Goal: Information Seeking & Learning: Learn about a topic

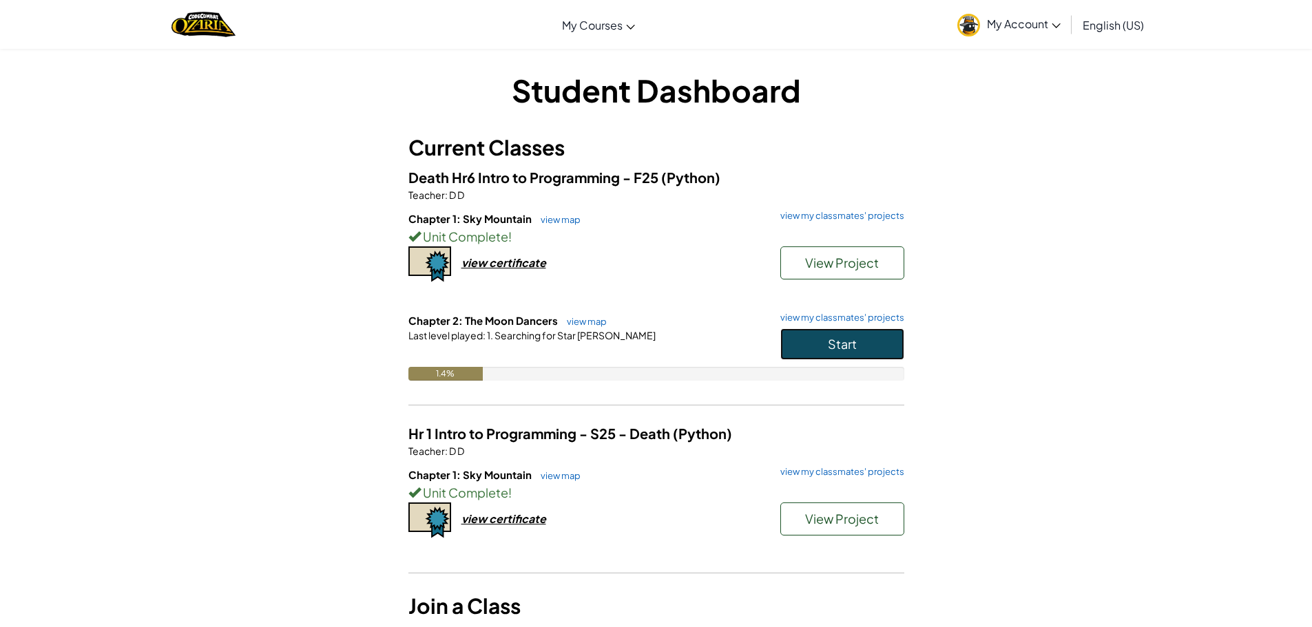
click at [819, 349] on button "Start" at bounding box center [842, 345] width 124 height 32
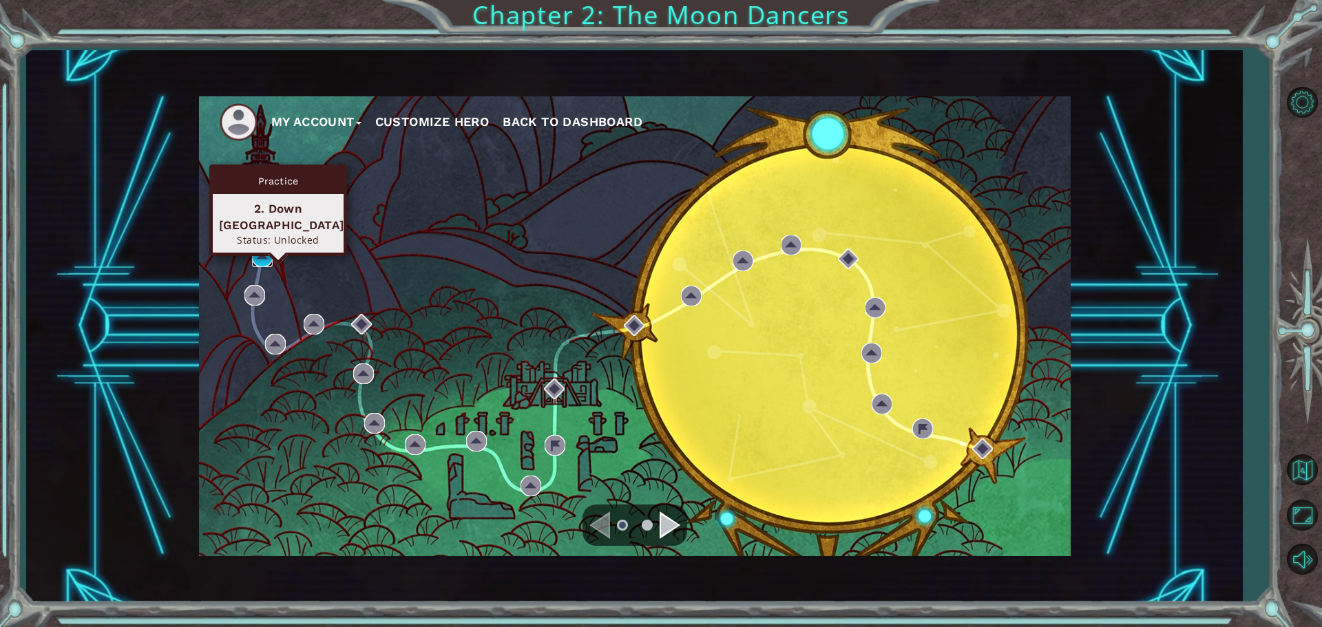
click at [265, 251] on img at bounding box center [262, 257] width 21 height 21
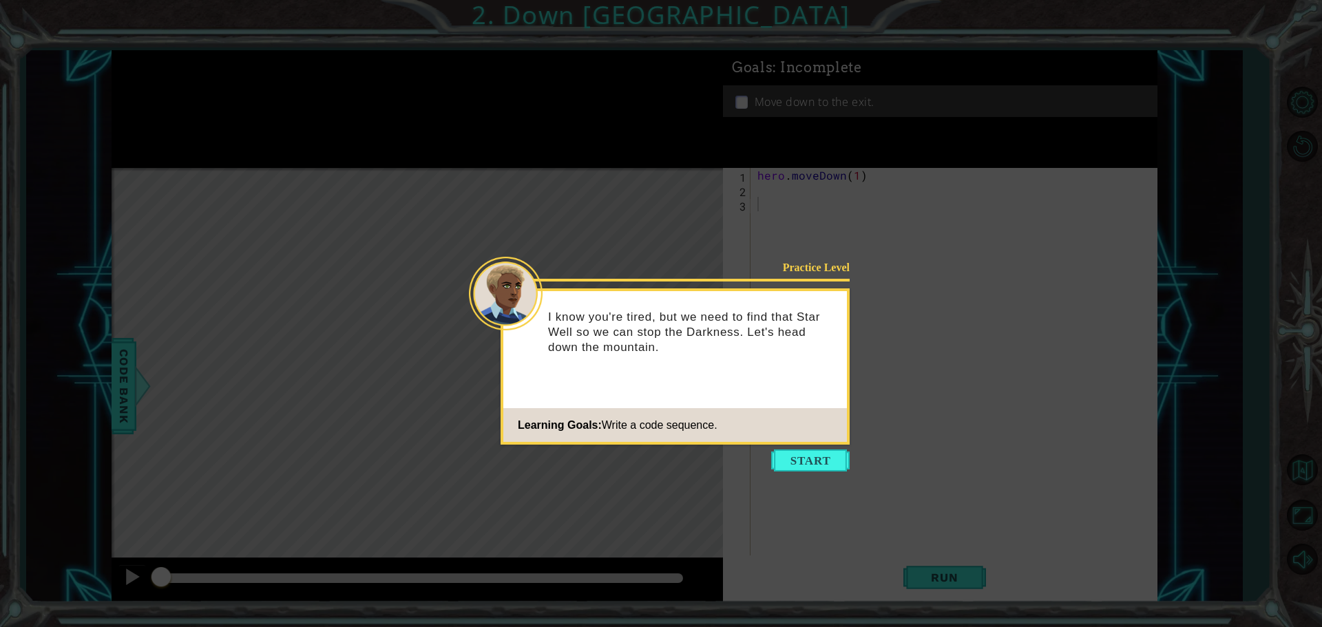
click at [807, 449] on icon at bounding box center [661, 313] width 1322 height 627
click at [822, 451] on button "Start" at bounding box center [810, 461] width 79 height 22
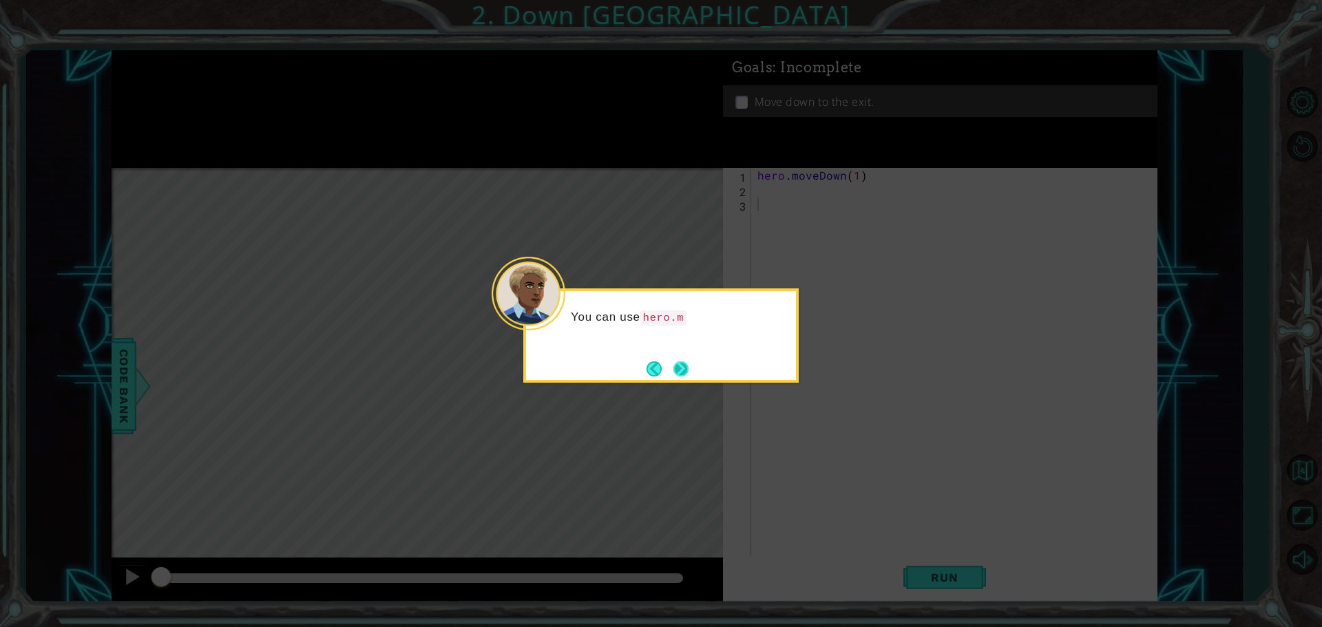
click at [674, 377] on button "Next" at bounding box center [682, 369] width 16 height 16
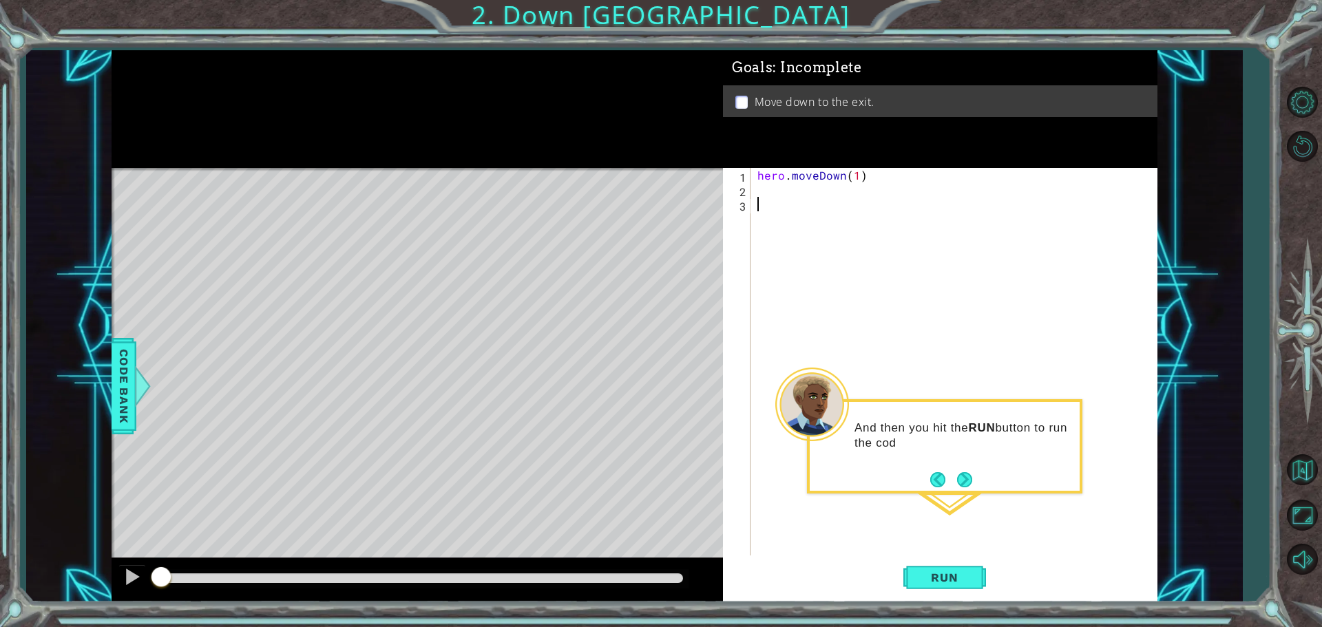
click at [961, 467] on div "And then you hit the RUN button to run the cod" at bounding box center [945, 443] width 270 height 70
click at [961, 473] on button "Next" at bounding box center [964, 480] width 15 height 15
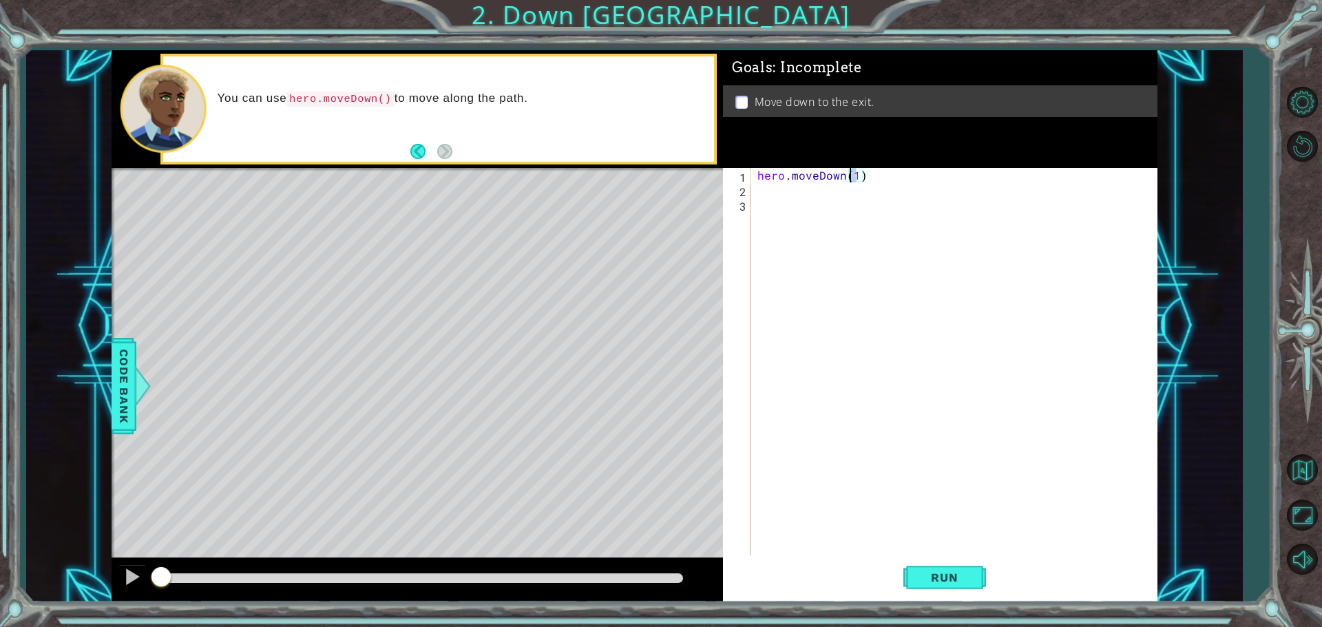
click at [853, 177] on div "hero . moveDown ( 1 )" at bounding box center [958, 377] width 406 height 419
type textarea "hero.moveDown(2)"
click at [940, 583] on span "Run" at bounding box center [944, 578] width 54 height 14
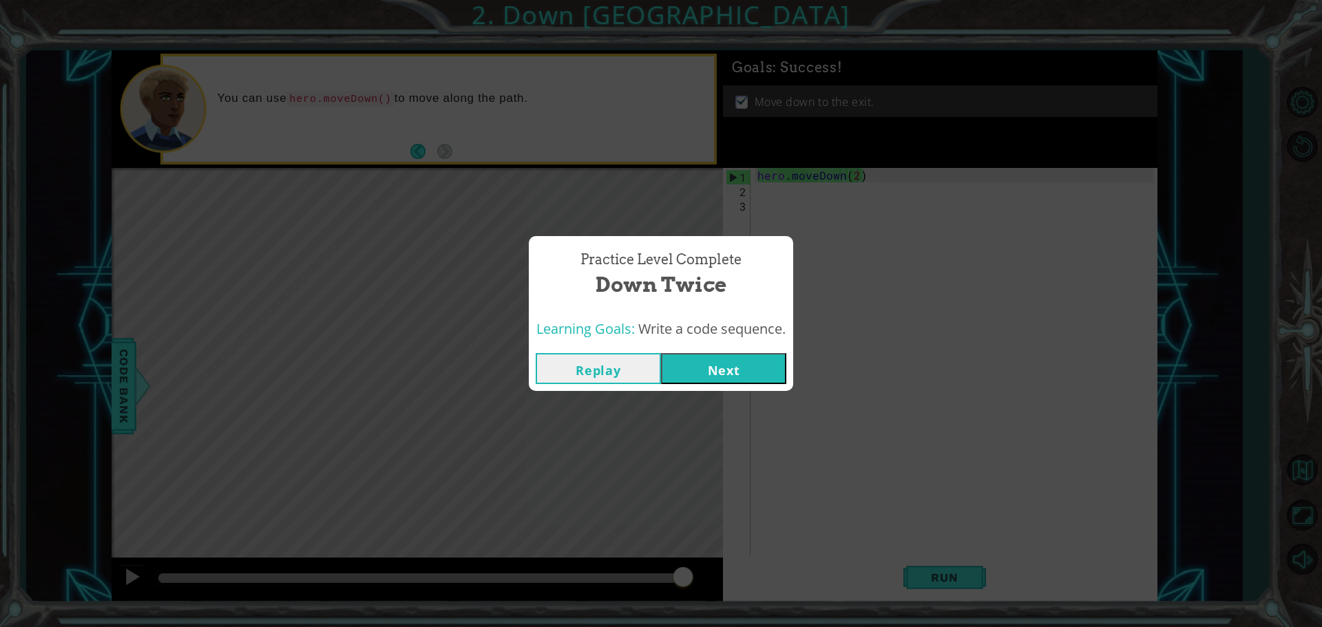
click at [756, 360] on button "Next" at bounding box center [723, 368] width 125 height 31
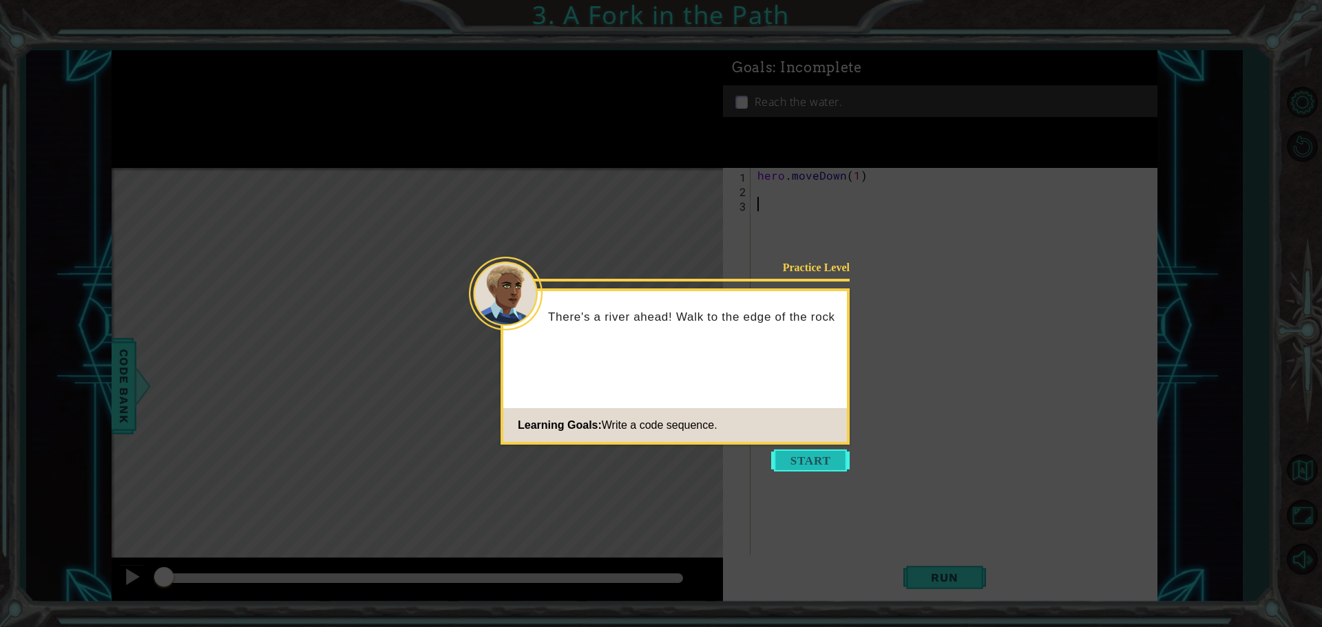
click at [807, 457] on button "Start" at bounding box center [810, 461] width 79 height 22
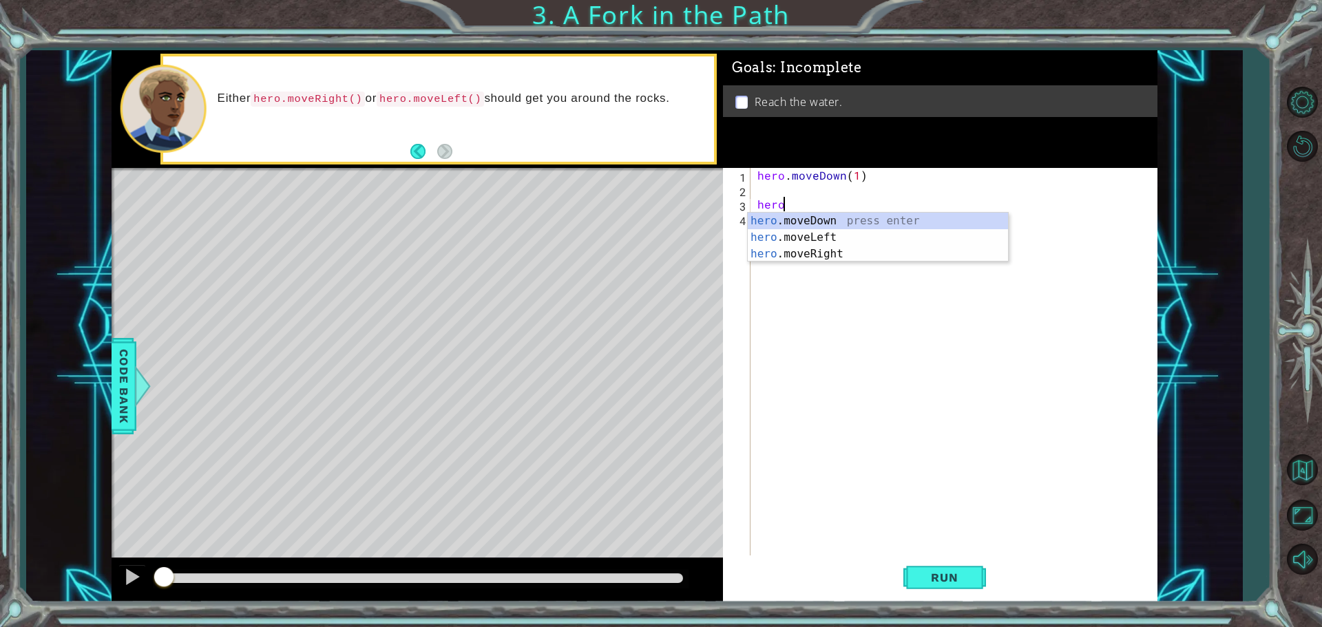
scroll to position [0, 1]
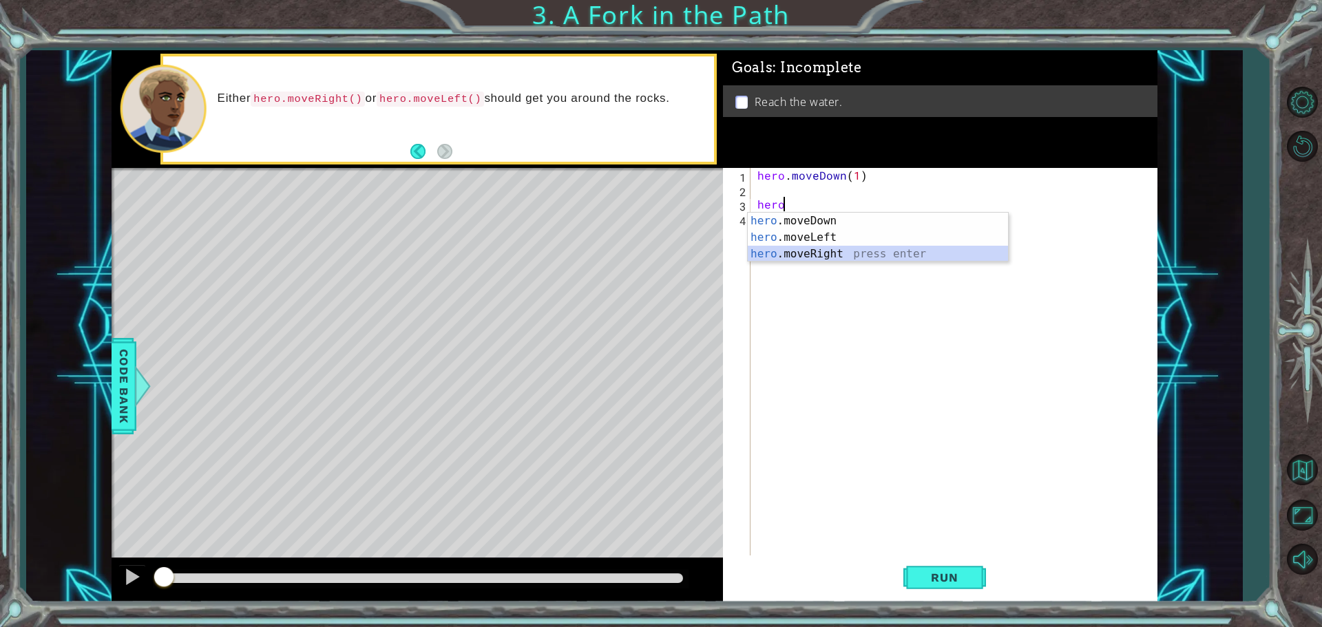
click at [829, 258] on div "hero .moveDown press enter hero .moveLeft press enter hero .moveRight press ent…" at bounding box center [878, 254] width 260 height 83
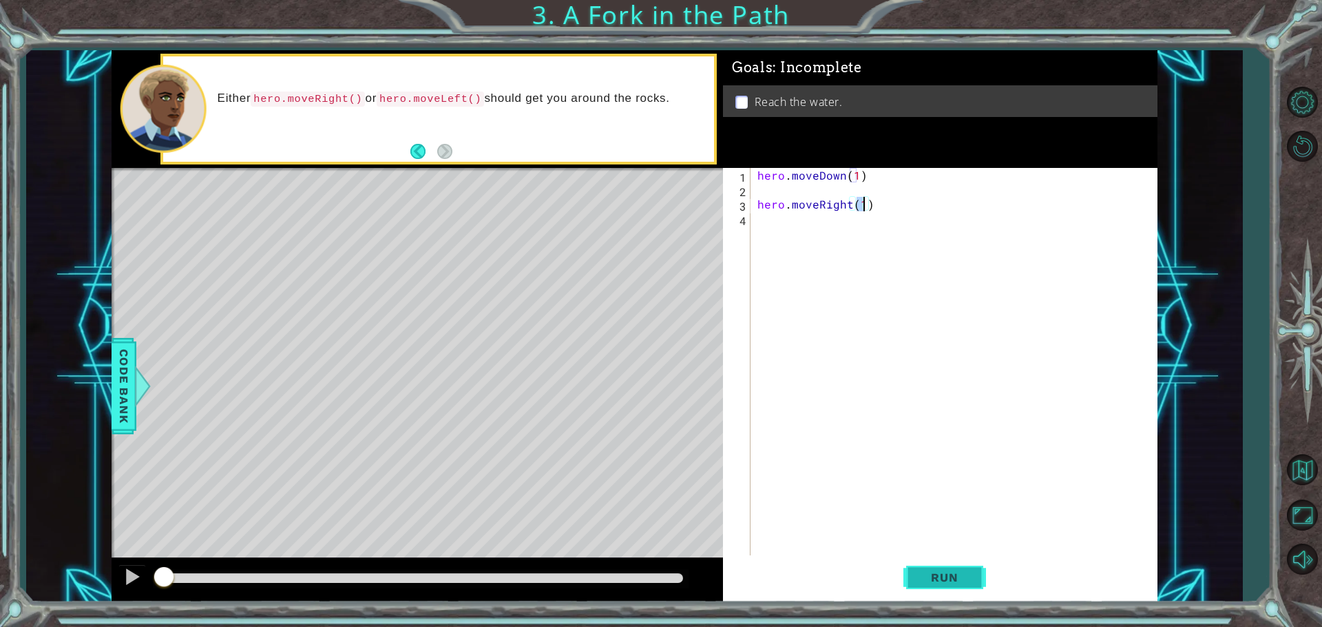
type textarea "hero.moveRight(1)"
click at [917, 577] on button "Run" at bounding box center [945, 577] width 83 height 43
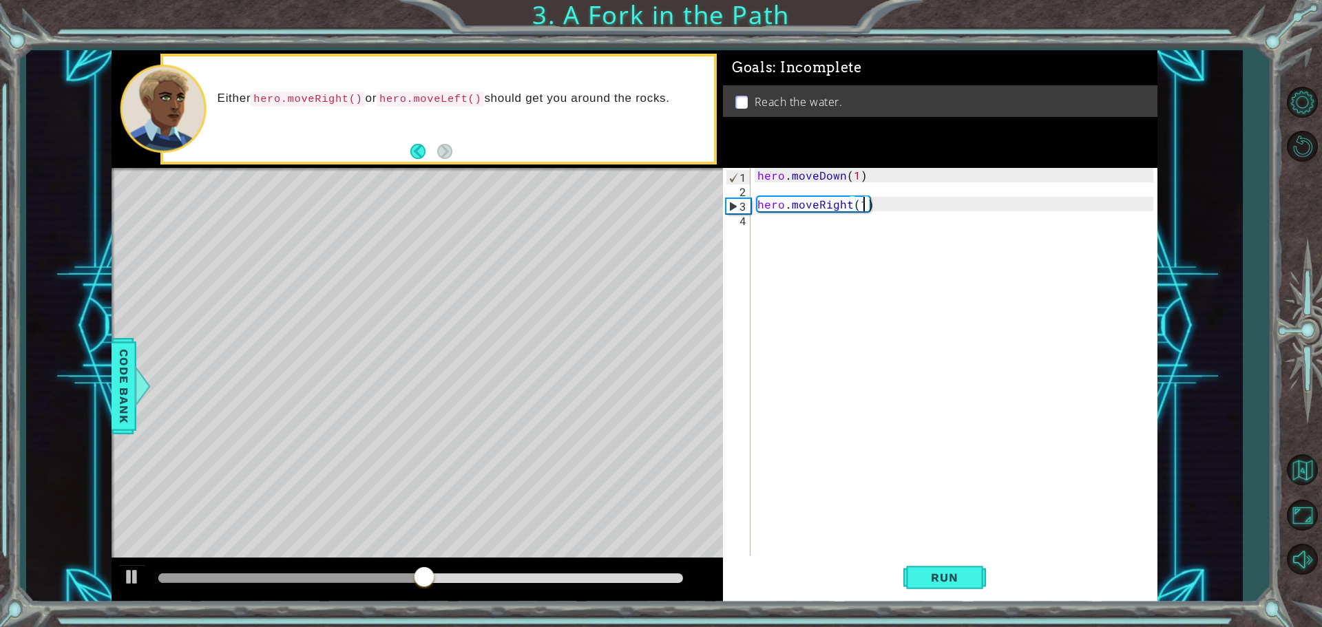
click at [806, 226] on div "hero . moveDown ( 1 ) hero . moveRight ( 1 )" at bounding box center [958, 377] width 406 height 419
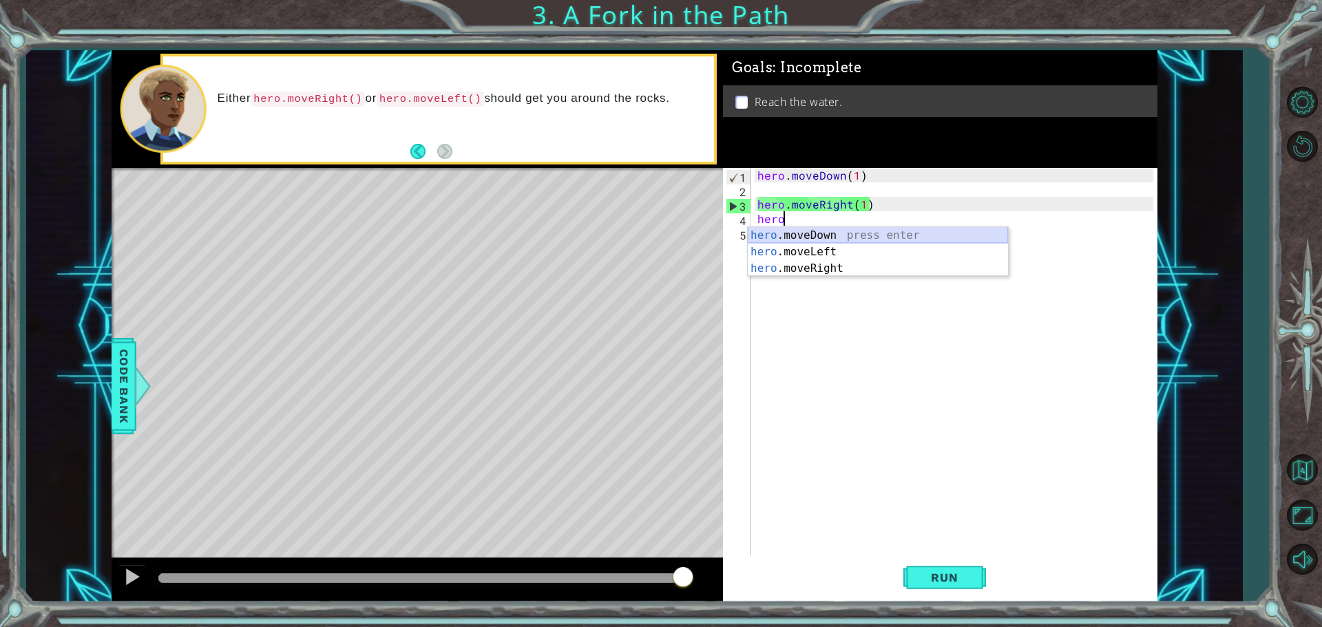
click at [840, 229] on div "hero .moveDown press enter hero .moveLeft press enter hero .moveRight press ent…" at bounding box center [878, 268] width 260 height 83
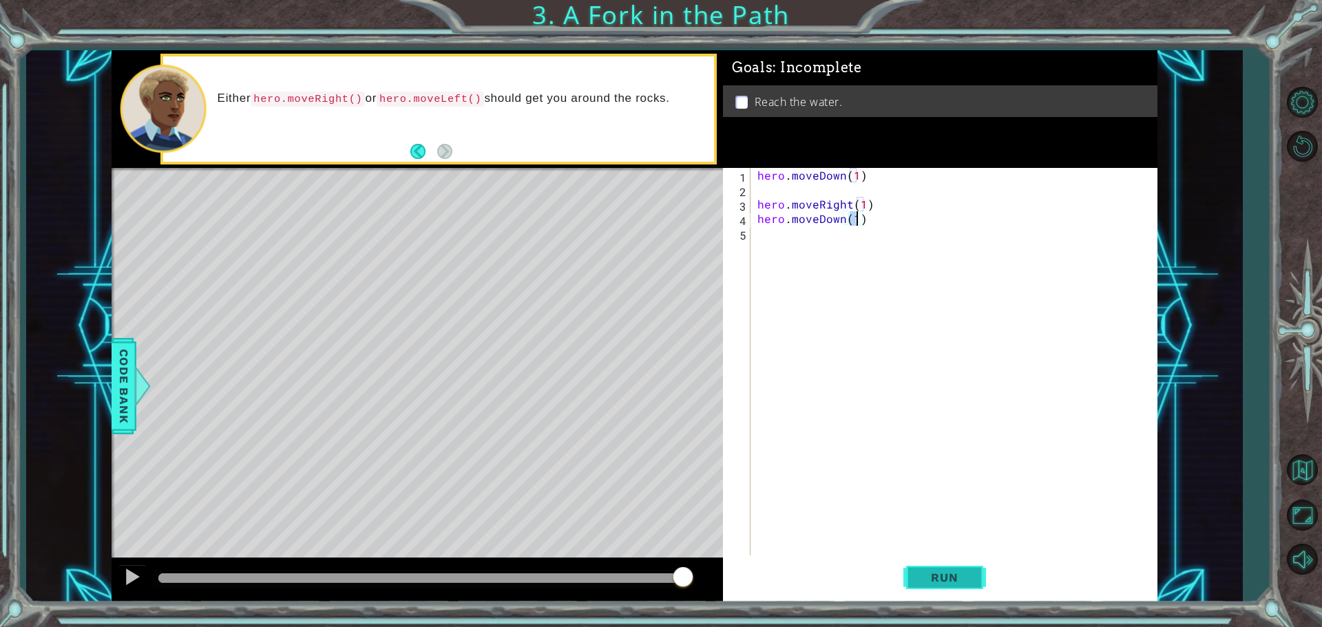
type textarea "hero.moveDown(1)"
click at [940, 566] on button "Run" at bounding box center [945, 577] width 83 height 43
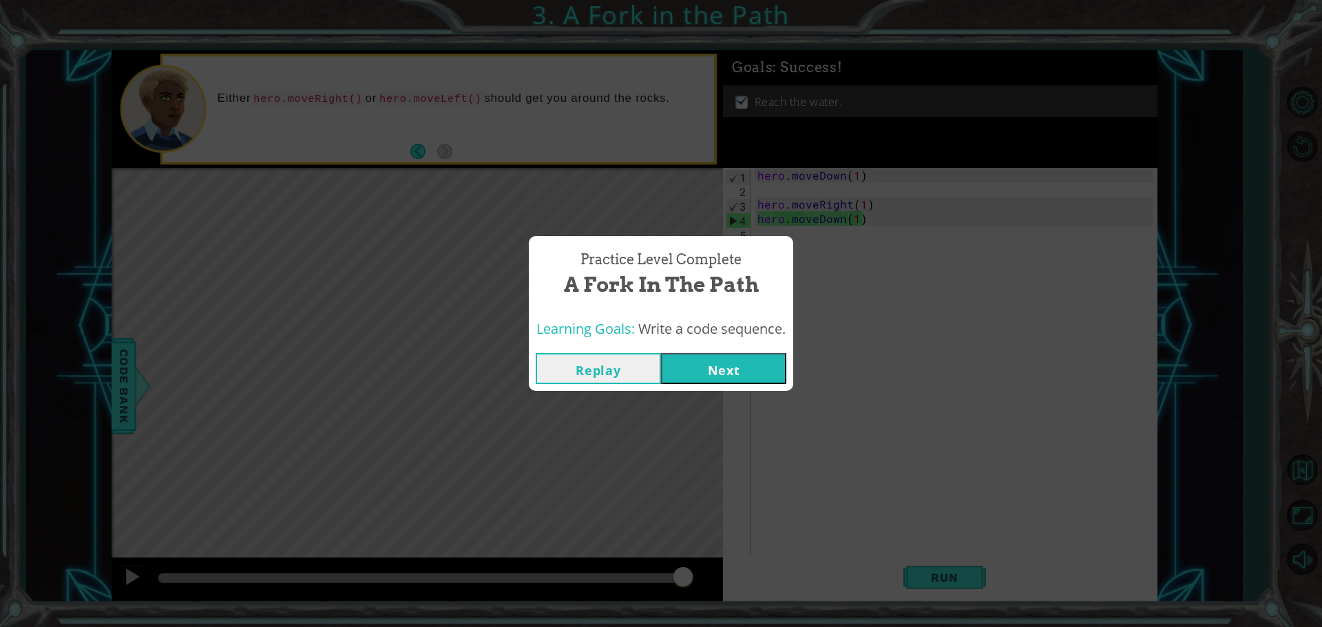
click at [713, 367] on button "Next" at bounding box center [723, 368] width 125 height 31
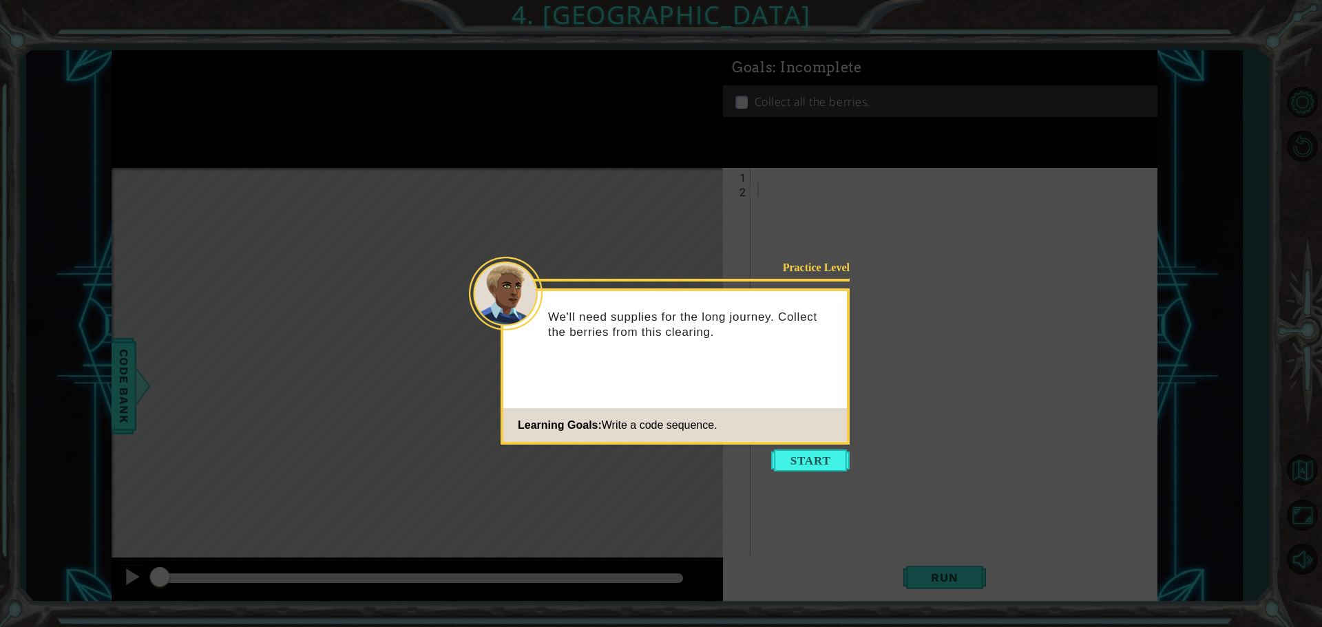
click at [820, 447] on icon at bounding box center [661, 313] width 1322 height 627
click at [836, 472] on icon at bounding box center [661, 313] width 1322 height 627
click at [841, 455] on button "Start" at bounding box center [810, 461] width 79 height 22
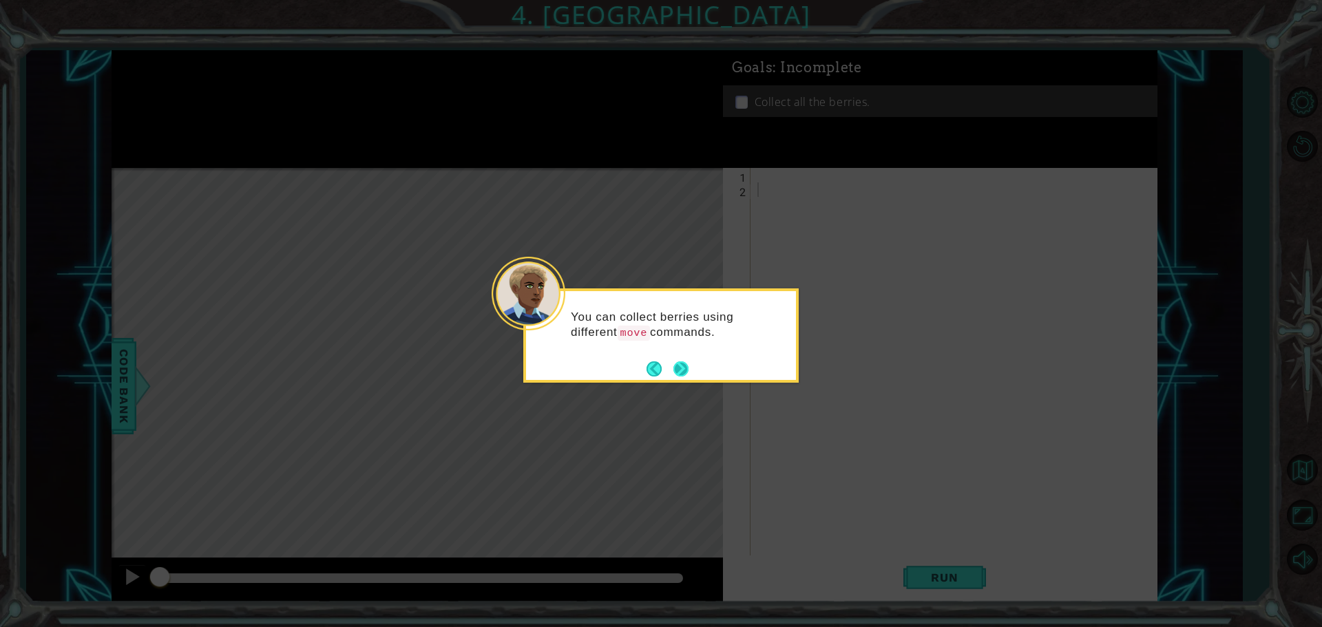
click at [685, 366] on button "Next" at bounding box center [681, 369] width 15 height 15
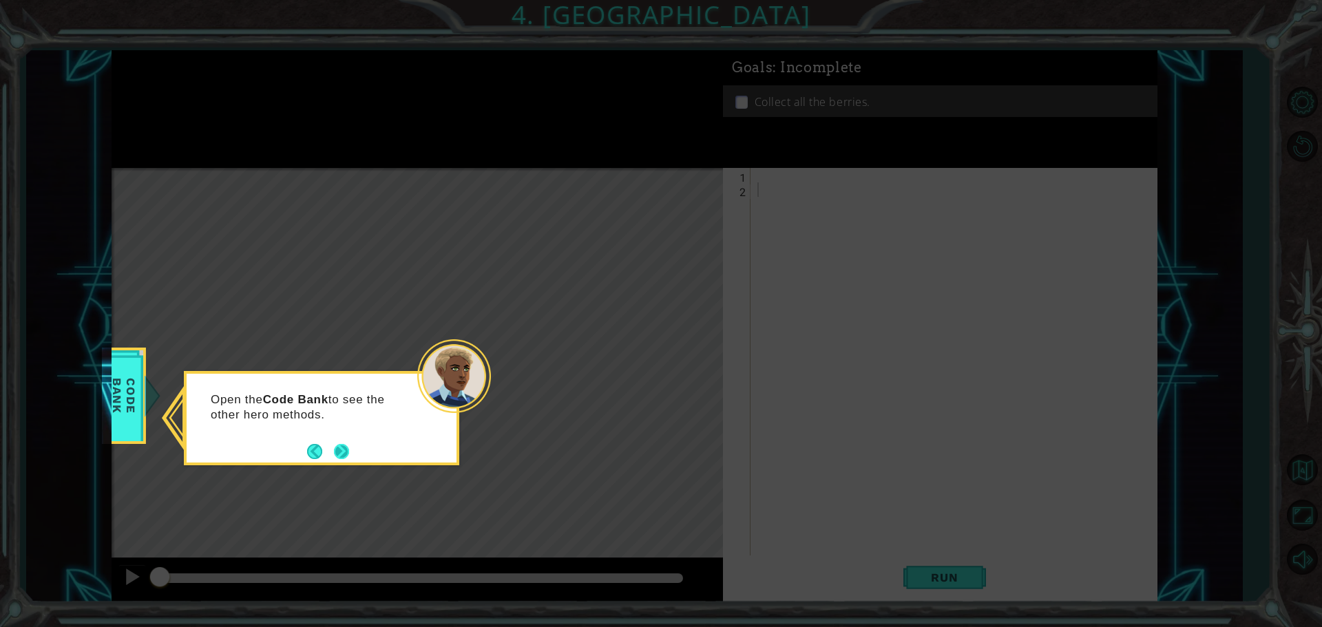
click at [331, 457] on button "Back" at bounding box center [320, 451] width 27 height 15
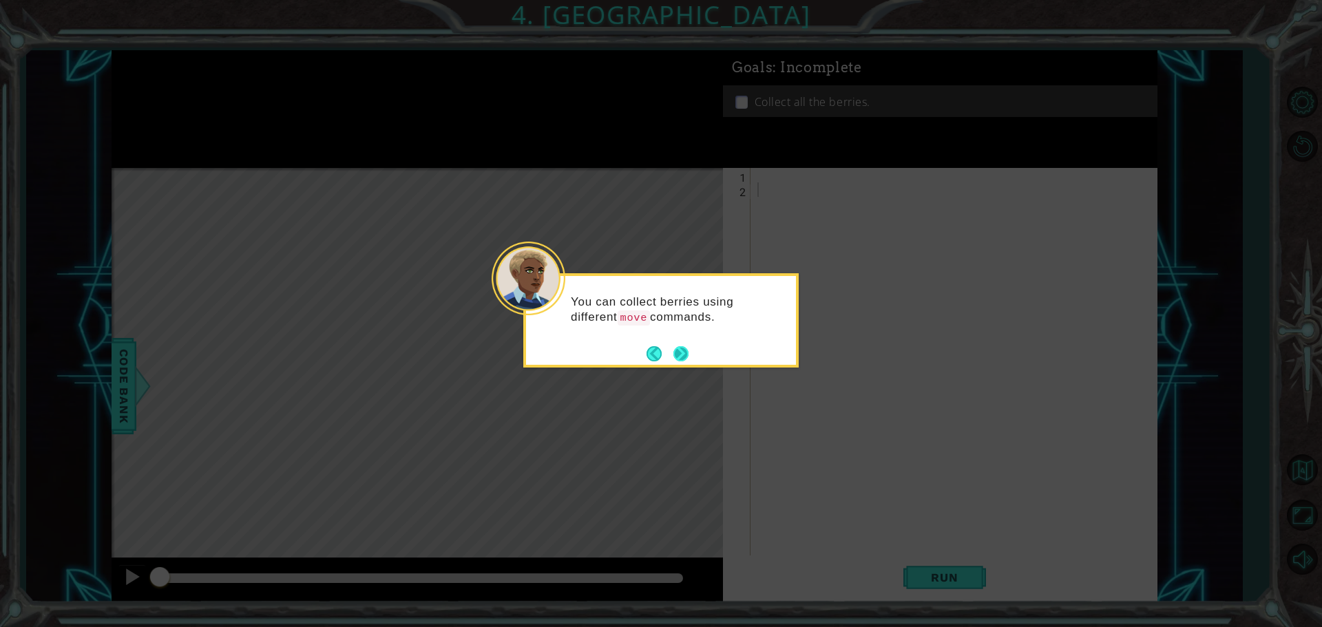
click at [689, 350] on button "Next" at bounding box center [681, 353] width 15 height 15
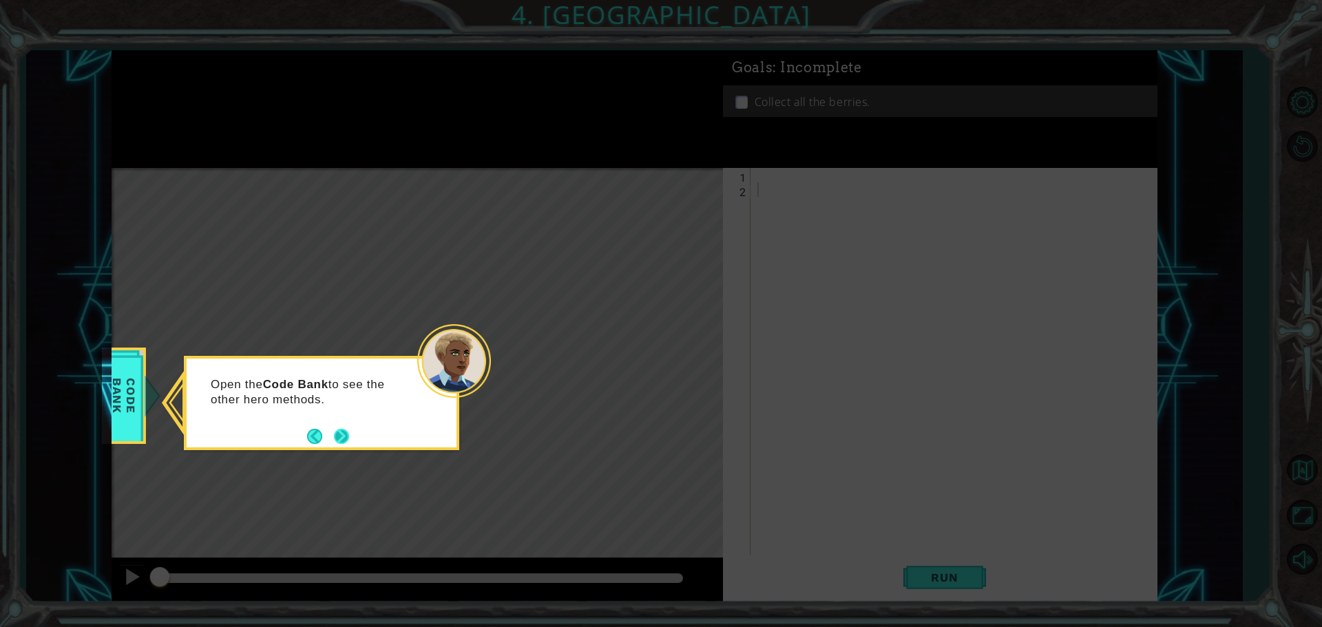
click at [334, 436] on button "Next" at bounding box center [341, 436] width 15 height 15
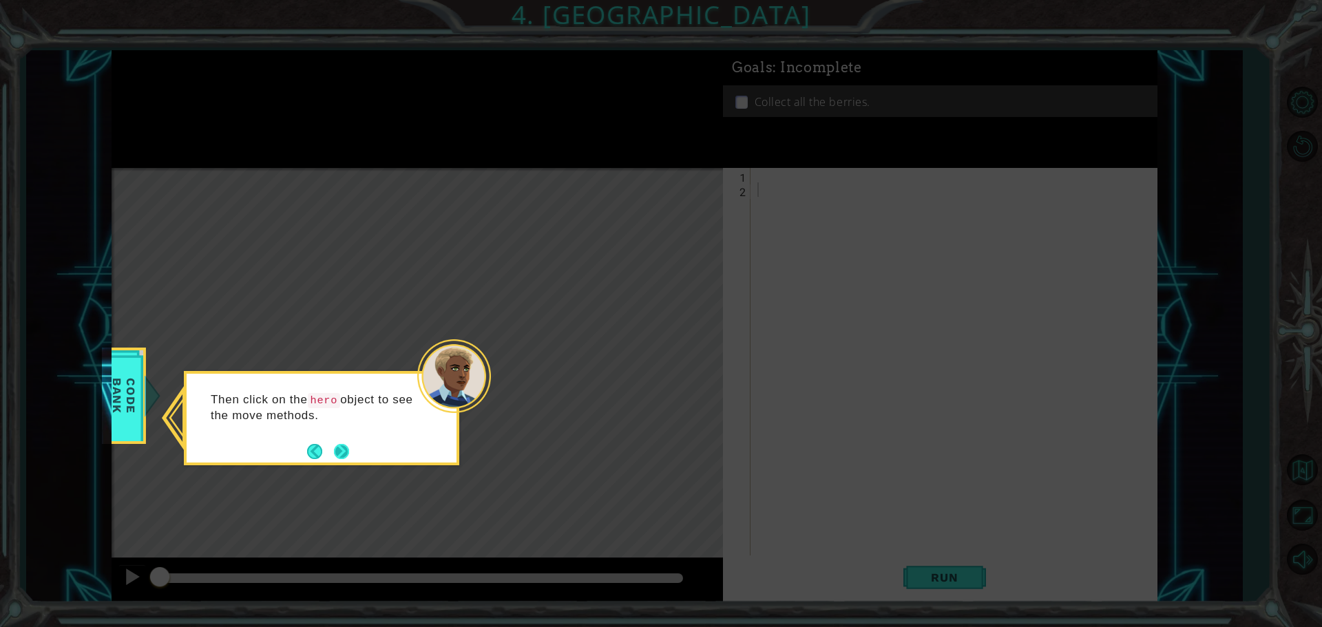
click at [349, 446] on button "Next" at bounding box center [341, 451] width 15 height 15
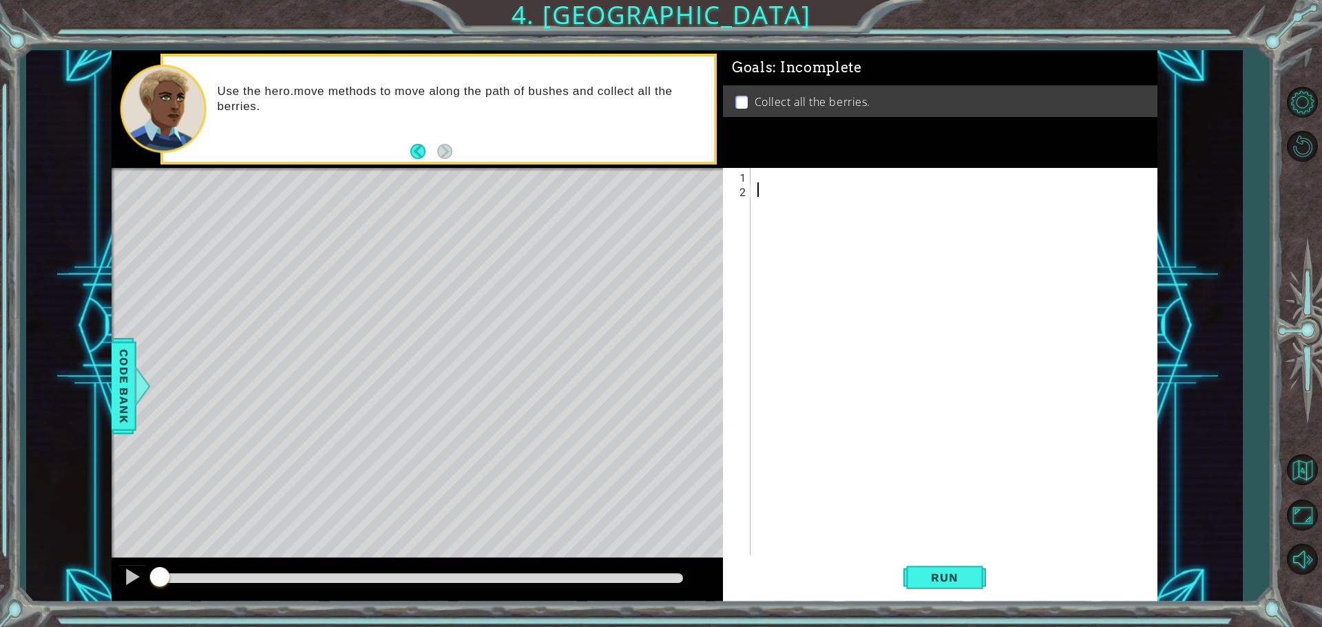
click at [778, 172] on div at bounding box center [958, 377] width 406 height 419
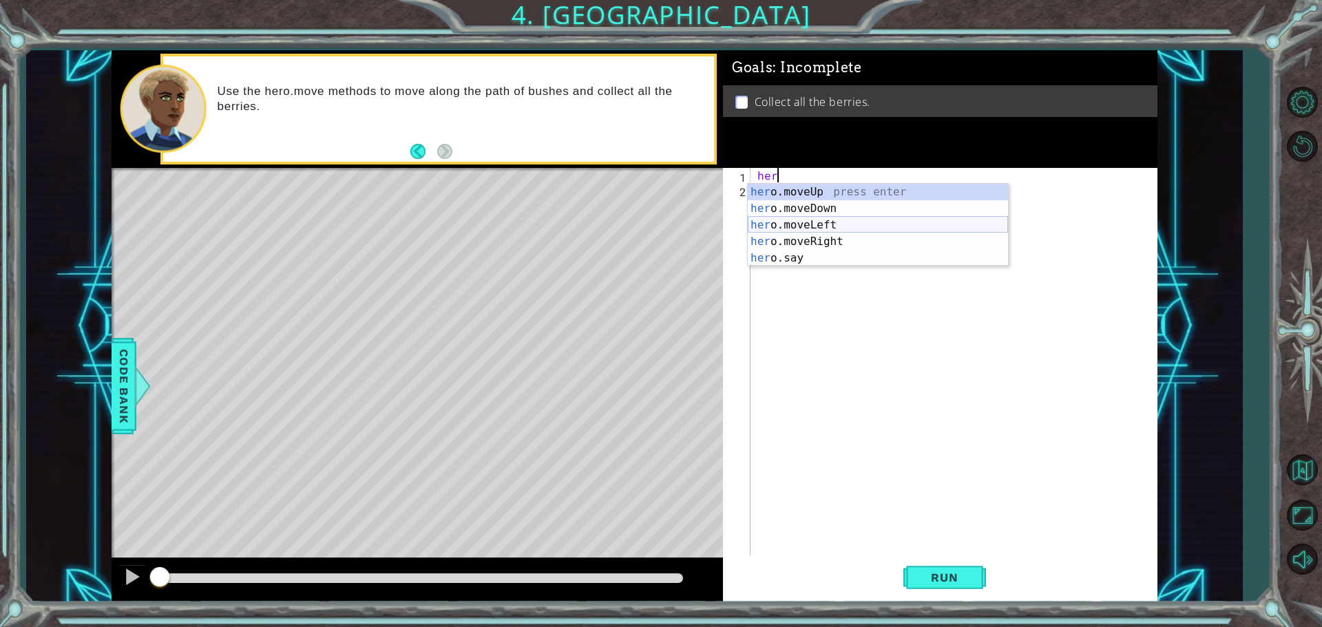
click at [864, 228] on div "her o.moveUp press enter her o.moveDown press enter her o.moveLeft press enter …" at bounding box center [878, 242] width 260 height 116
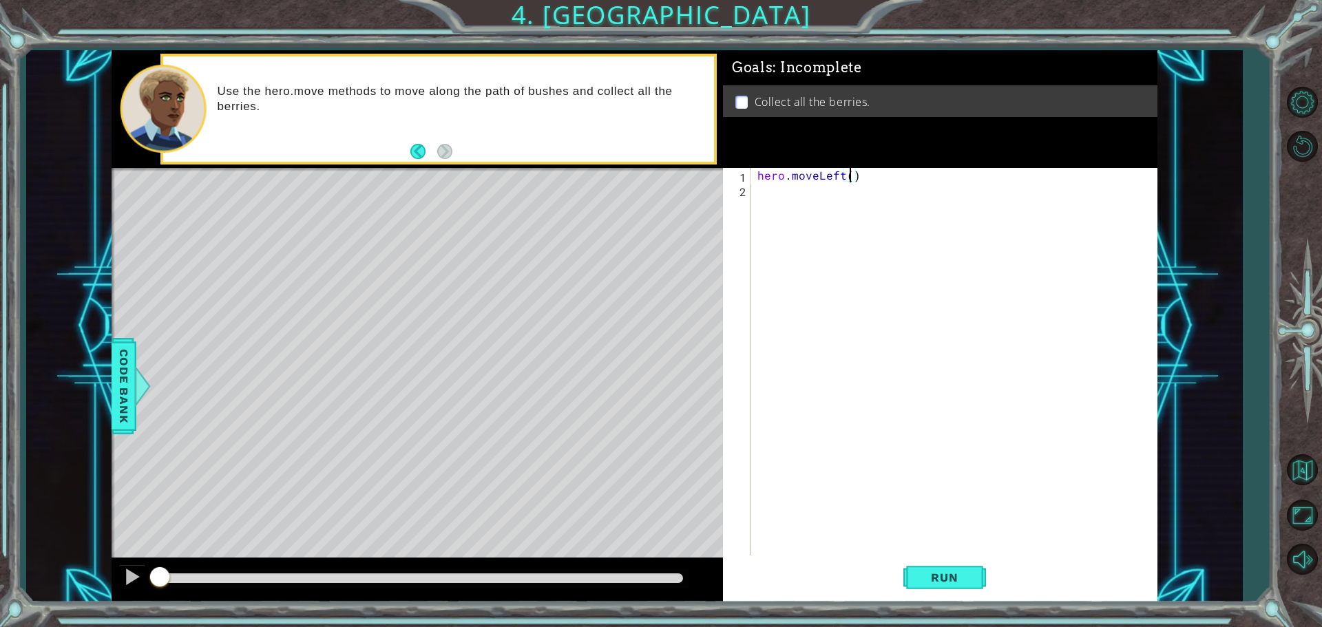
type textarea "hero.moveLeft(2)"
click at [813, 204] on div "hero . moveLeft ( 2 )" at bounding box center [958, 377] width 406 height 419
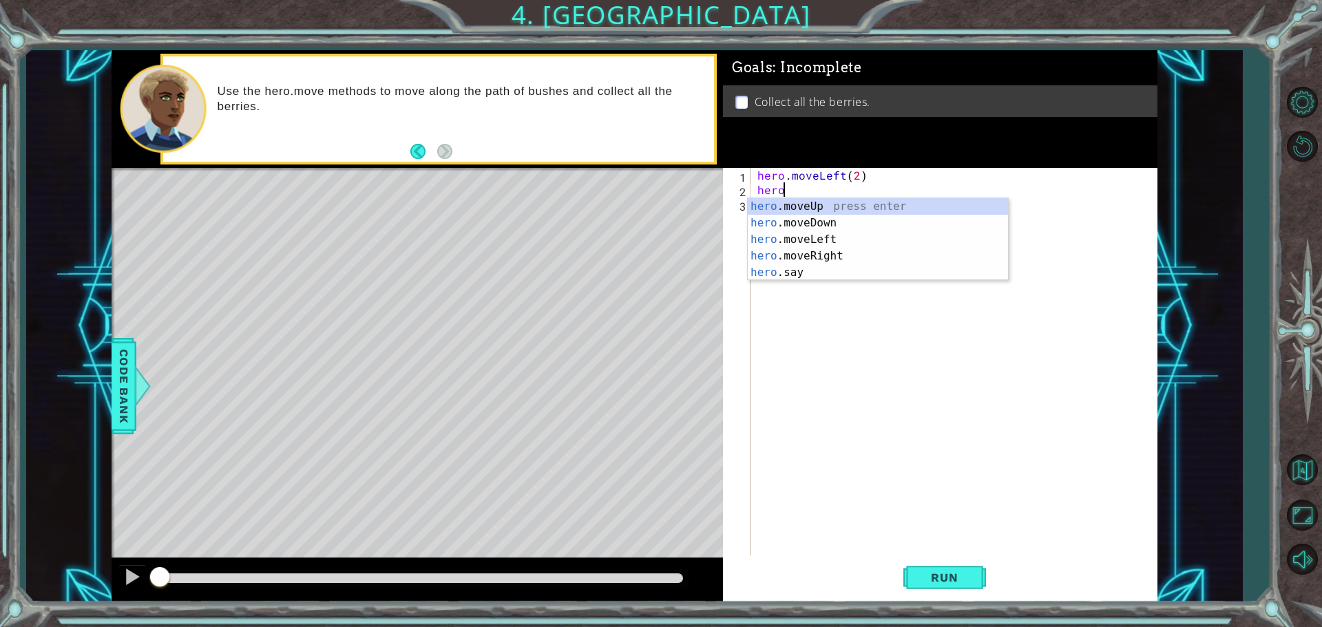
scroll to position [0, 1]
click at [814, 216] on div "hero .moveUp press enter hero .moveDown press enter hero .moveLeft press enter …" at bounding box center [878, 256] width 260 height 116
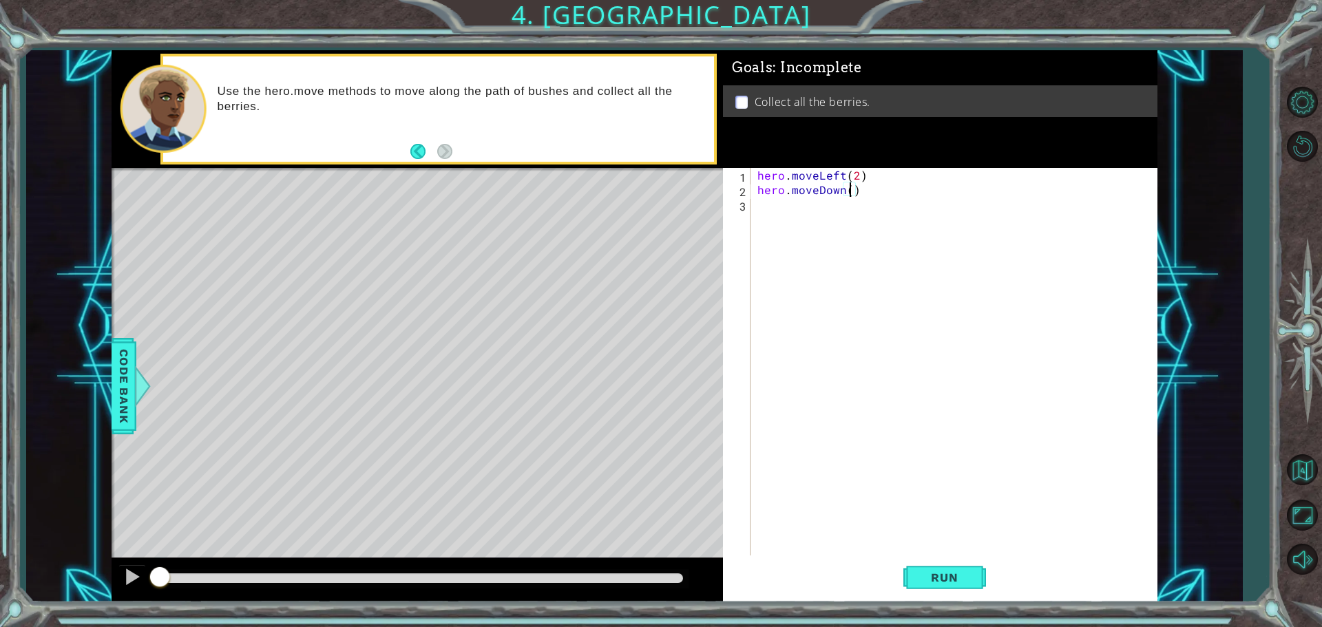
type textarea "hero.moveDown(2)"
click at [824, 204] on div "hero . moveLeft ( 2 ) hero . moveDown ( 2 )" at bounding box center [958, 377] width 406 height 419
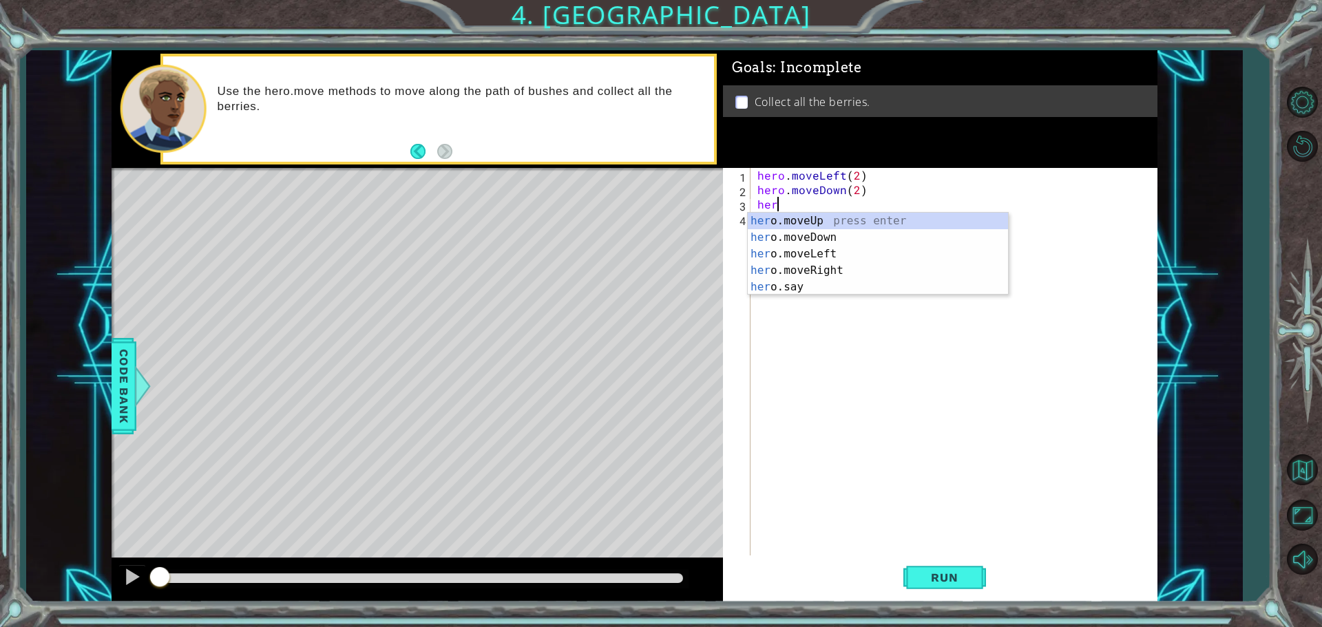
scroll to position [0, 1]
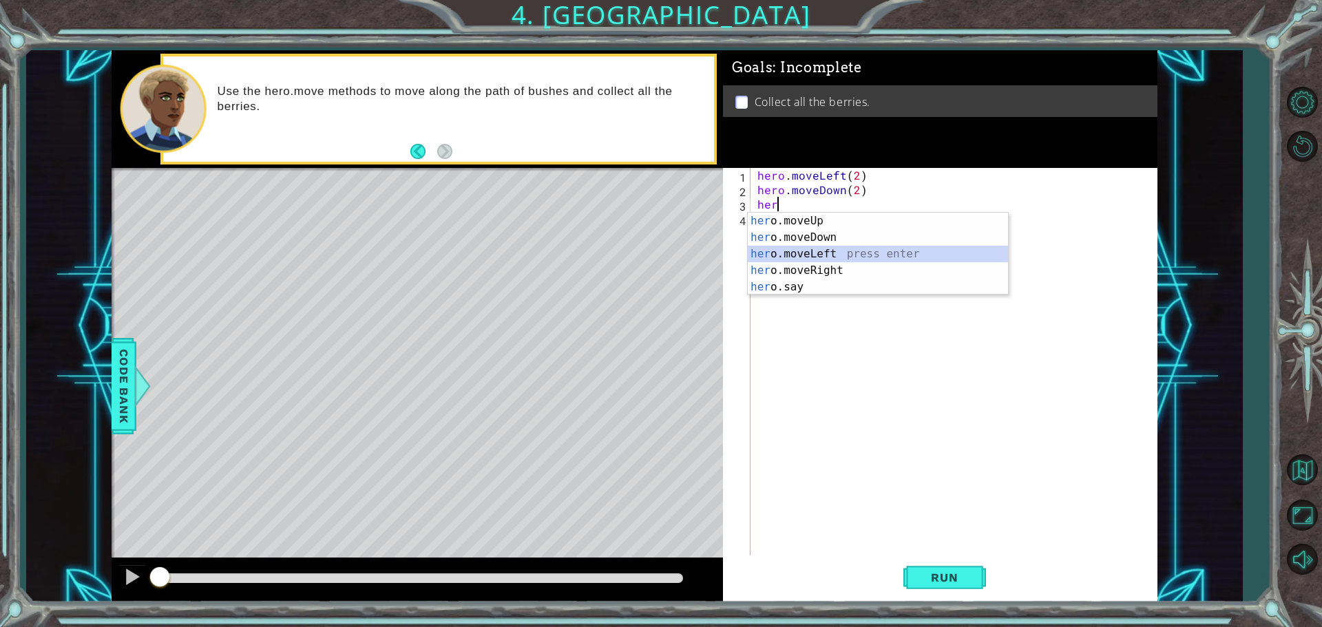
drag, startPoint x: 816, startPoint y: 262, endPoint x: 820, endPoint y: 252, distance: 10.2
click at [817, 262] on div "her o.moveUp press enter her o.moveDown press enter her o.moveLeft press enter …" at bounding box center [878, 271] width 260 height 116
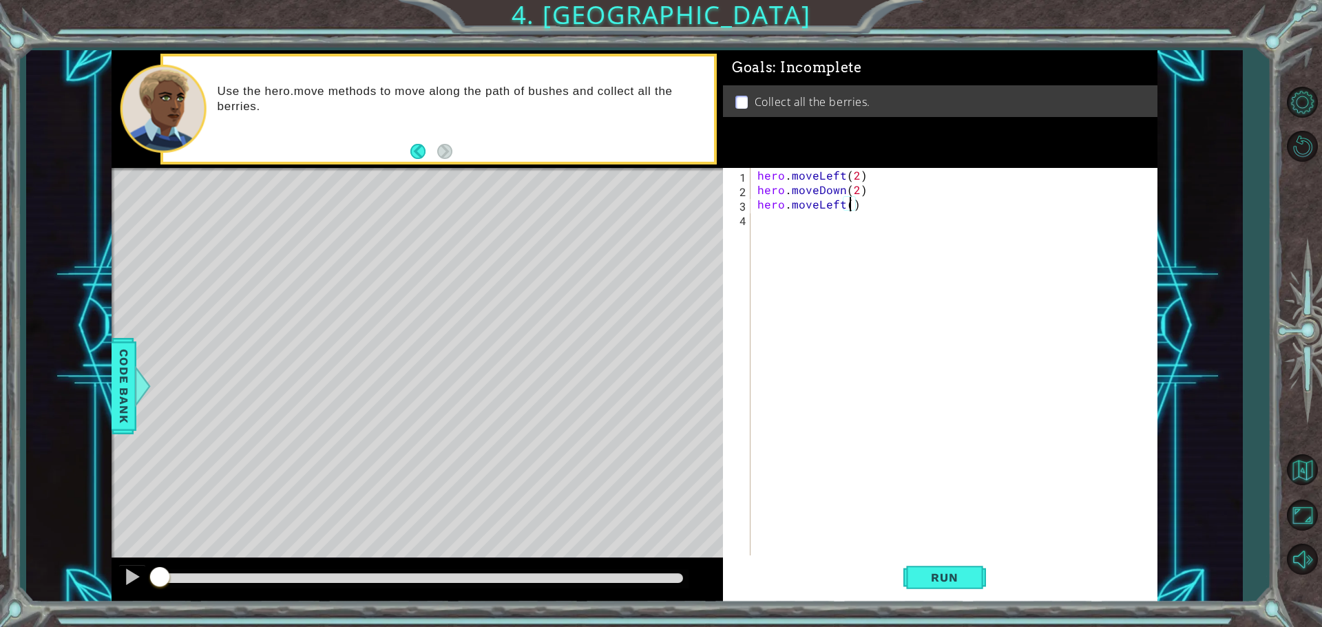
type textarea "hero.moveLeft(2)"
click at [835, 216] on div "hero . moveLeft ( 2 ) hero . moveDown ( 2 ) hero . moveLeft ( 2 )" at bounding box center [958, 377] width 406 height 419
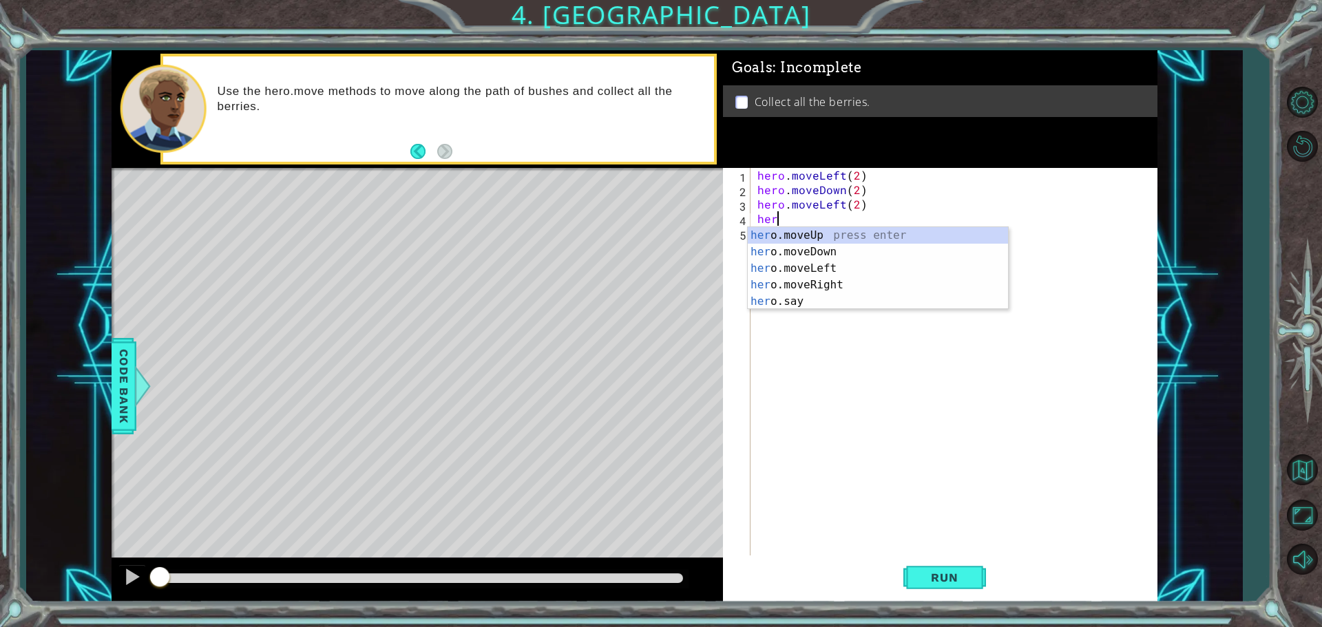
scroll to position [0, 1]
click at [831, 234] on div "hero .moveUp press enter hero .moveDown press enter hero .moveLeft press enter …" at bounding box center [878, 285] width 260 height 116
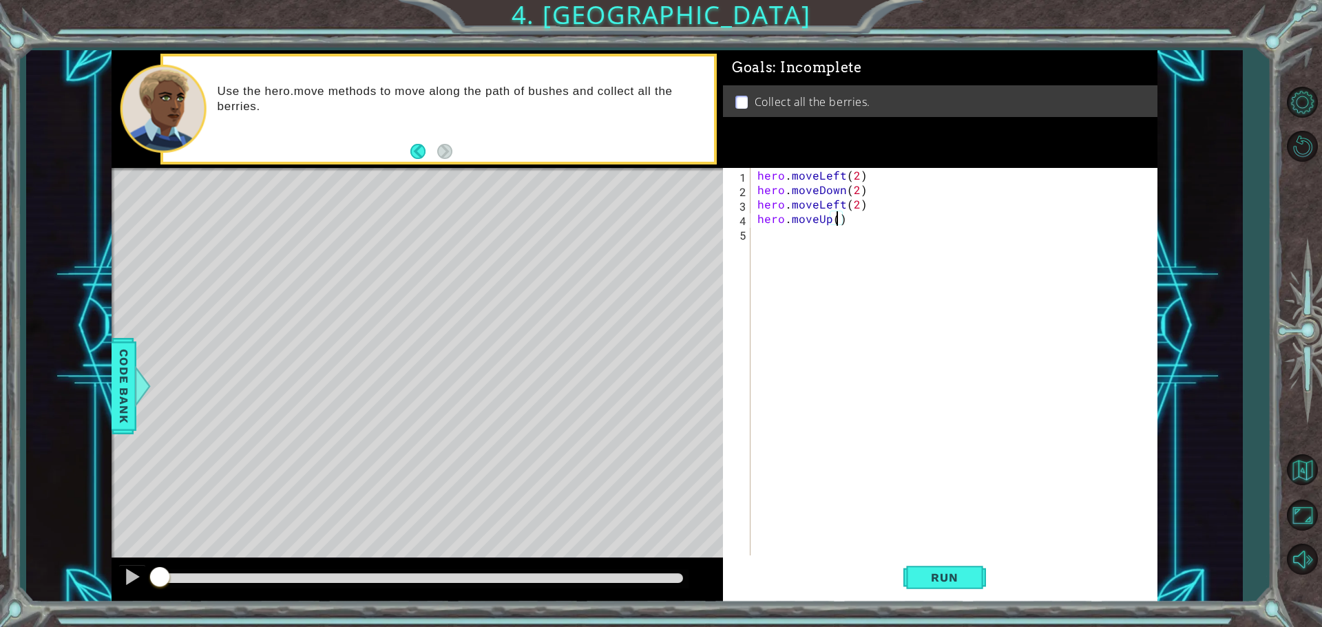
type textarea "hero.moveUp(2)"
click at [807, 240] on div "hero . moveLeft ( 2 ) hero . moveDown ( 2 ) hero . moveLeft ( 2 ) hero . moveUp…" at bounding box center [958, 377] width 406 height 419
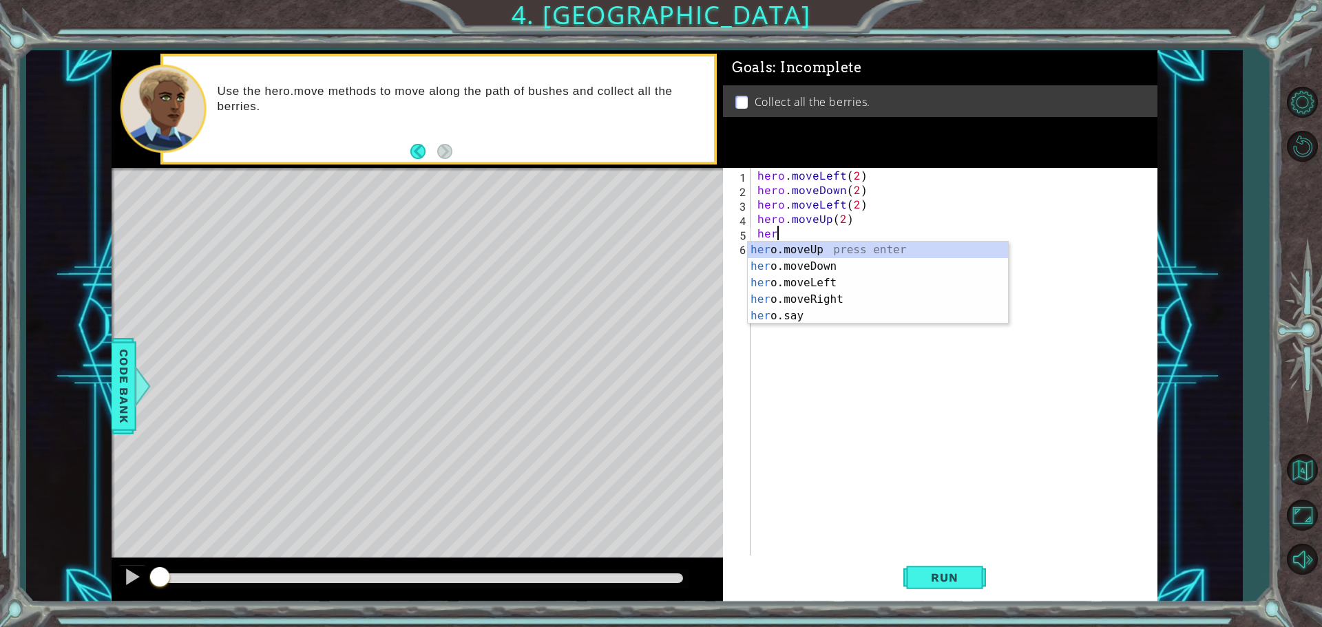
scroll to position [0, 1]
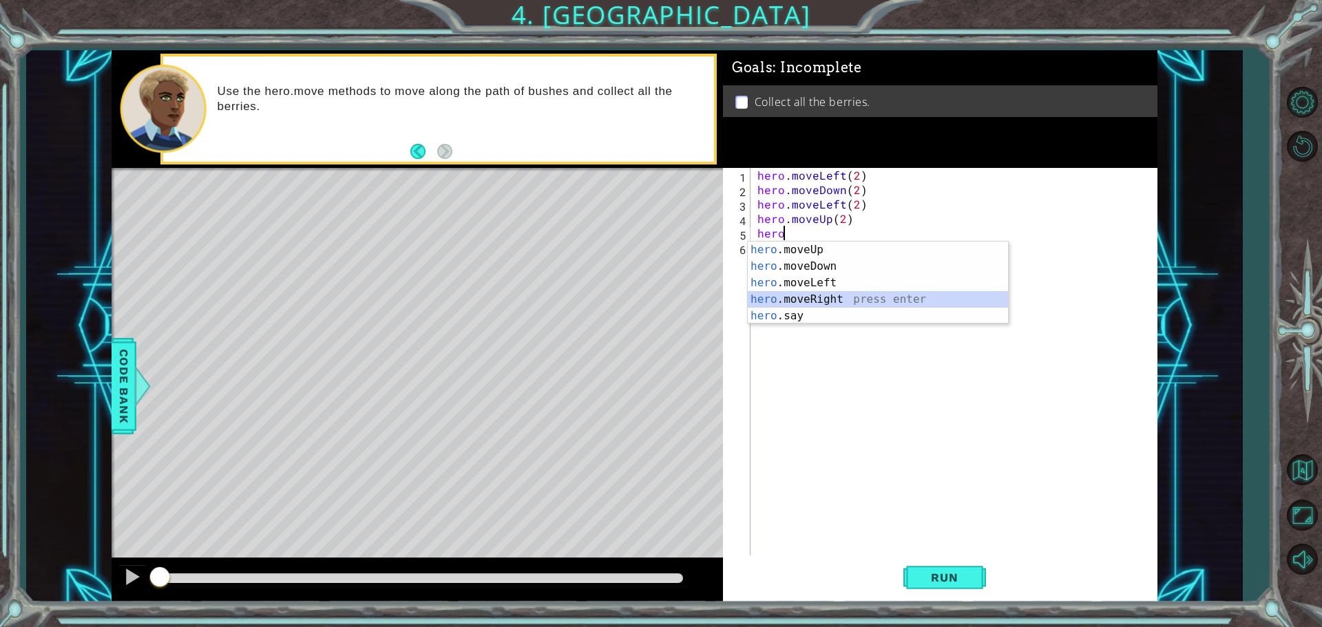
click at [844, 293] on div "hero .moveUp press enter hero .moveDown press enter hero .moveLeft press enter …" at bounding box center [878, 300] width 260 height 116
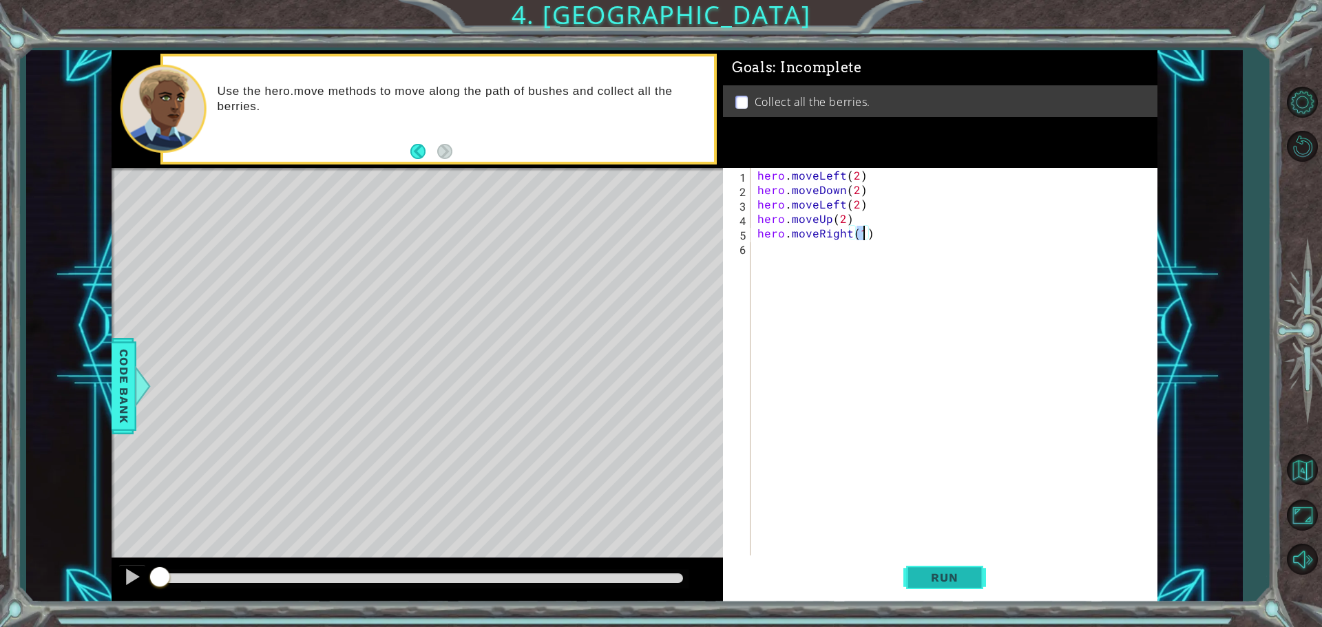
click at [955, 577] on span "Run" at bounding box center [944, 578] width 54 height 14
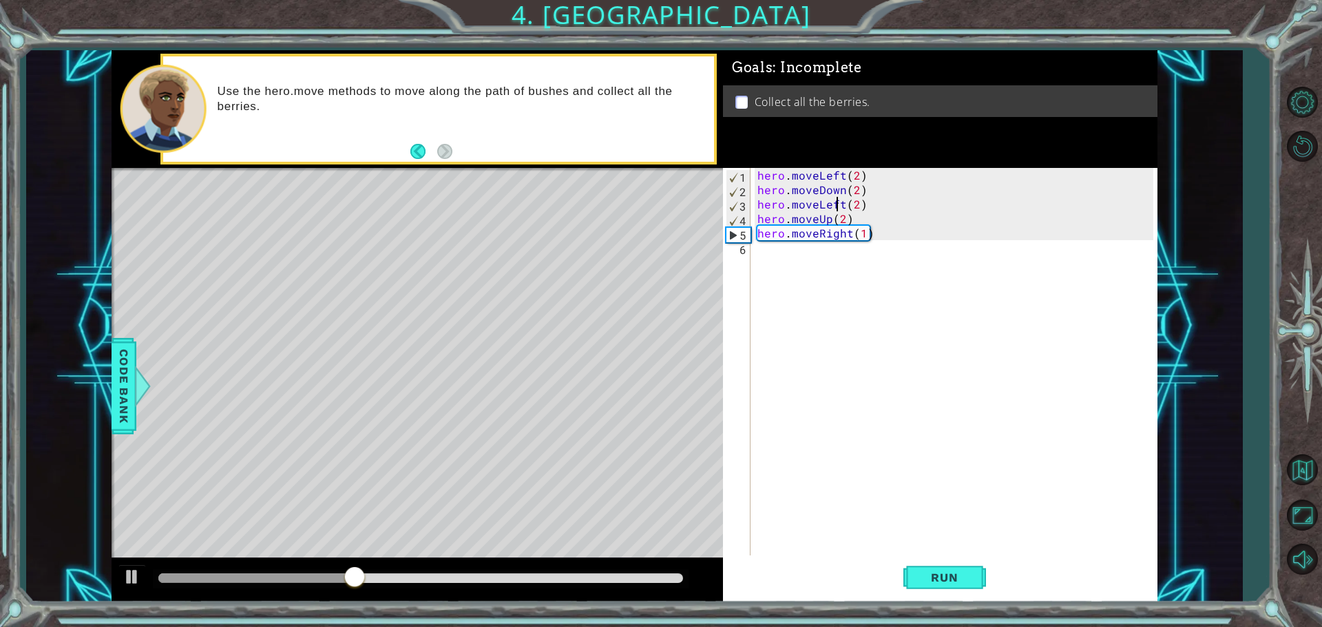
click at [837, 203] on div "hero . moveLeft ( 2 ) hero . moveDown ( 2 ) hero . moveLeft ( 2 ) hero . moveUp…" at bounding box center [958, 377] width 406 height 419
drag, startPoint x: 847, startPoint y: 205, endPoint x: 812, endPoint y: 208, distance: 34.6
click at [812, 208] on div "hero . moveLeft ( 2 ) hero . moveDown ( 2 ) hero . moveLeft ( 2 ) hero . moveUp…" at bounding box center [958, 377] width 406 height 419
click at [816, 207] on div "hero . moveLeft ( 2 ) hero . moveDown ( 2 ) hero . moveLeft ( 2 ) hero . moveUp…" at bounding box center [954, 363] width 399 height 391
drag, startPoint x: 816, startPoint y: 207, endPoint x: 844, endPoint y: 209, distance: 29.0
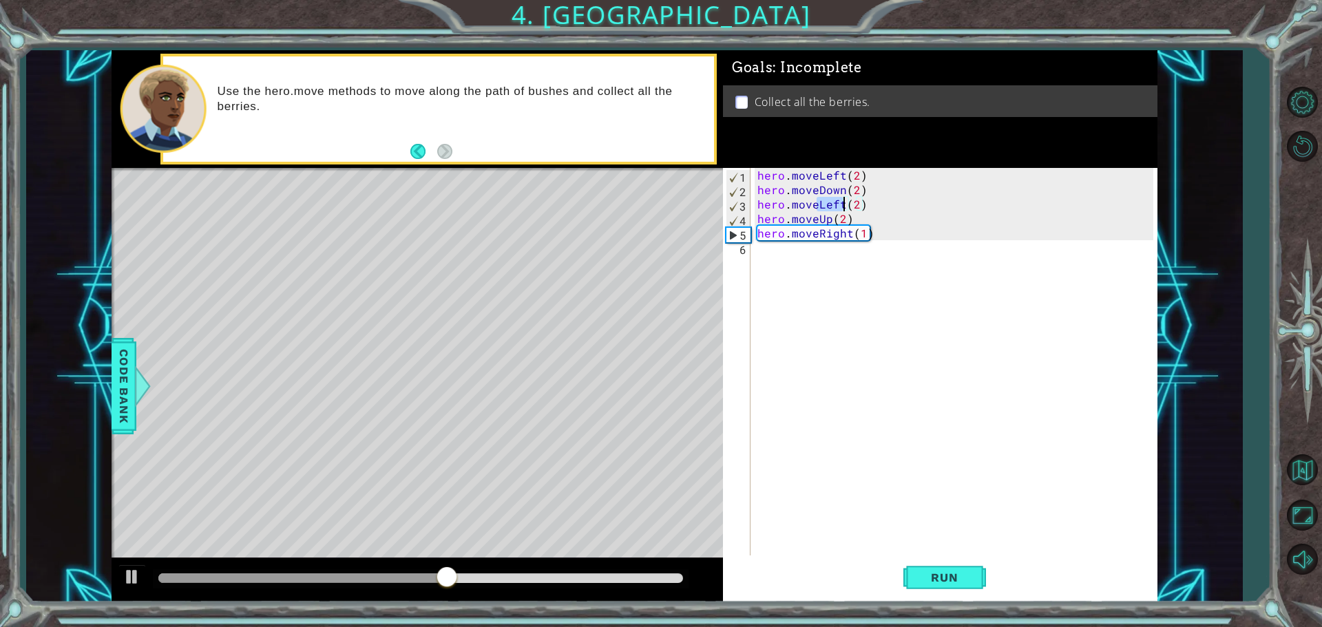
click at [844, 209] on div "hero . moveLeft ( 2 ) hero . moveDown ( 2 ) hero . moveLeft ( 2 ) hero . moveUp…" at bounding box center [958, 377] width 406 height 419
type textarea "hero.moveRight(2)"
click at [919, 572] on span "Run" at bounding box center [944, 578] width 54 height 14
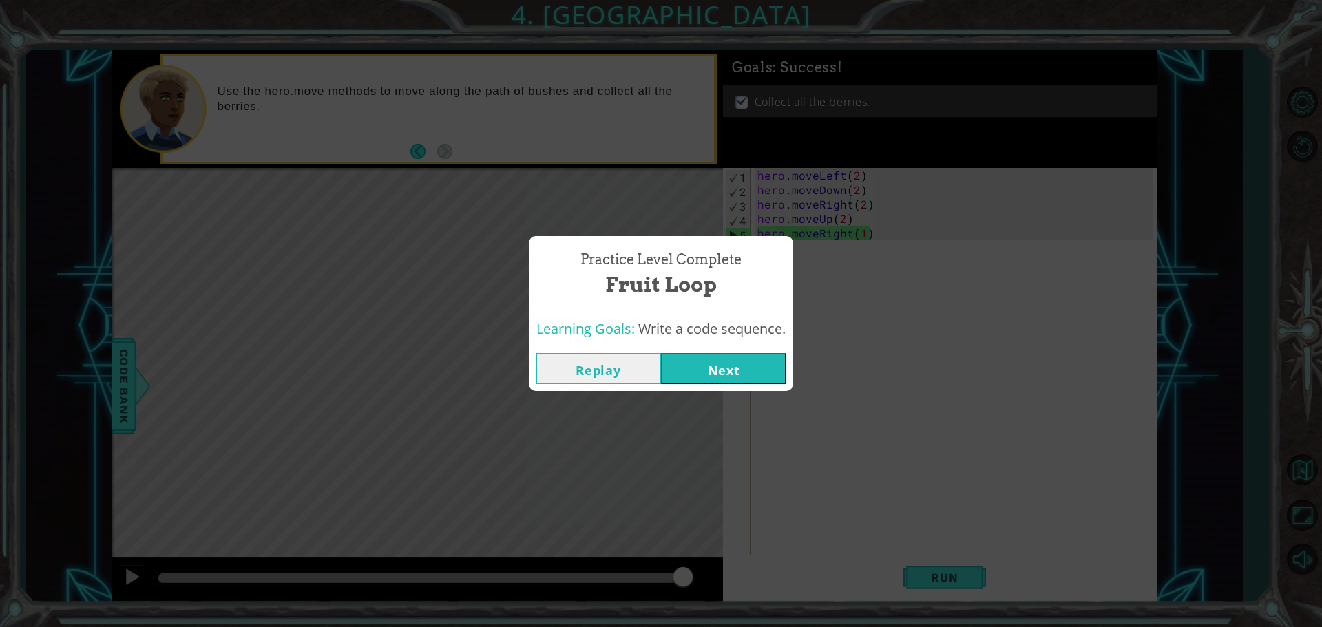
click at [766, 371] on button "Next" at bounding box center [723, 368] width 125 height 31
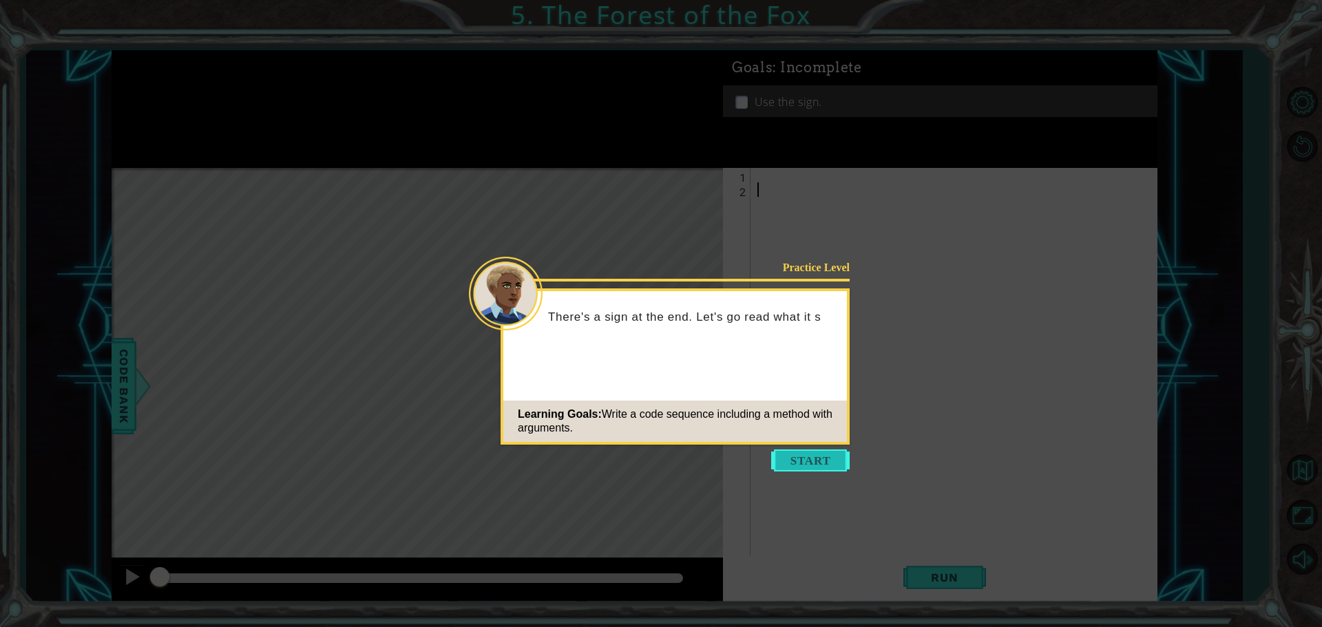
click at [822, 466] on button "Start" at bounding box center [810, 461] width 79 height 22
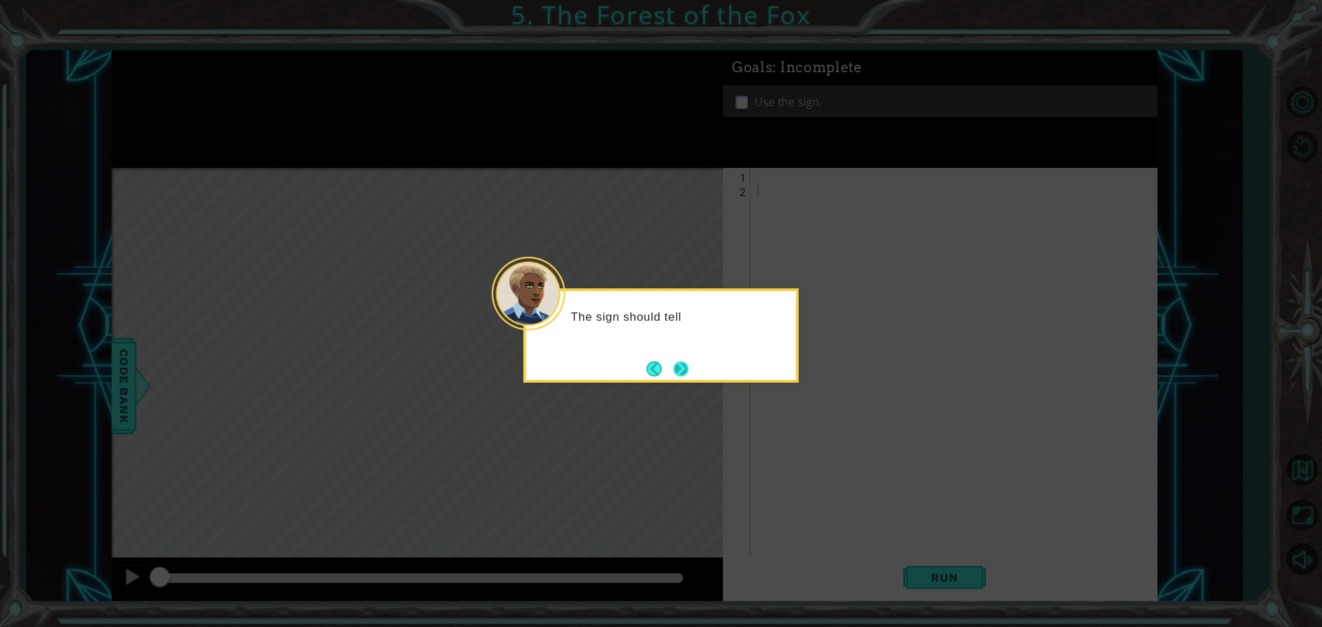
click at [688, 373] on button "Next" at bounding box center [681, 369] width 15 height 15
click at [689, 364] on button "Next" at bounding box center [681, 369] width 15 height 15
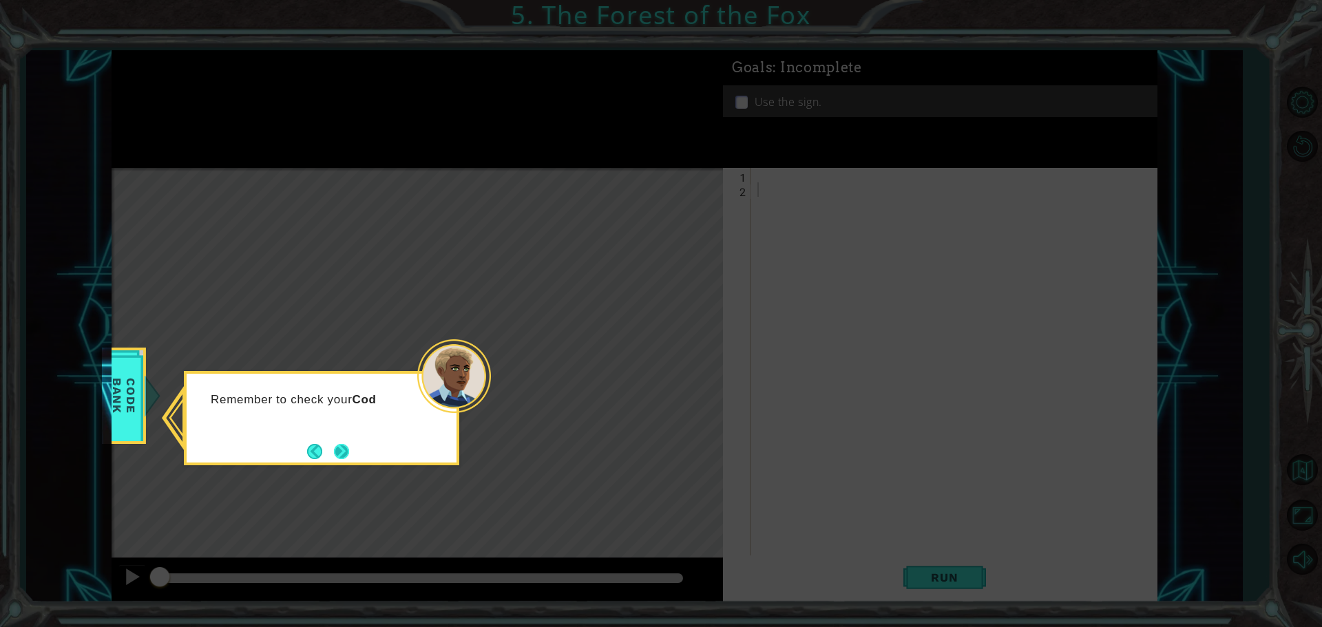
click at [338, 446] on button "Next" at bounding box center [341, 451] width 15 height 15
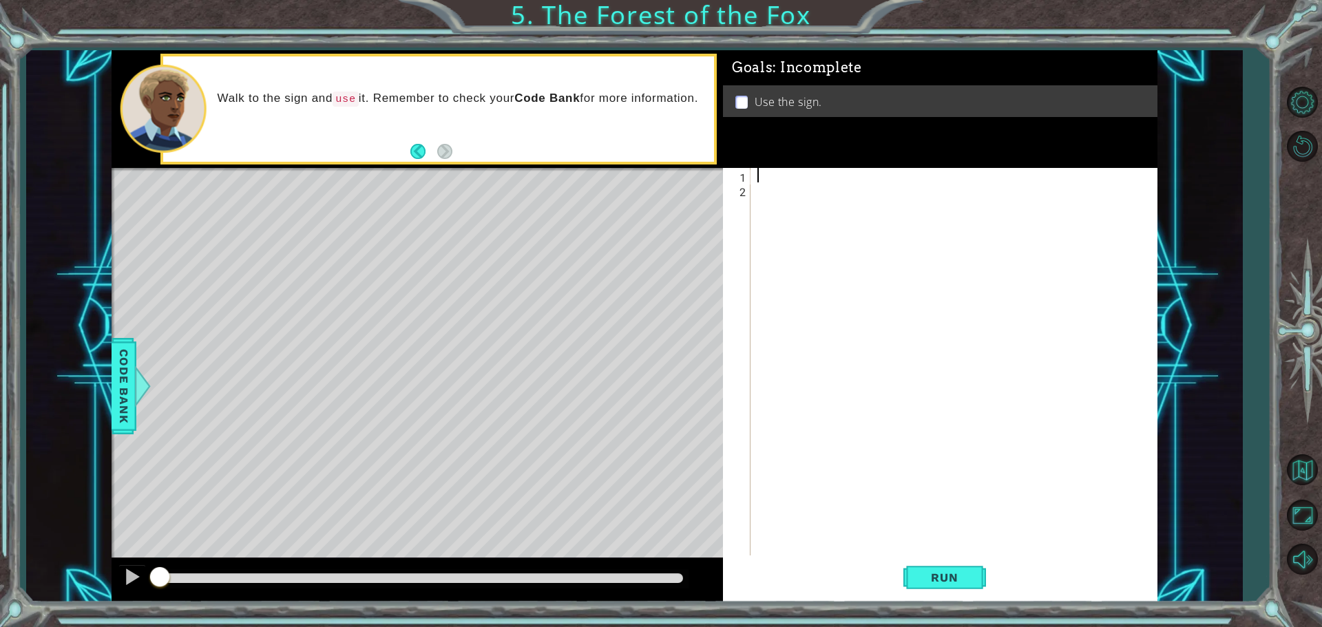
click at [780, 168] on div at bounding box center [958, 377] width 406 height 419
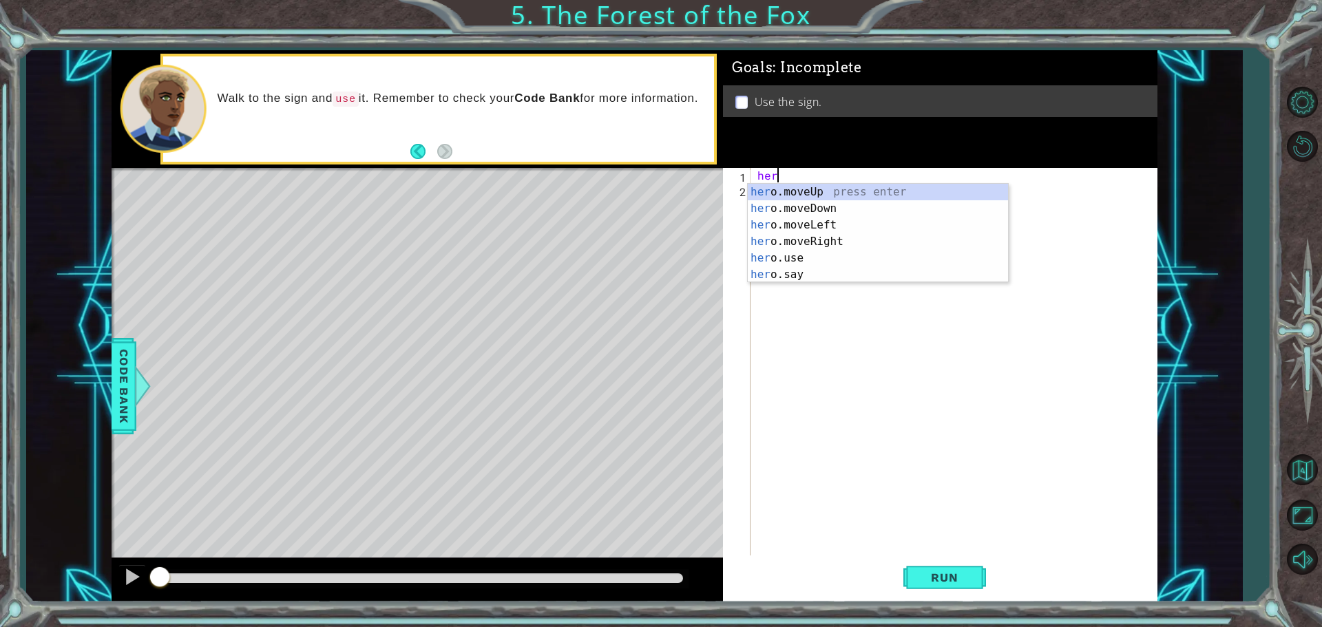
scroll to position [0, 1]
click at [846, 240] on div "hero .moveUp press enter hero .moveDown press enter hero .moveLeft press enter …" at bounding box center [878, 250] width 260 height 132
type textarea "hero.moveRight(1)"
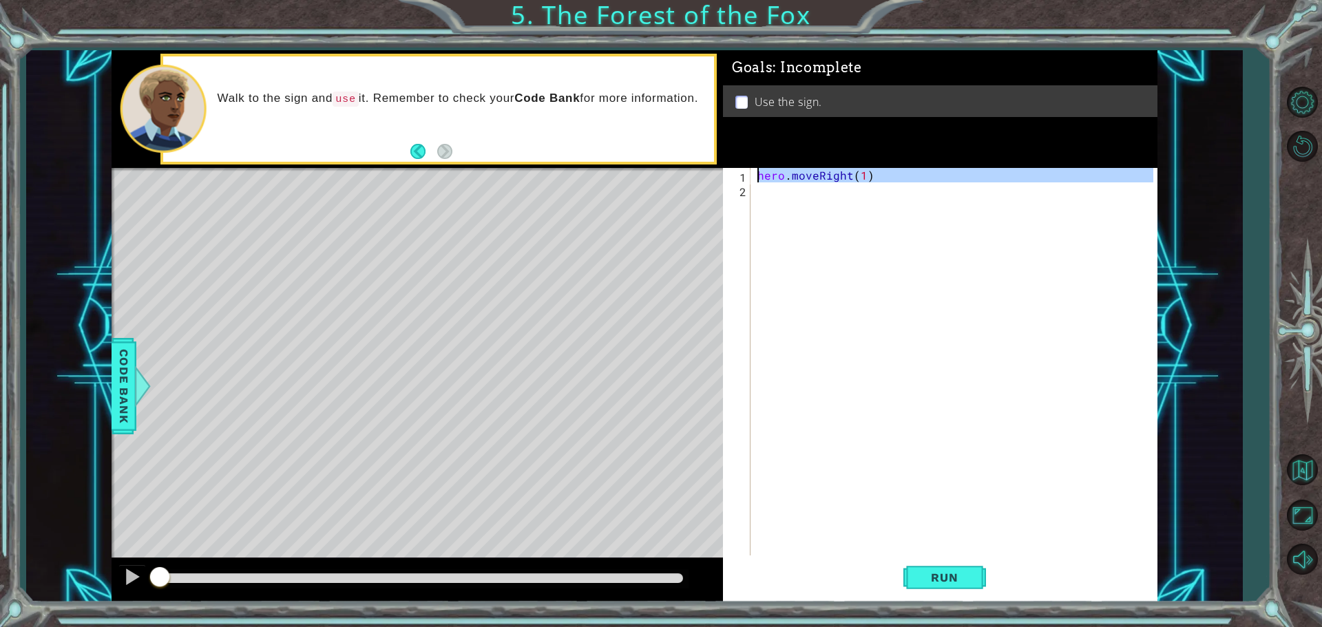
click at [822, 210] on div "hero . moveRight ( 1 )" at bounding box center [958, 377] width 406 height 419
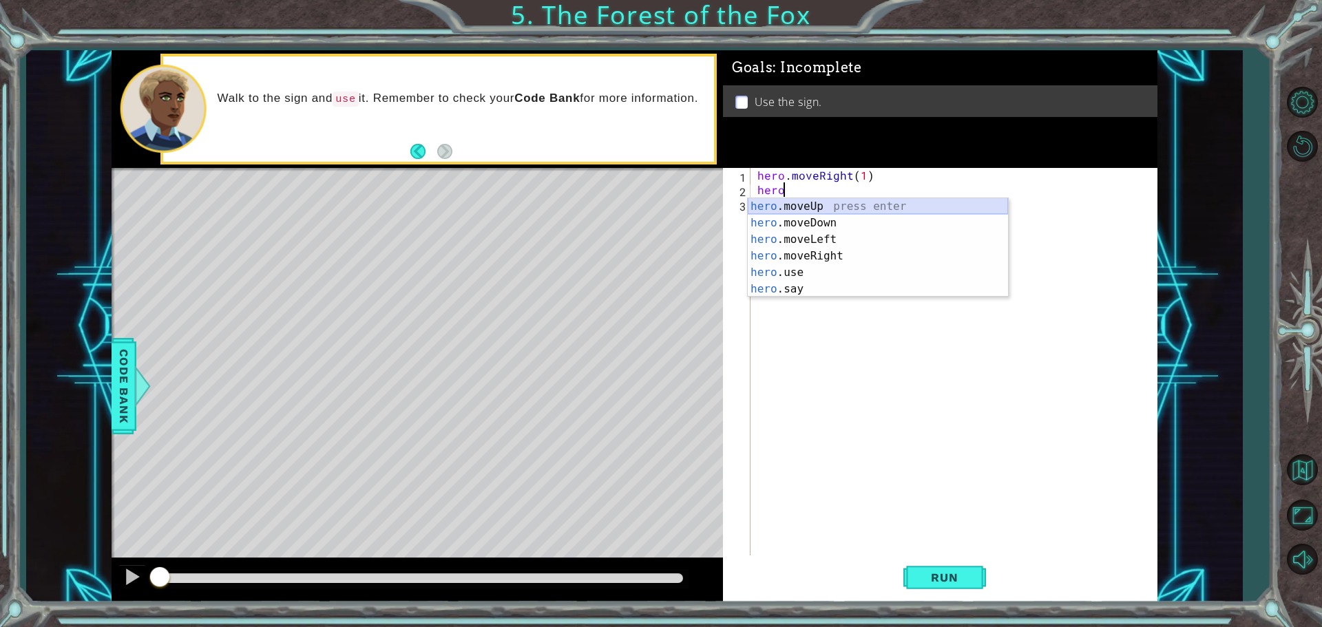
click at [833, 207] on div "hero .moveUp press enter hero .moveDown press enter hero .moveLeft press enter …" at bounding box center [878, 264] width 260 height 132
type textarea "hero.moveUp(1)"
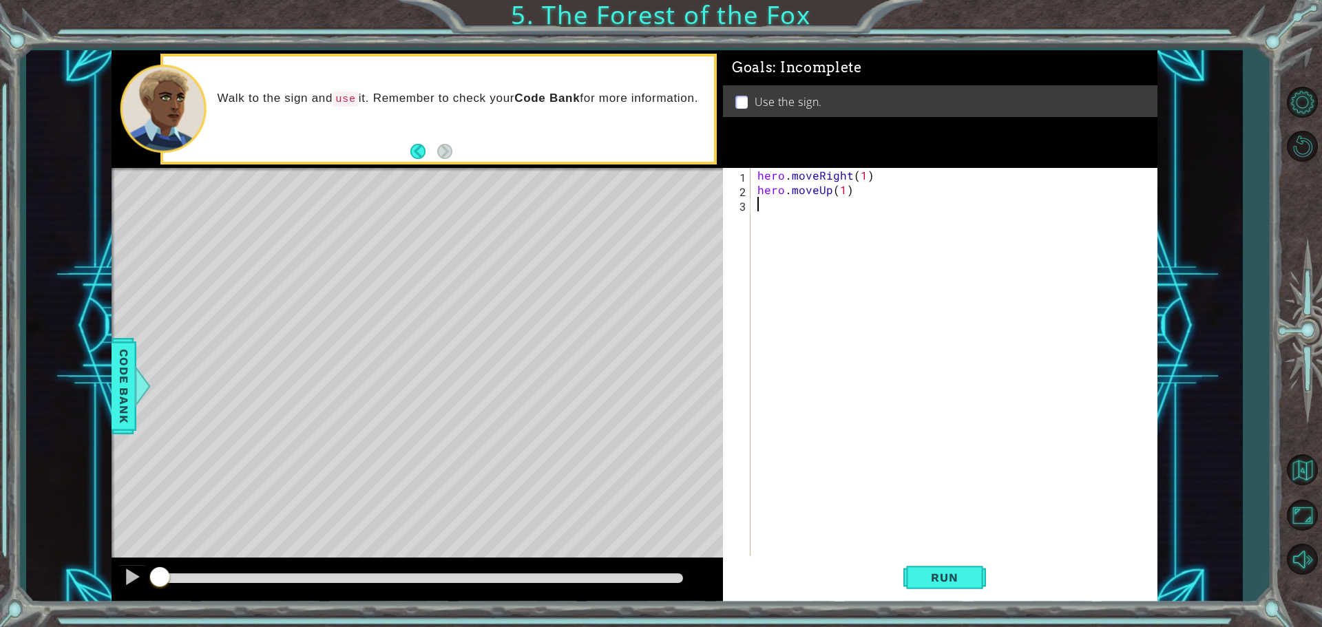
click at [833, 207] on div "hero . moveRight ( 1 ) hero . moveUp ( 1 )" at bounding box center [958, 377] width 406 height 419
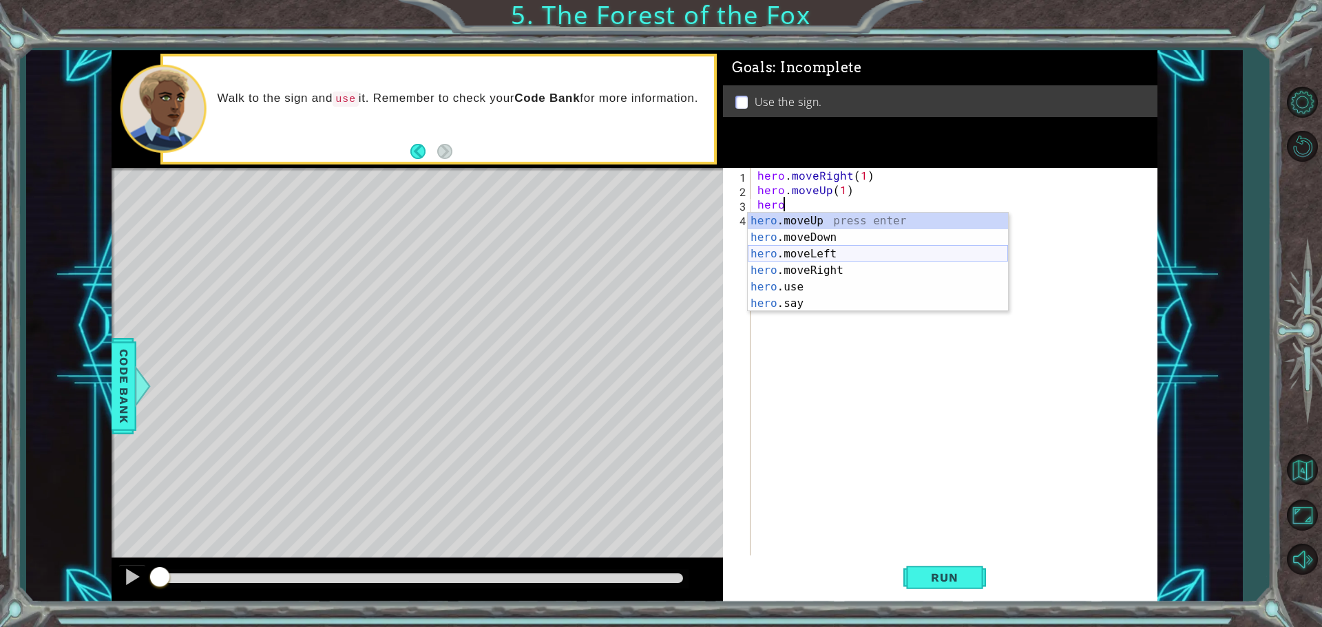
click at [829, 256] on div "hero .moveUp press enter hero .moveDown press enter hero .moveLeft press enter …" at bounding box center [878, 279] width 260 height 132
type textarea "hero.moveLeft(1)"
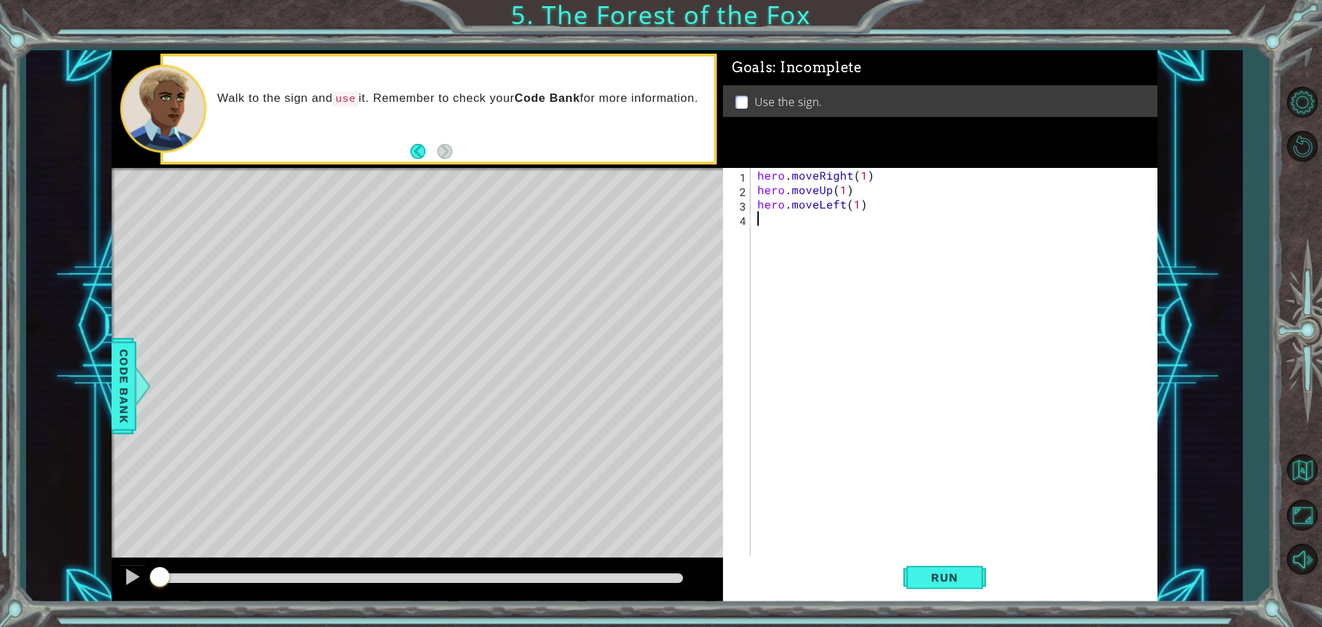
click at [831, 216] on div "hero . moveRight ( 1 ) hero . moveUp ( 1 ) hero . moveLeft ( 1 )" at bounding box center [958, 377] width 406 height 419
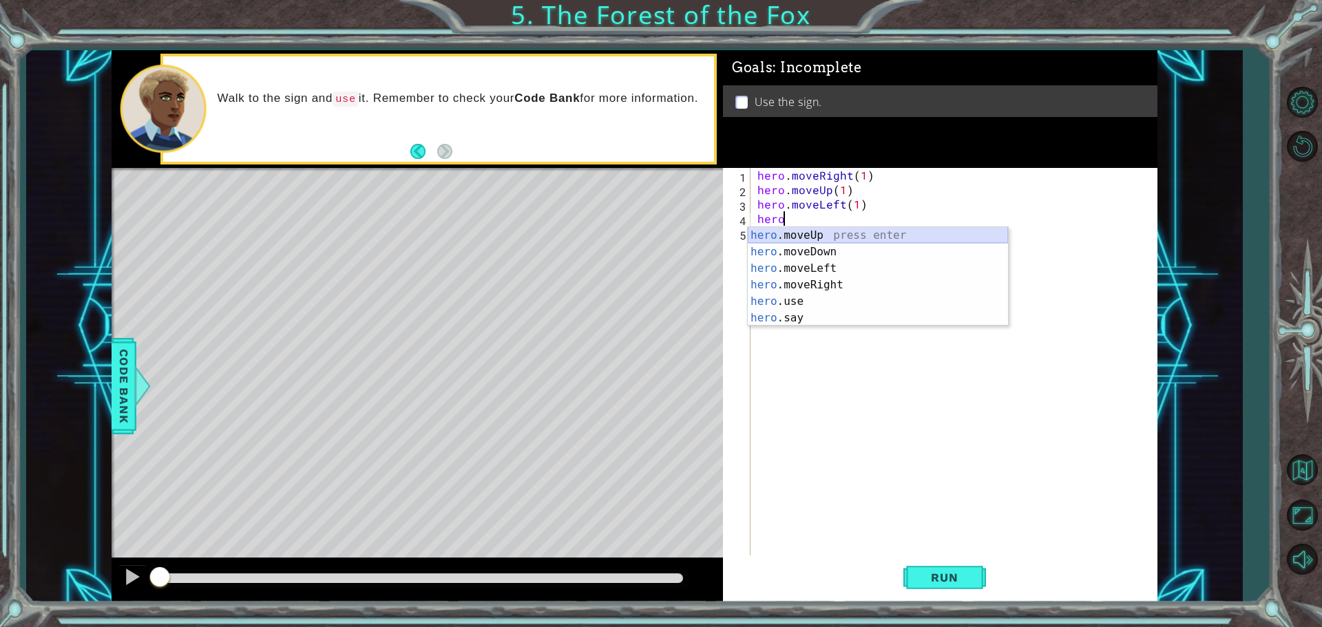
click at [817, 229] on div "hero .moveUp press enter hero .moveDown press enter hero .moveLeft press enter …" at bounding box center [878, 293] width 260 height 132
type textarea "hero.moveUp(1)"
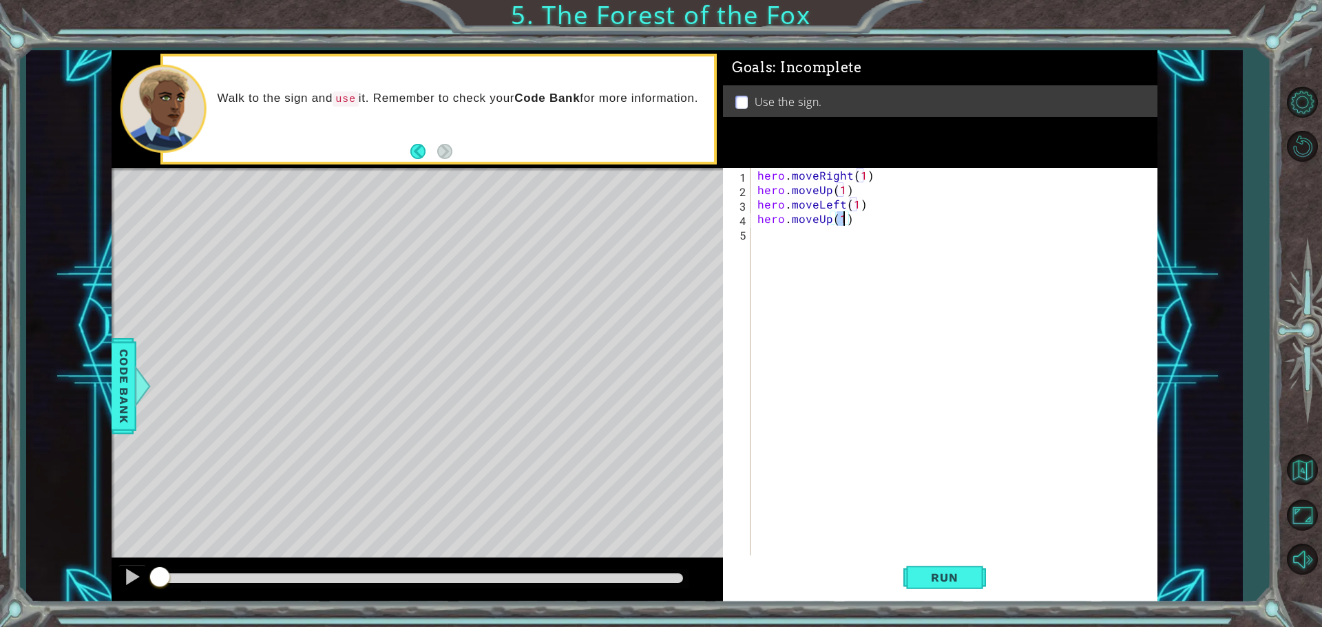
click at [817, 229] on div "hero . moveRight ( 1 ) hero . moveUp ( 1 ) hero . moveLeft ( 1 ) hero . moveUp …" at bounding box center [958, 377] width 406 height 419
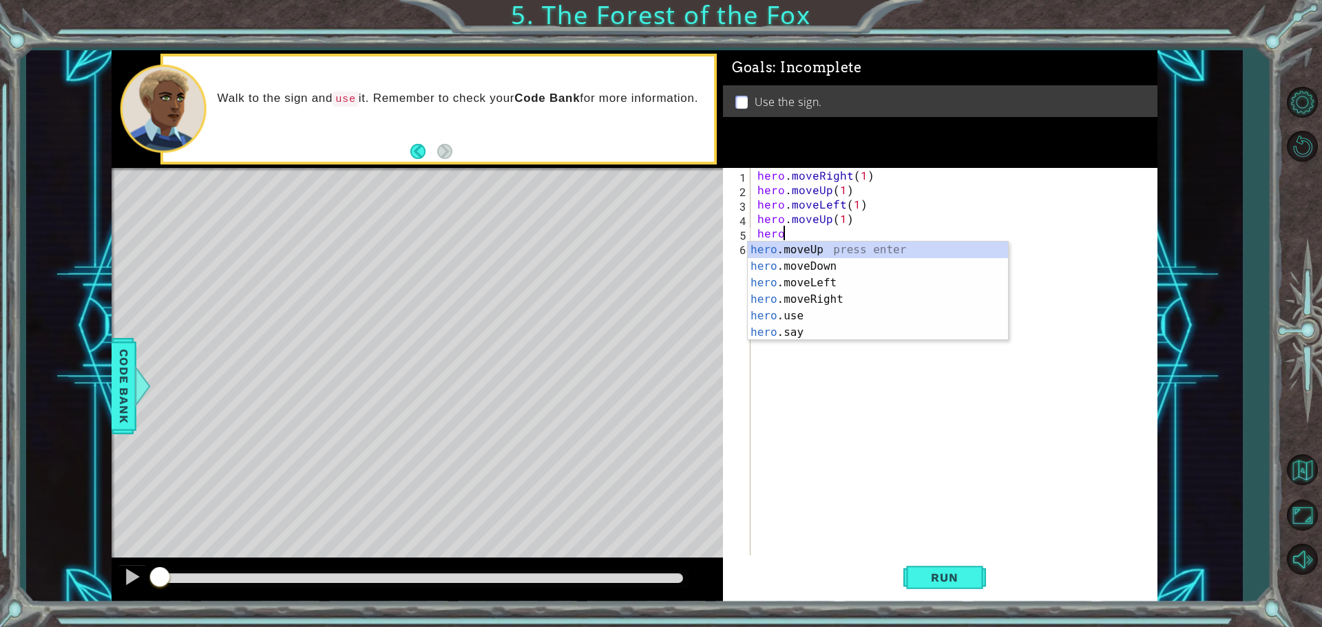
scroll to position [0, 1]
click at [828, 292] on div "hero. moveUp press enter hero. moveDown press enter hero. moveLeft press enter …" at bounding box center [878, 308] width 260 height 132
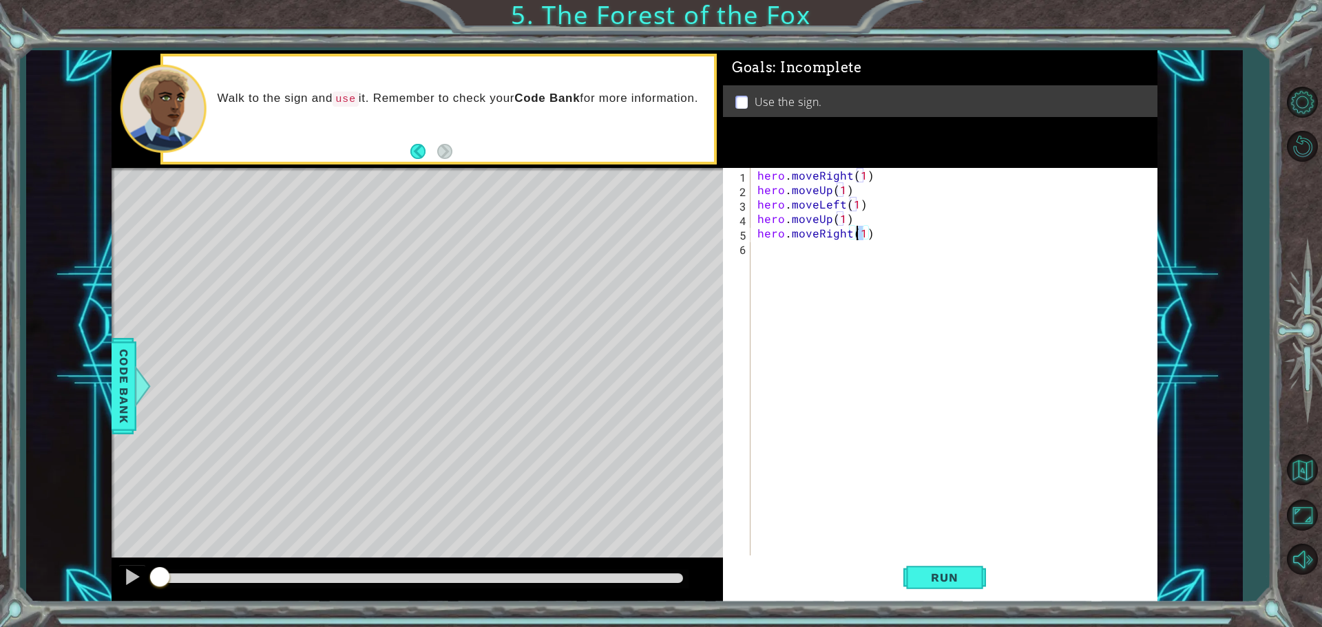
drag, startPoint x: 864, startPoint y: 240, endPoint x: 857, endPoint y: 238, distance: 7.0
click at [857, 238] on div "hero . moveRight ( 1 ) hero . moveUp ( 1 ) hero . moveLeft ( 1 ) hero . moveUp …" at bounding box center [958, 377] width 406 height 419
type textarea "hero.moveRight(2)"
click at [814, 256] on div "hero . moveRight ( 1 ) hero . moveUp ( 1 ) hero . moveLeft ( 1 ) hero . moveUp …" at bounding box center [958, 377] width 406 height 419
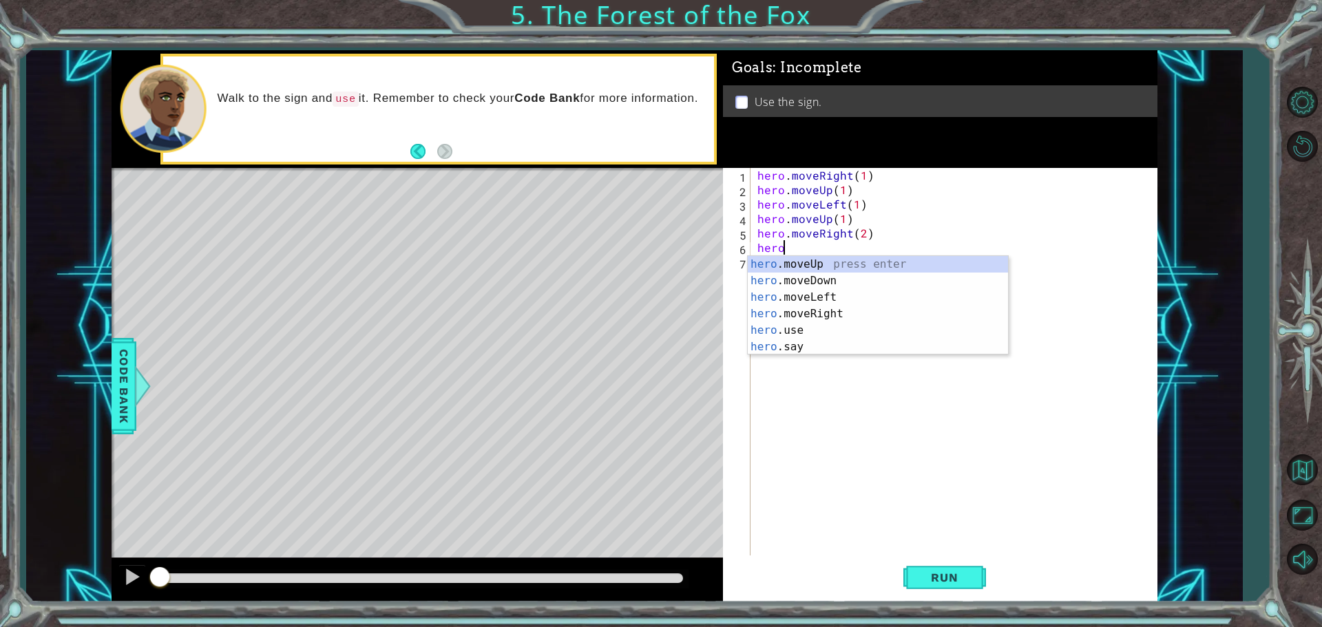
scroll to position [0, 1]
click at [822, 276] on div "hero .moveUp press enter hero .moveDown press enter hero .moveLeft press enter …" at bounding box center [878, 322] width 260 height 132
type textarea "hero.moveDown(1)"
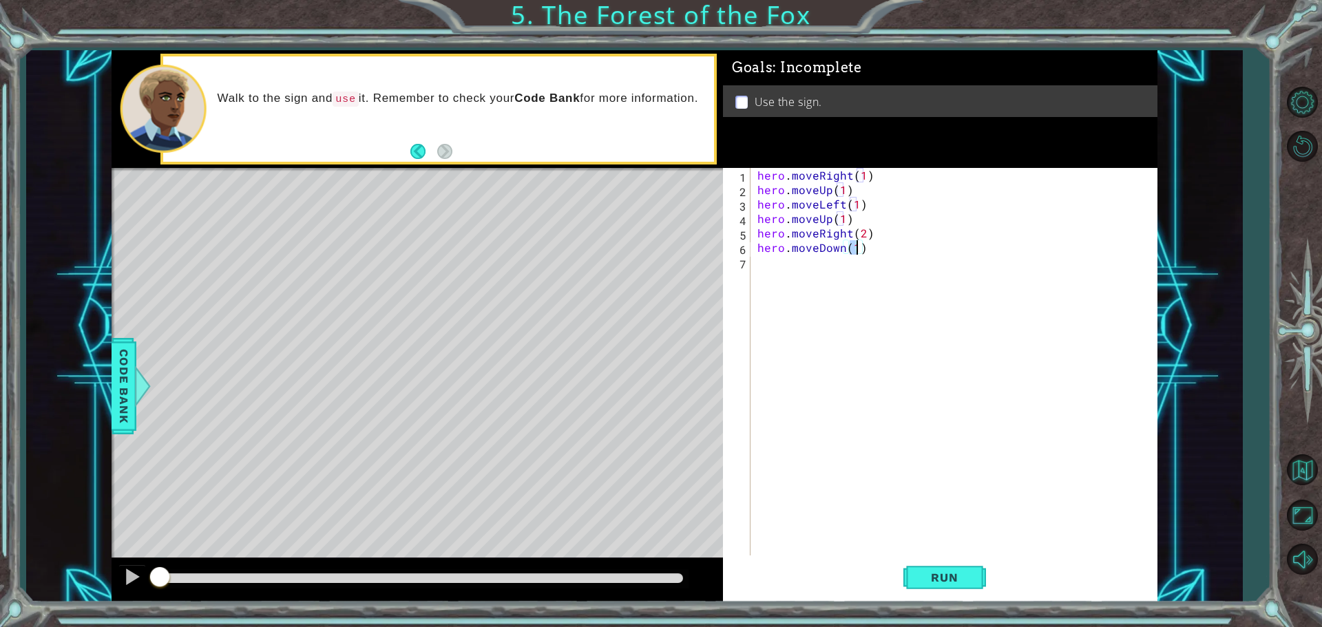
click at [791, 263] on div "hero . moveRight ( 1 ) hero . moveUp ( 1 ) hero . moveLeft ( 1 ) hero . moveUp …" at bounding box center [958, 377] width 406 height 419
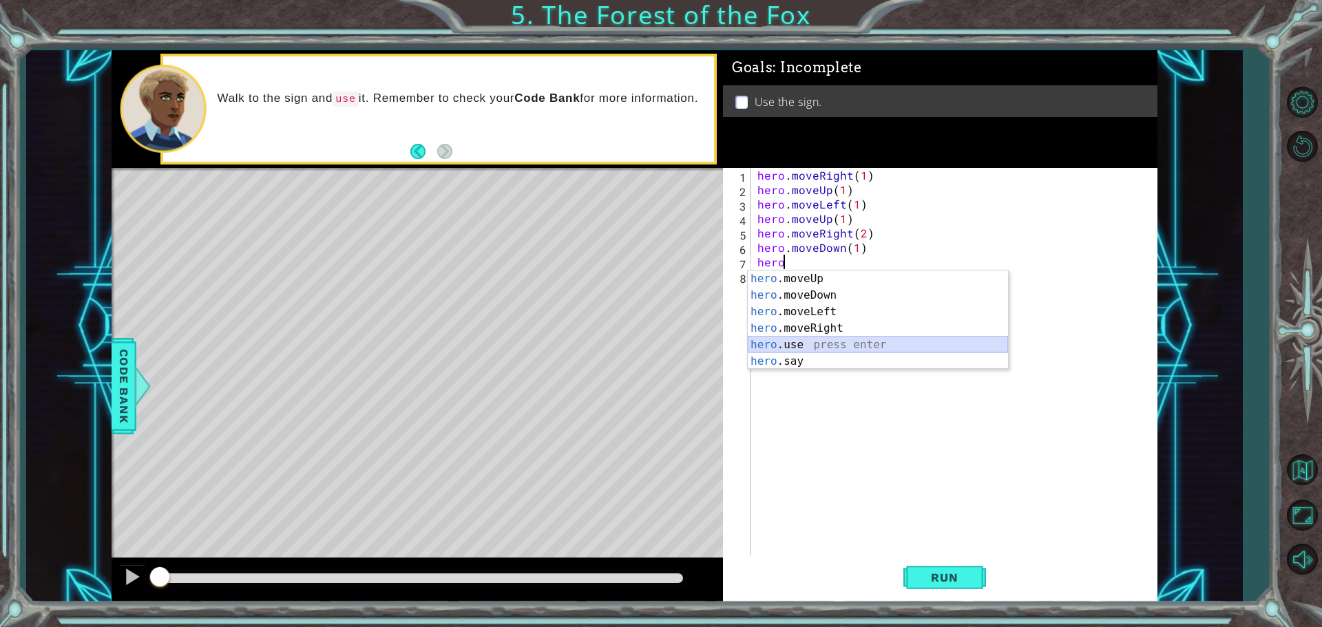
click at [930, 343] on div "hero .moveUp press enter hero .moveDown press enter hero .moveLeft press enter …" at bounding box center [878, 337] width 260 height 132
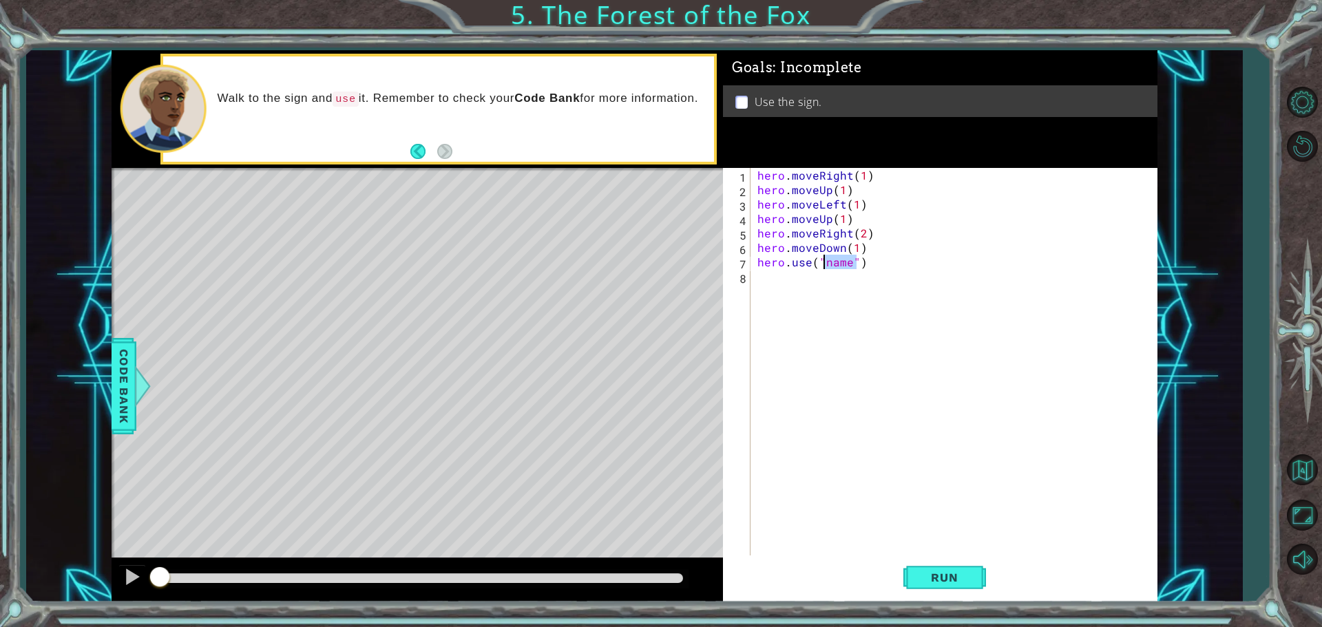
drag, startPoint x: 856, startPoint y: 262, endPoint x: 826, endPoint y: 264, distance: 30.4
click at [826, 264] on div "hero . moveRight ( 1 ) hero . moveUp ( 1 ) hero . moveLeft ( 1 ) hero . moveUp …" at bounding box center [958, 377] width 406 height 419
type textarea "hero.use("name")"
click at [826, 264] on div "hero . moveRight ( 1 ) hero . moveUp ( 1 ) hero . moveLeft ( 1 ) hero . moveUp …" at bounding box center [954, 363] width 399 height 391
drag, startPoint x: 849, startPoint y: 265, endPoint x: 793, endPoint y: 298, distance: 63.9
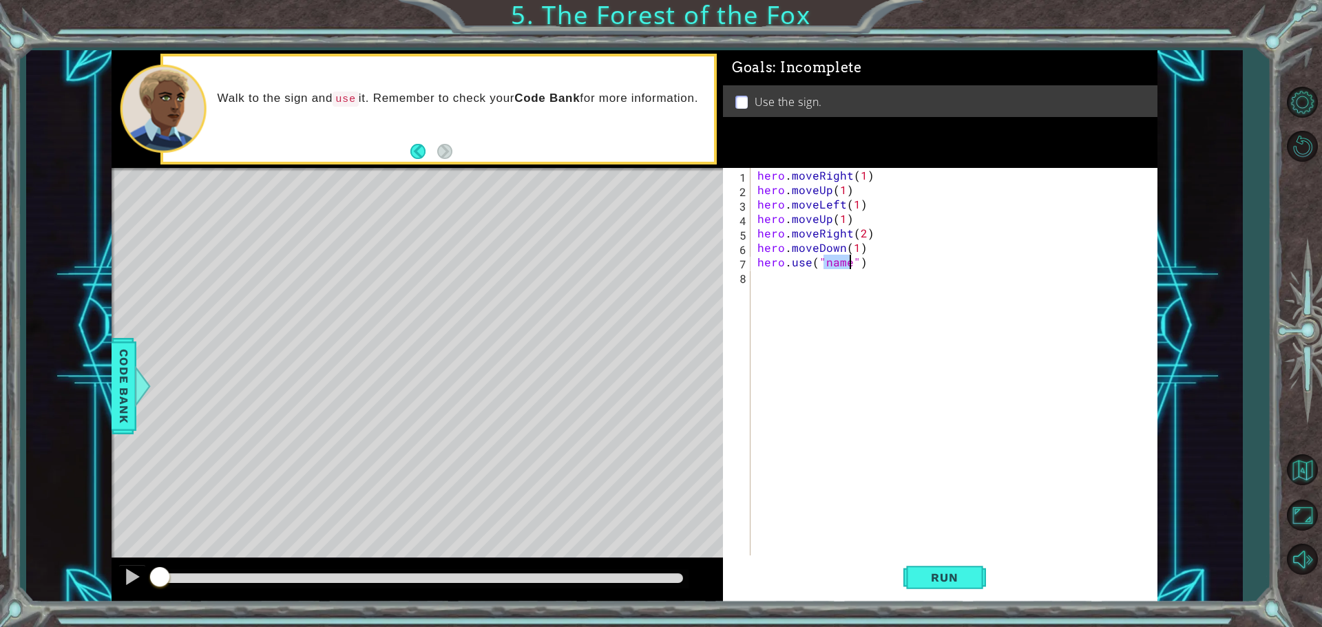
click at [793, 298] on div "hero . moveRight ( 1 ) hero . moveUp ( 1 ) hero . moveLeft ( 1 ) hero . moveUp …" at bounding box center [958, 377] width 406 height 419
drag, startPoint x: 823, startPoint y: 265, endPoint x: 849, endPoint y: 267, distance: 26.2
click at [849, 267] on div "hero . moveRight ( 1 ) hero . moveUp ( 1 ) hero . moveLeft ( 1 ) hero . moveUp …" at bounding box center [958, 377] width 406 height 419
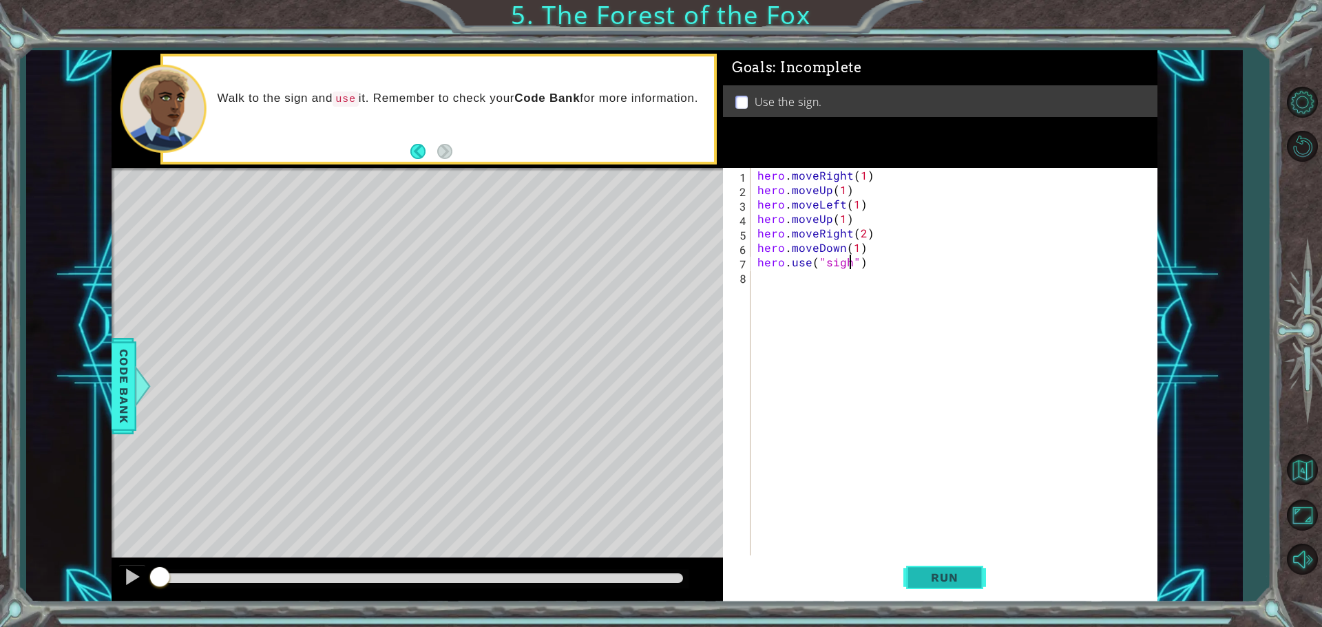
click at [925, 586] on button "Run" at bounding box center [945, 577] width 83 height 43
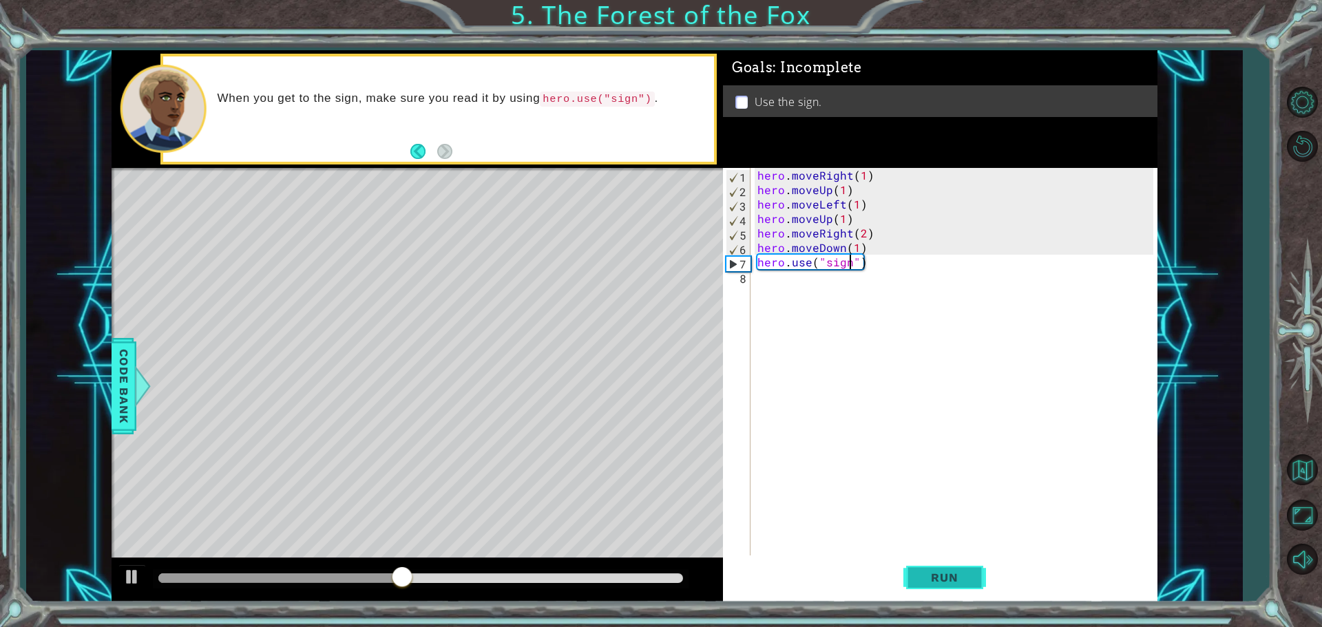
type textarea "hero.use("sign")"
click at [957, 566] on button "Run" at bounding box center [945, 577] width 83 height 43
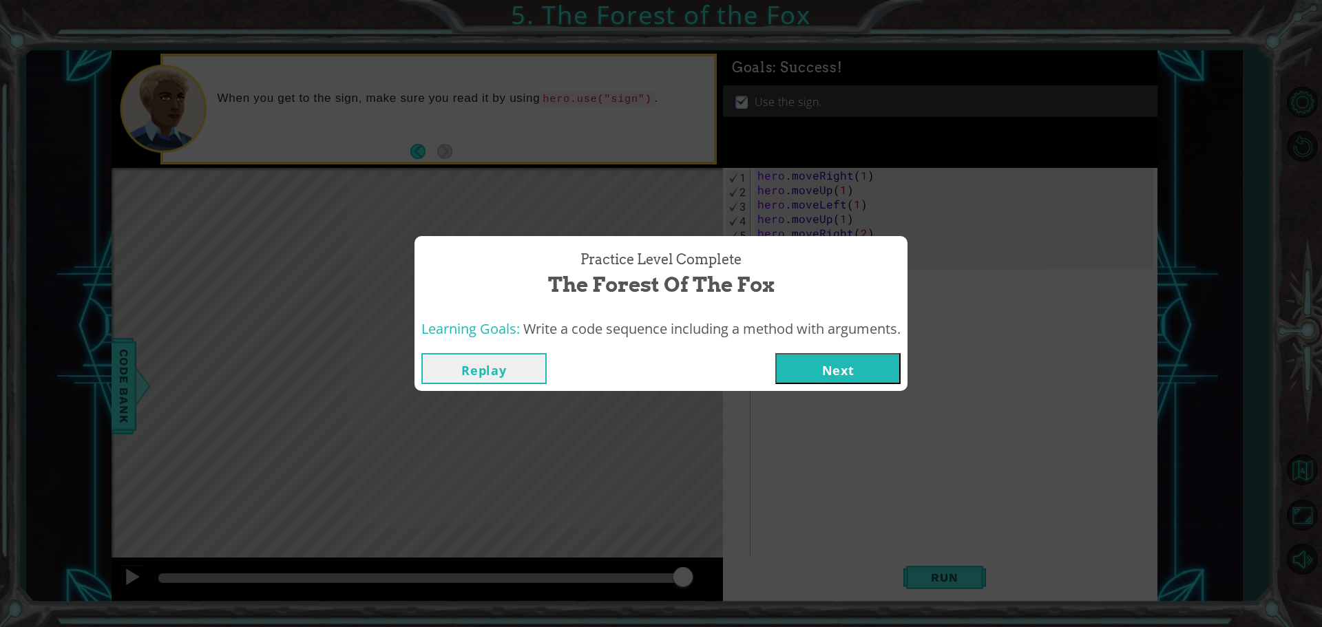
click at [893, 375] on button "Next" at bounding box center [838, 368] width 125 height 31
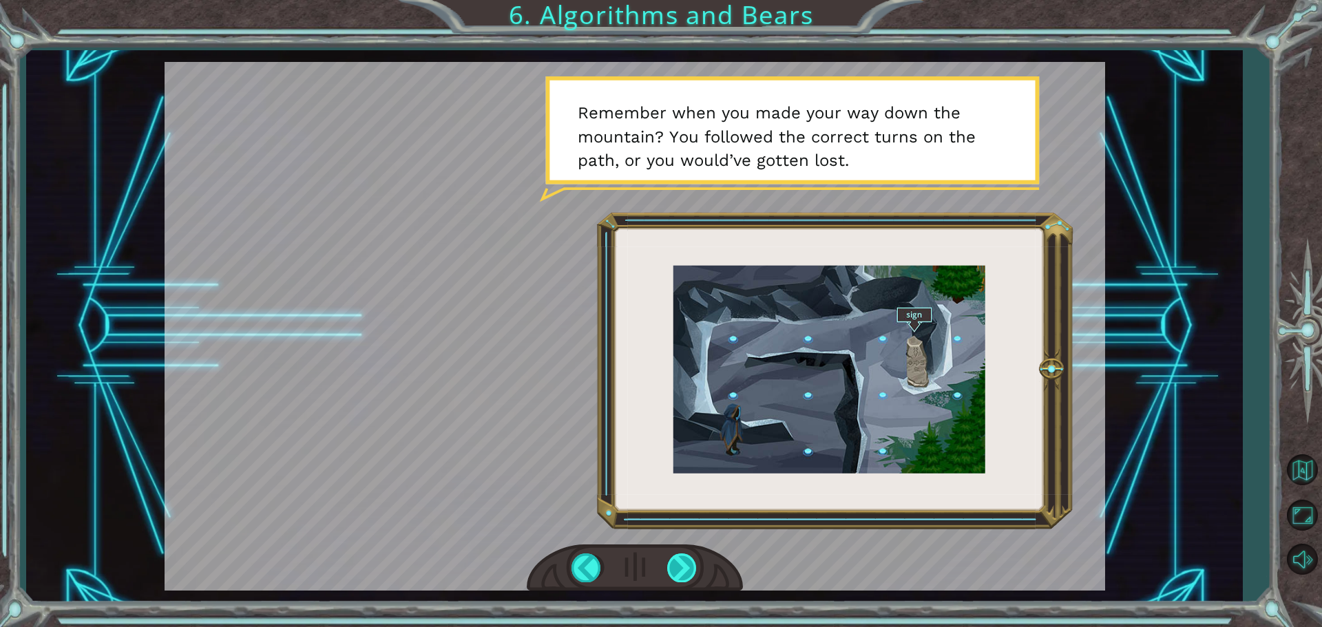
drag, startPoint x: 697, startPoint y: 566, endPoint x: 691, endPoint y: 581, distance: 16.4
click at [696, 568] on div at bounding box center [682, 568] width 31 height 28
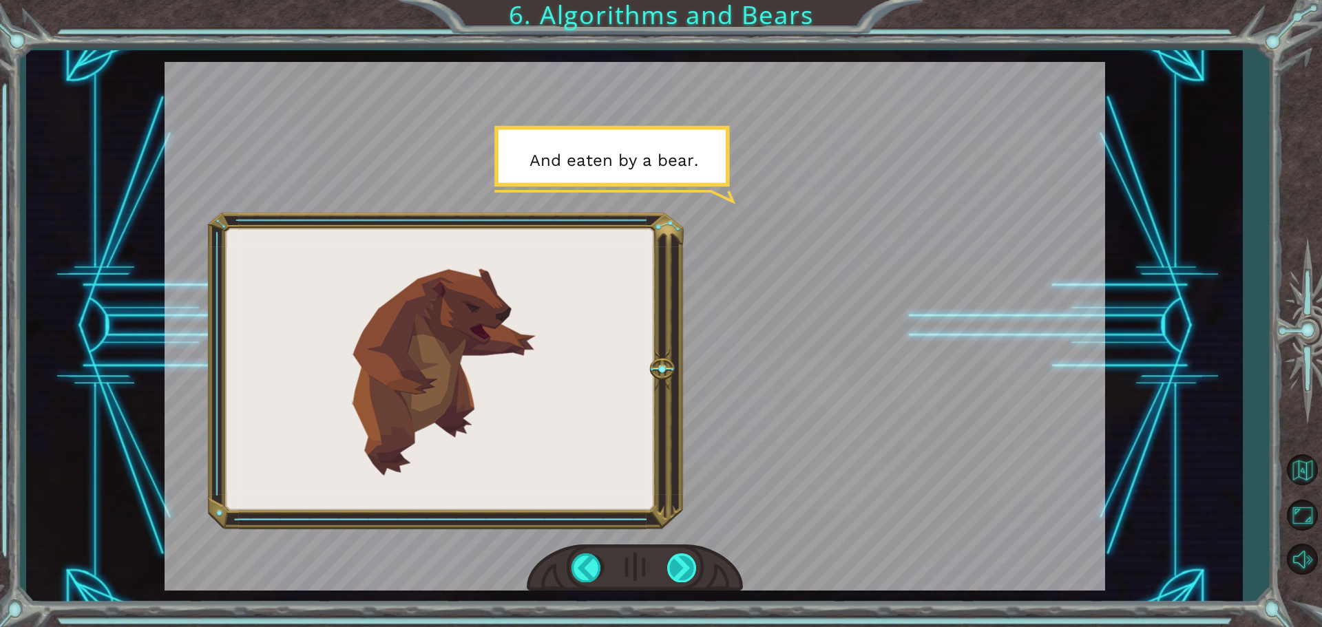
click at [694, 563] on div at bounding box center [682, 568] width 31 height 28
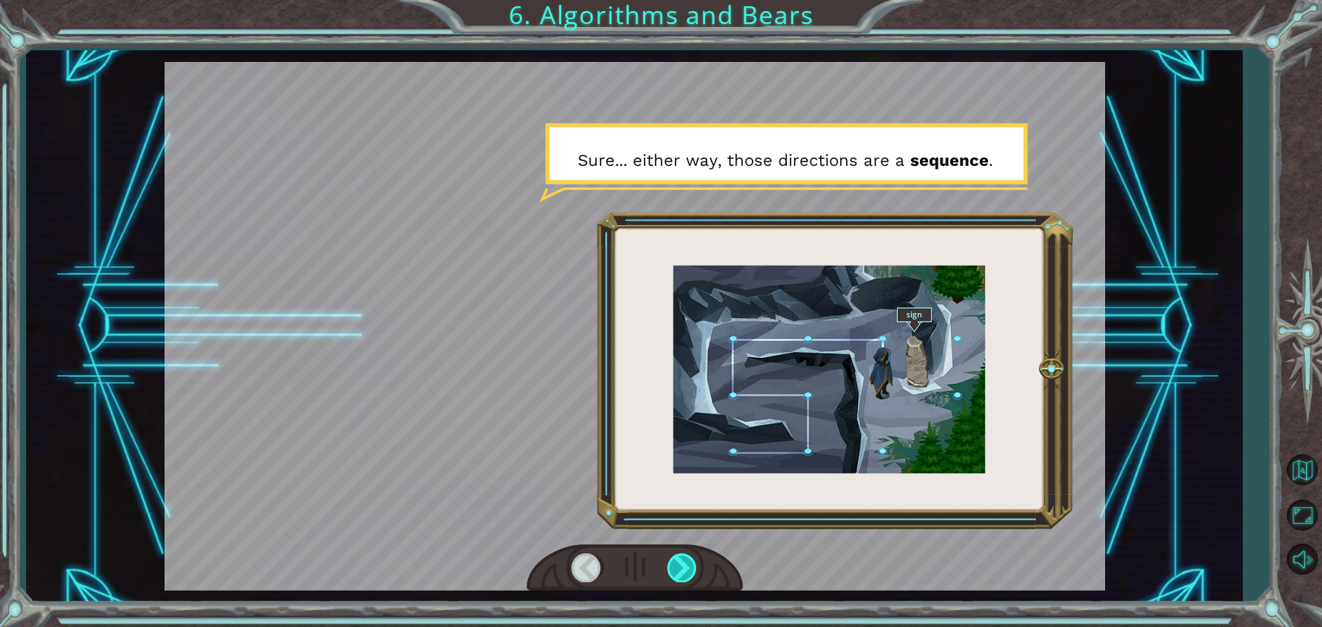
click at [683, 562] on div at bounding box center [682, 568] width 31 height 28
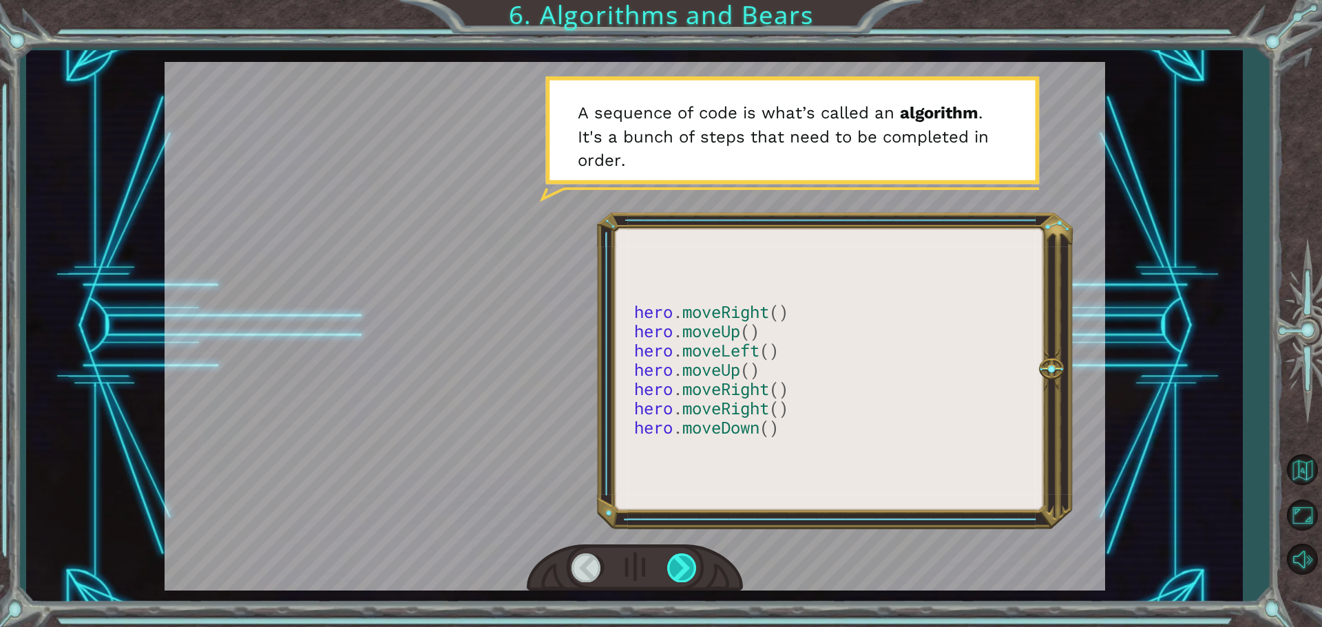
click at [677, 581] on div at bounding box center [682, 568] width 31 height 28
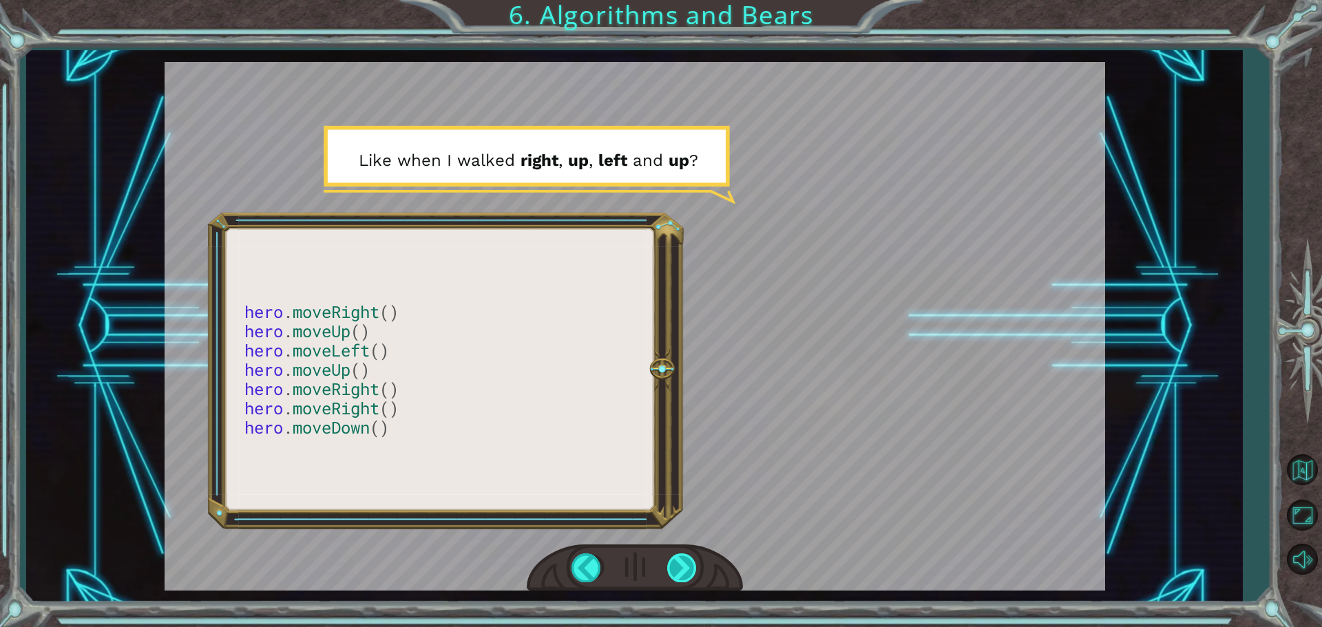
click at [674, 566] on div at bounding box center [682, 568] width 31 height 28
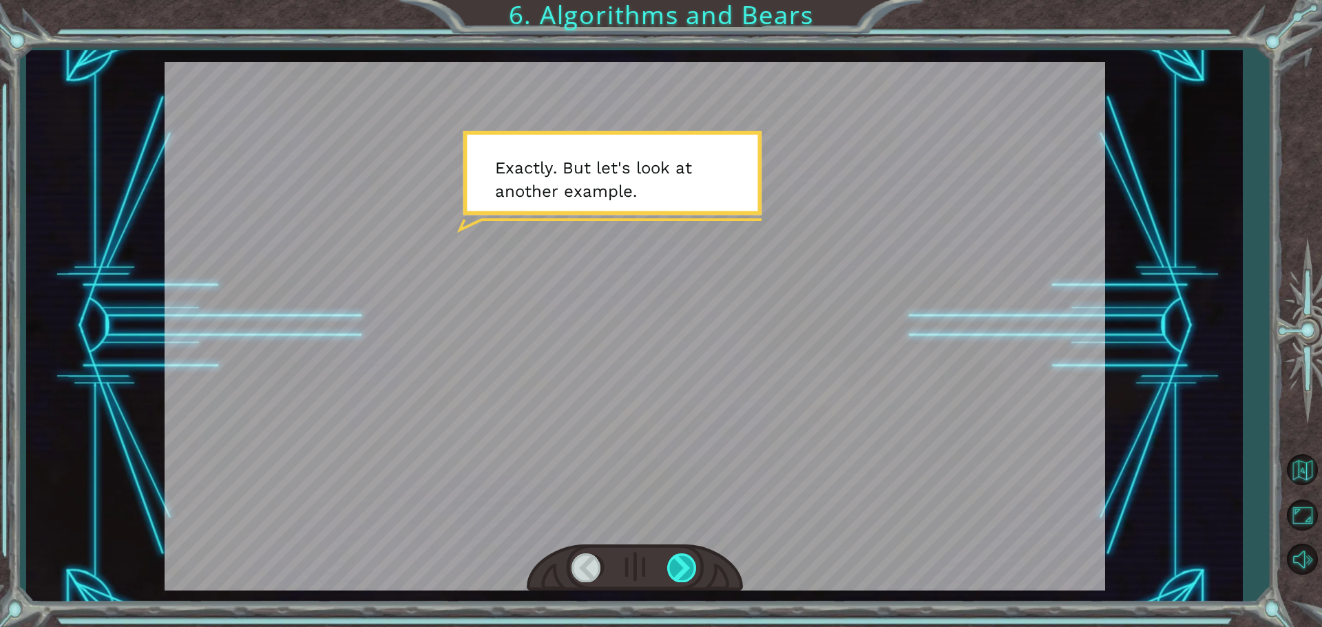
click at [680, 582] on div at bounding box center [682, 568] width 31 height 28
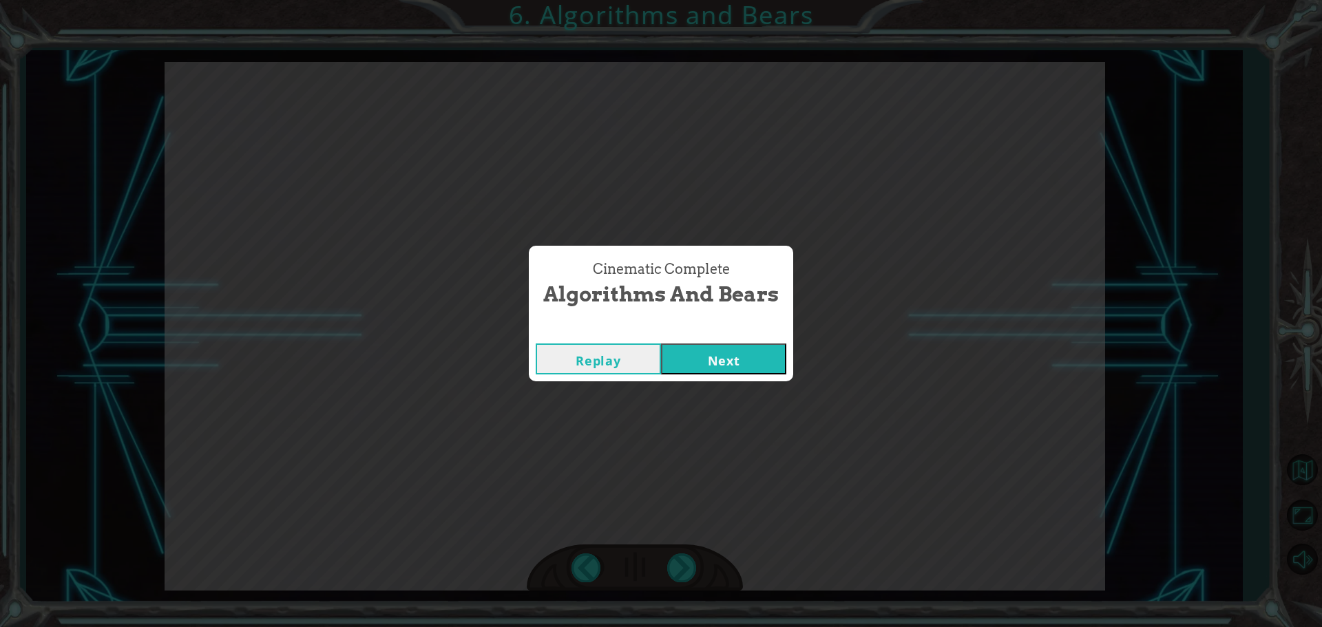
click at [725, 347] on button "Next" at bounding box center [723, 359] width 125 height 31
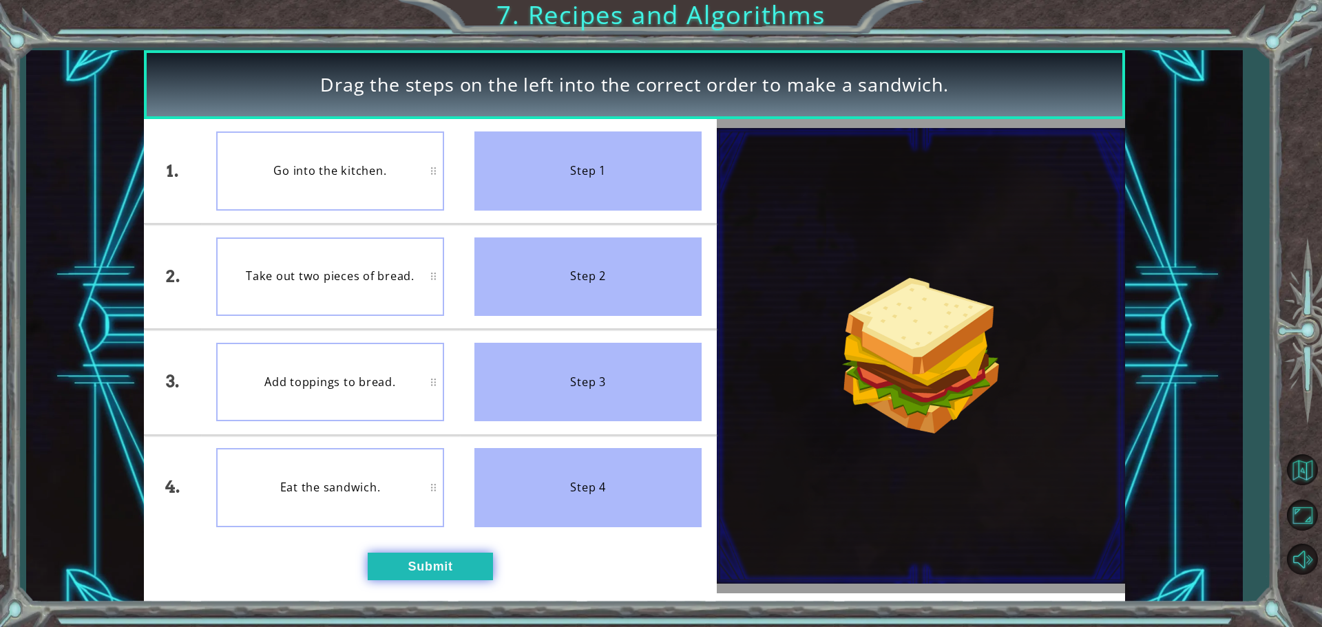
click at [422, 566] on button "Submit" at bounding box center [430, 567] width 125 height 28
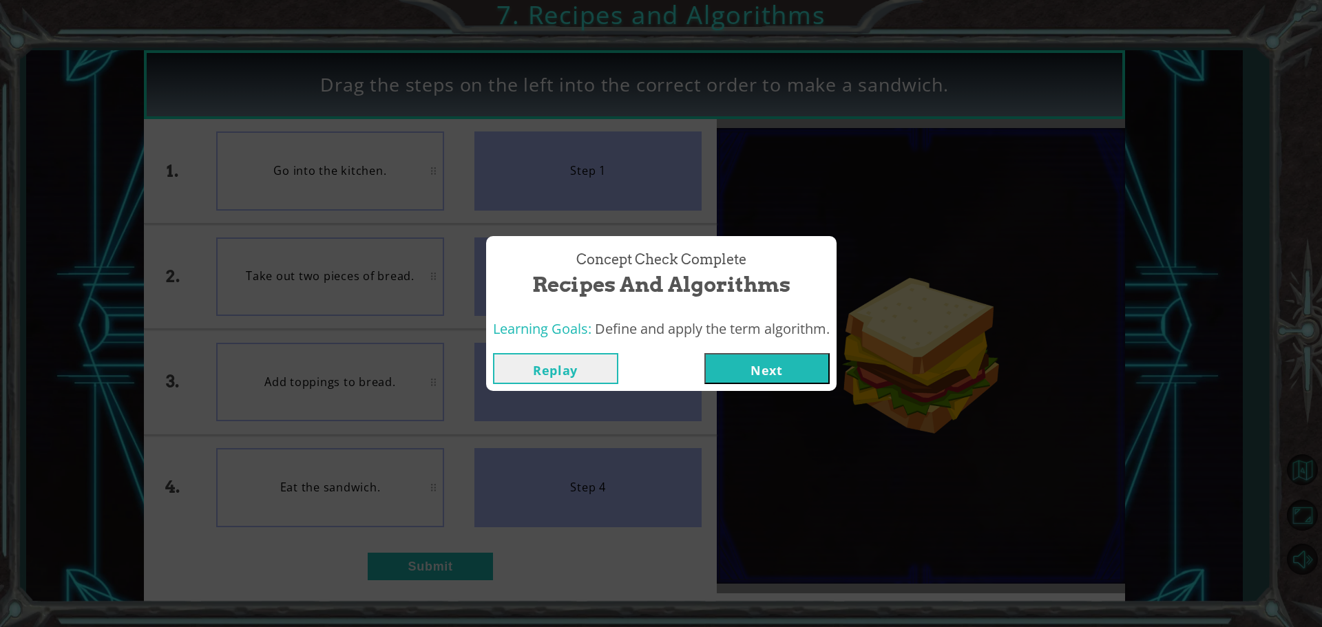
click at [727, 368] on button "Next" at bounding box center [767, 368] width 125 height 31
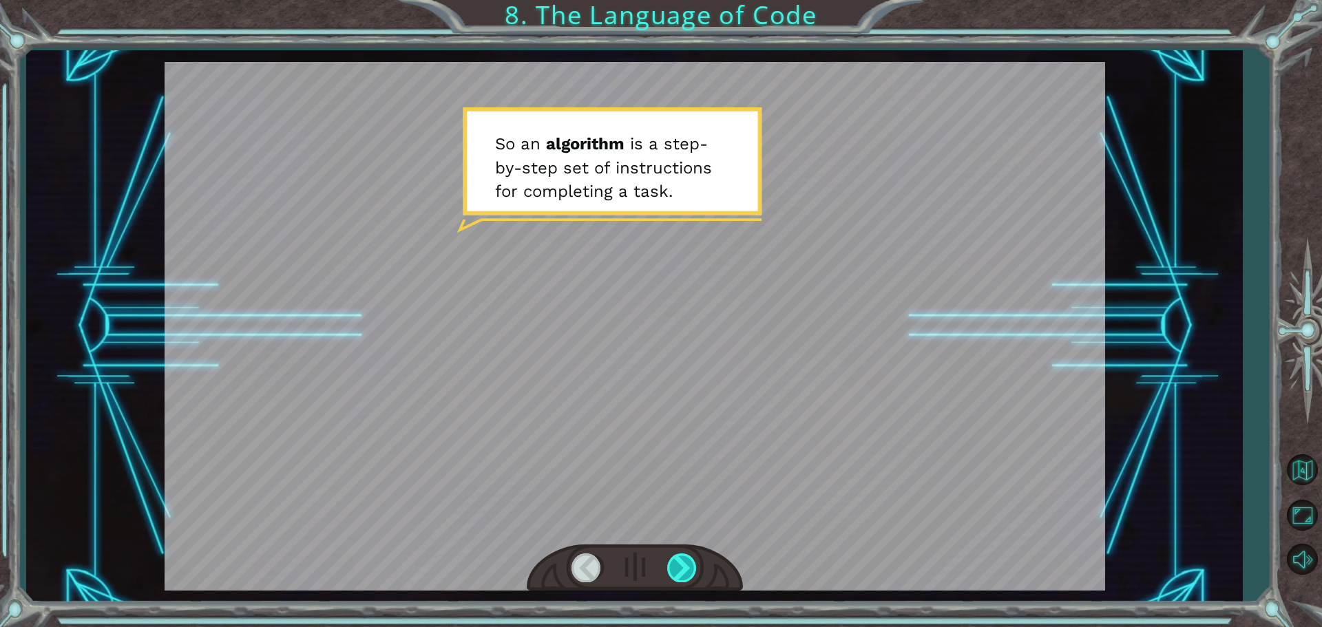
click at [684, 561] on div at bounding box center [682, 568] width 31 height 28
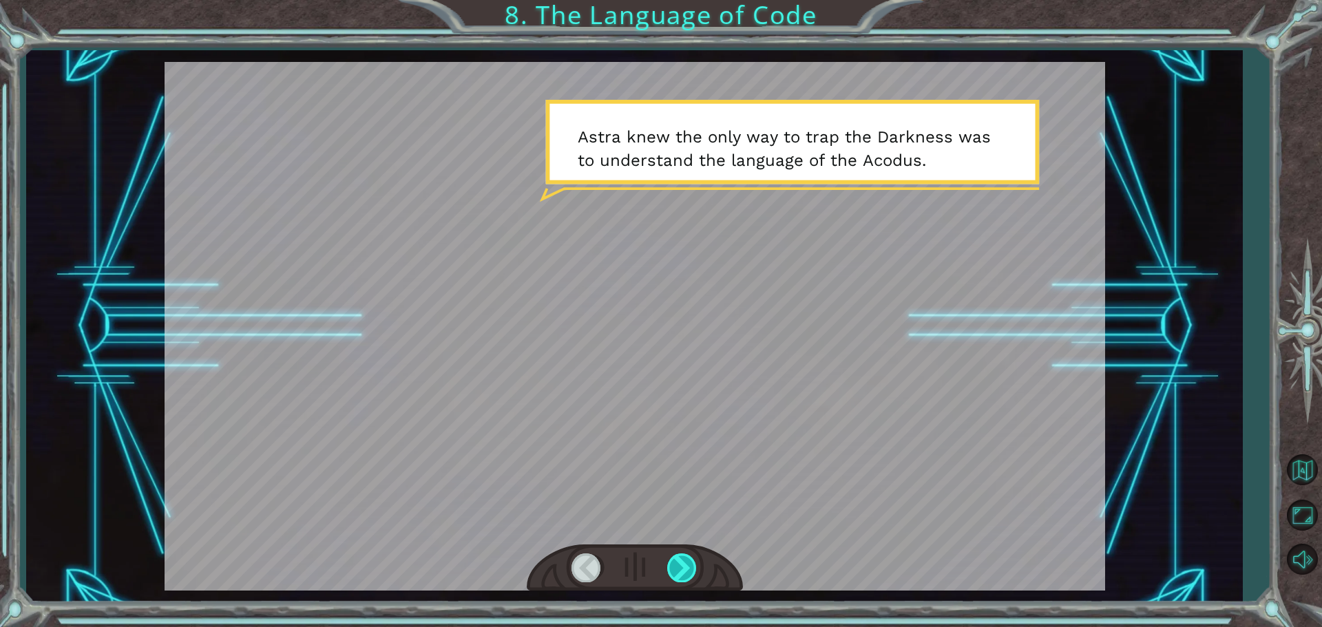
click at [680, 563] on div at bounding box center [682, 568] width 31 height 28
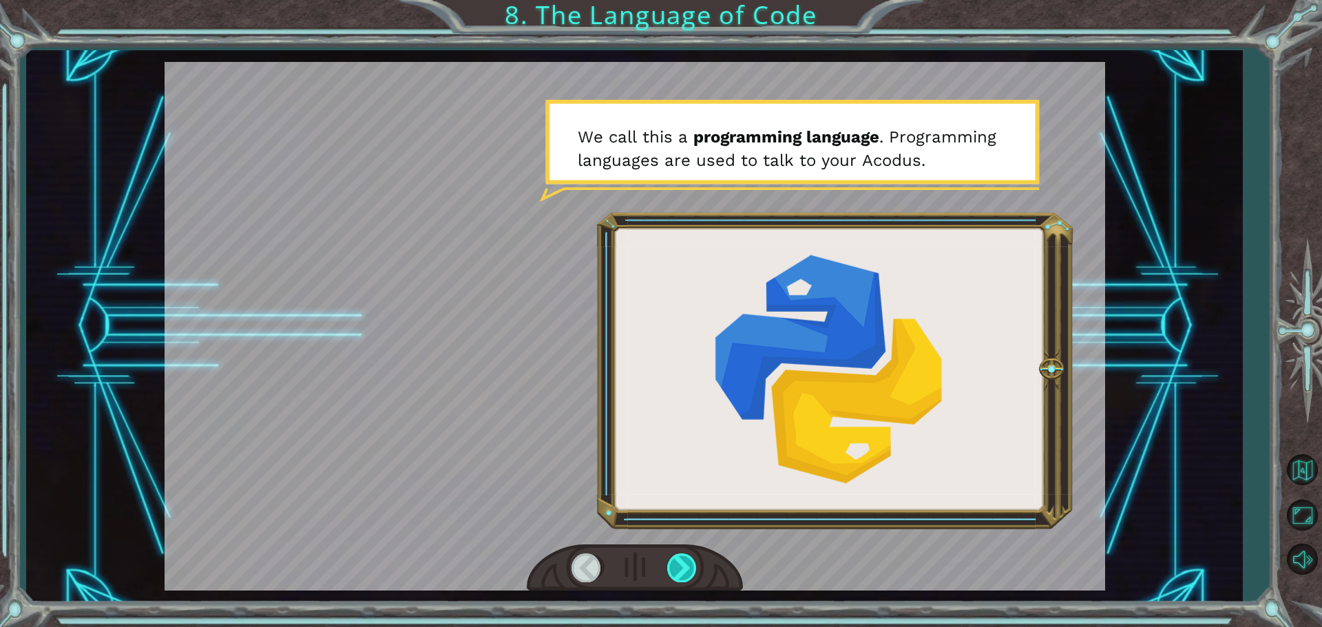
click at [682, 567] on div at bounding box center [682, 568] width 31 height 28
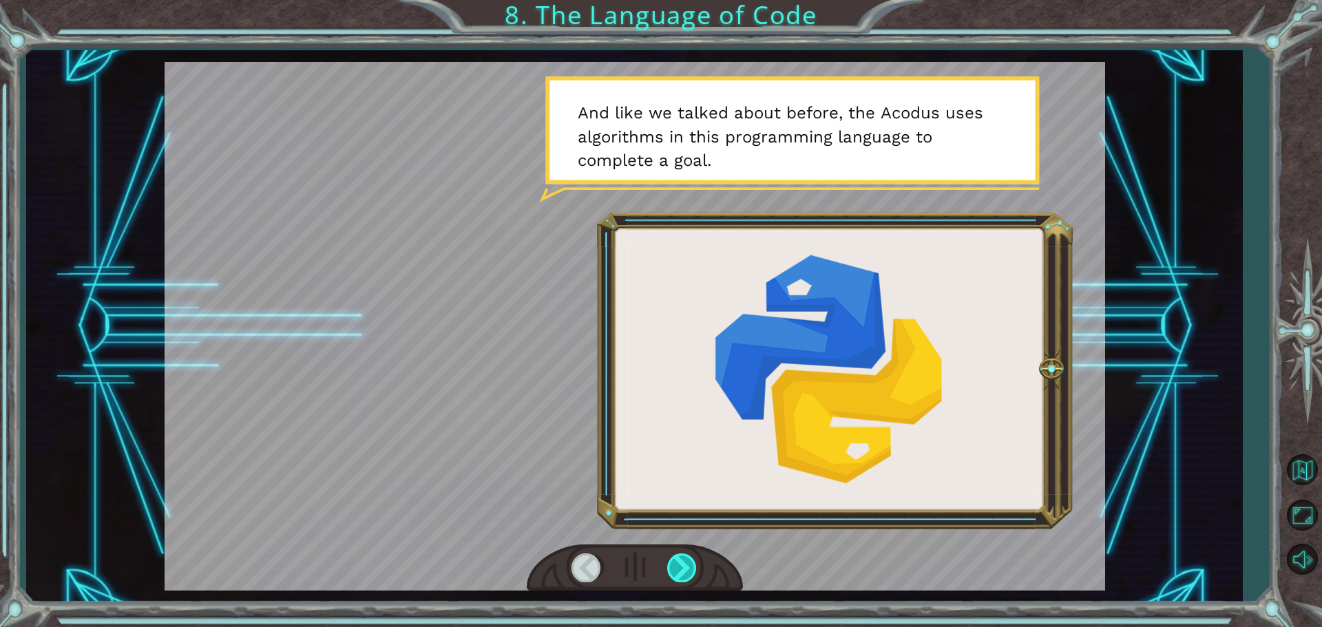
click at [684, 559] on div at bounding box center [682, 568] width 31 height 28
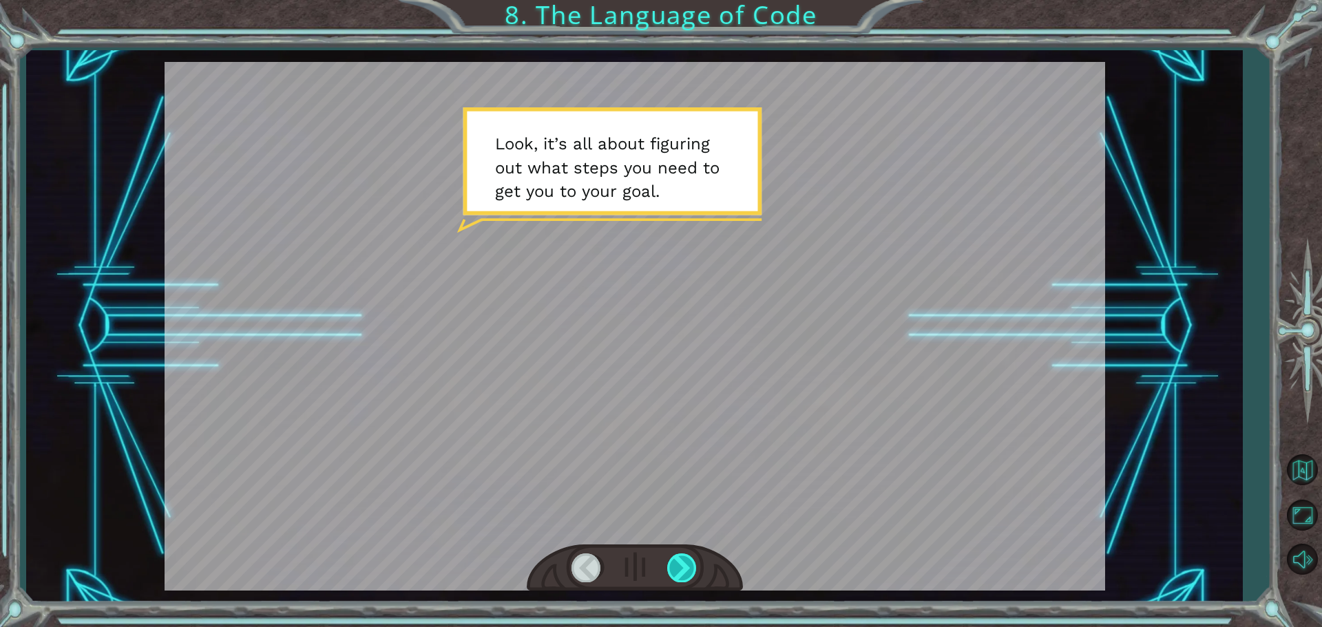
click at [691, 559] on div at bounding box center [682, 568] width 31 height 28
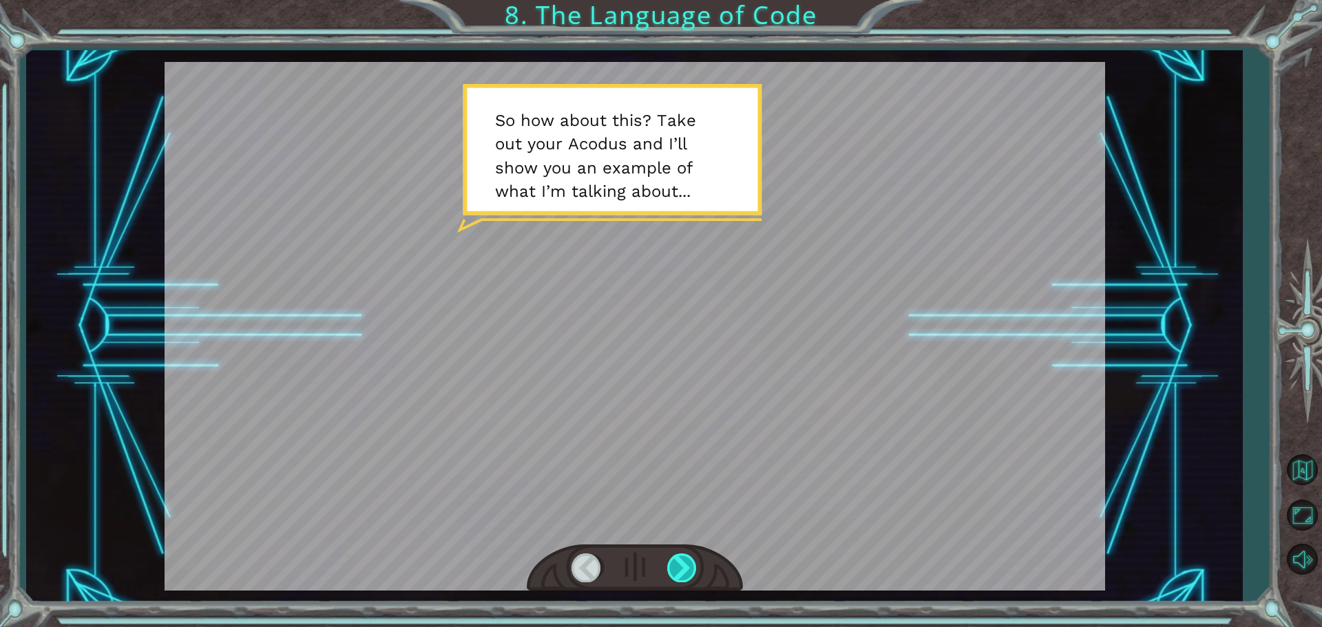
click at [691, 559] on div at bounding box center [682, 568] width 31 height 28
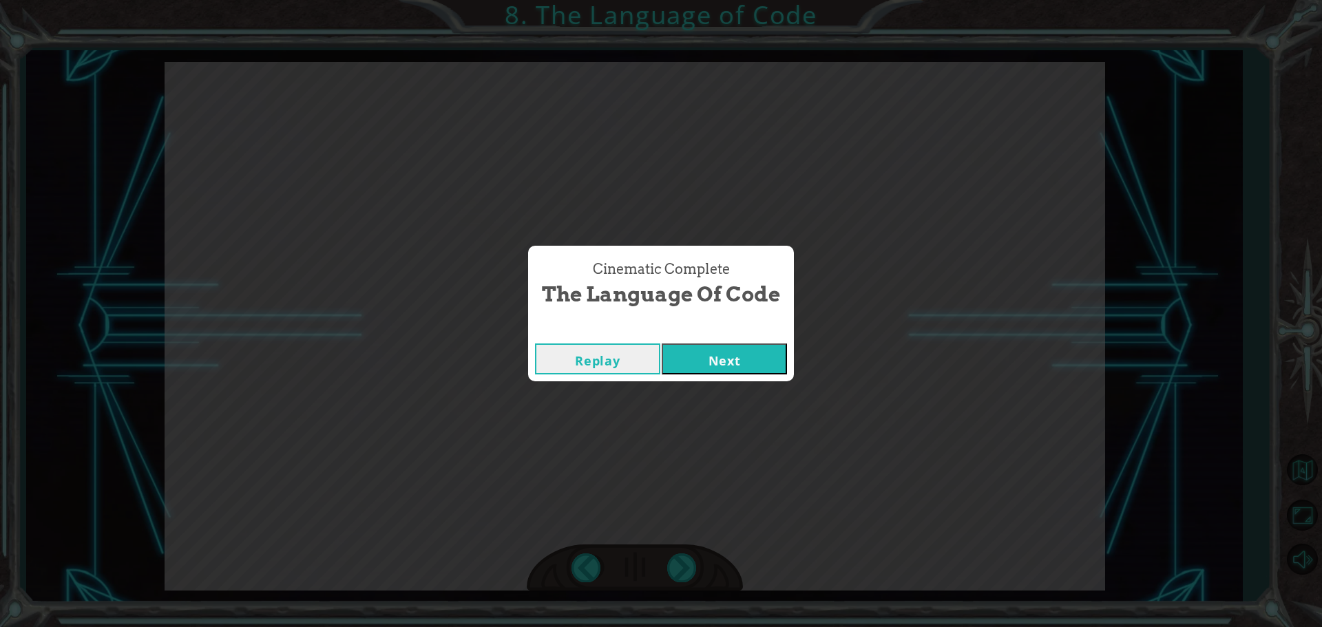
click at [723, 351] on button "Next" at bounding box center [724, 359] width 125 height 31
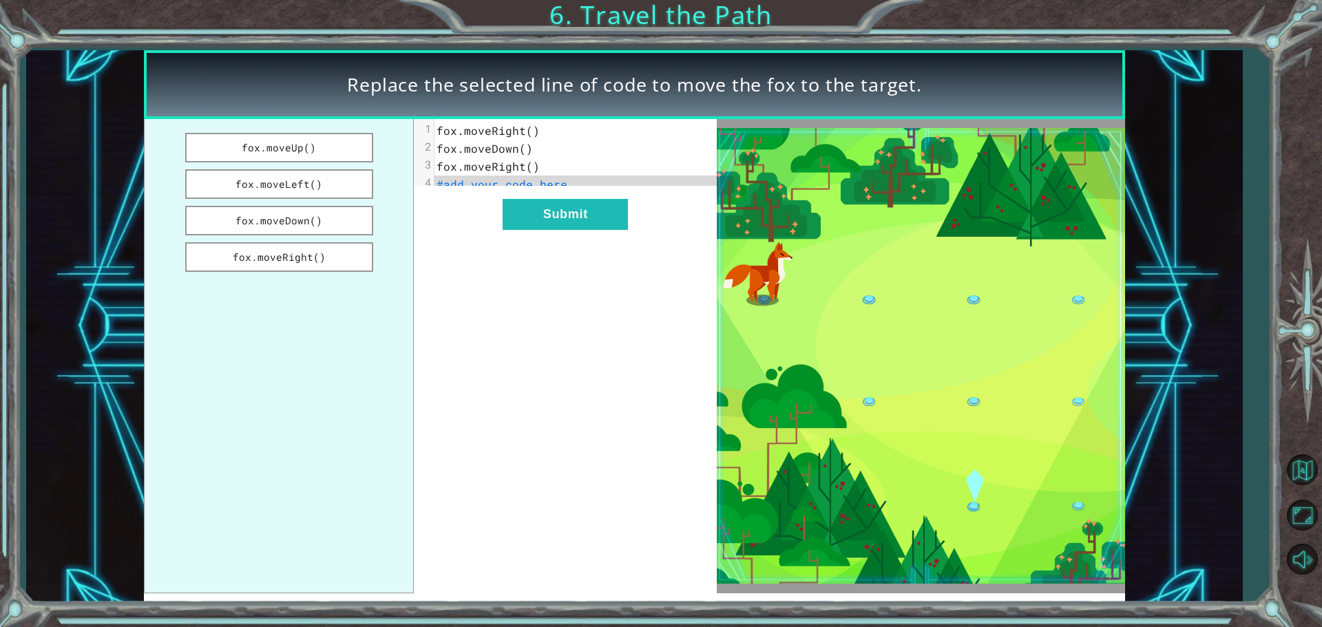
click at [530, 132] on span "fox.moveRight()" at bounding box center [488, 130] width 103 height 14
click at [526, 129] on span "fox.moveRight()" at bounding box center [488, 130] width 103 height 14
click at [530, 129] on span "fox.moveRight()" at bounding box center [488, 130] width 103 height 14
click at [530, 127] on span "fox.moveRight()" at bounding box center [488, 130] width 103 height 14
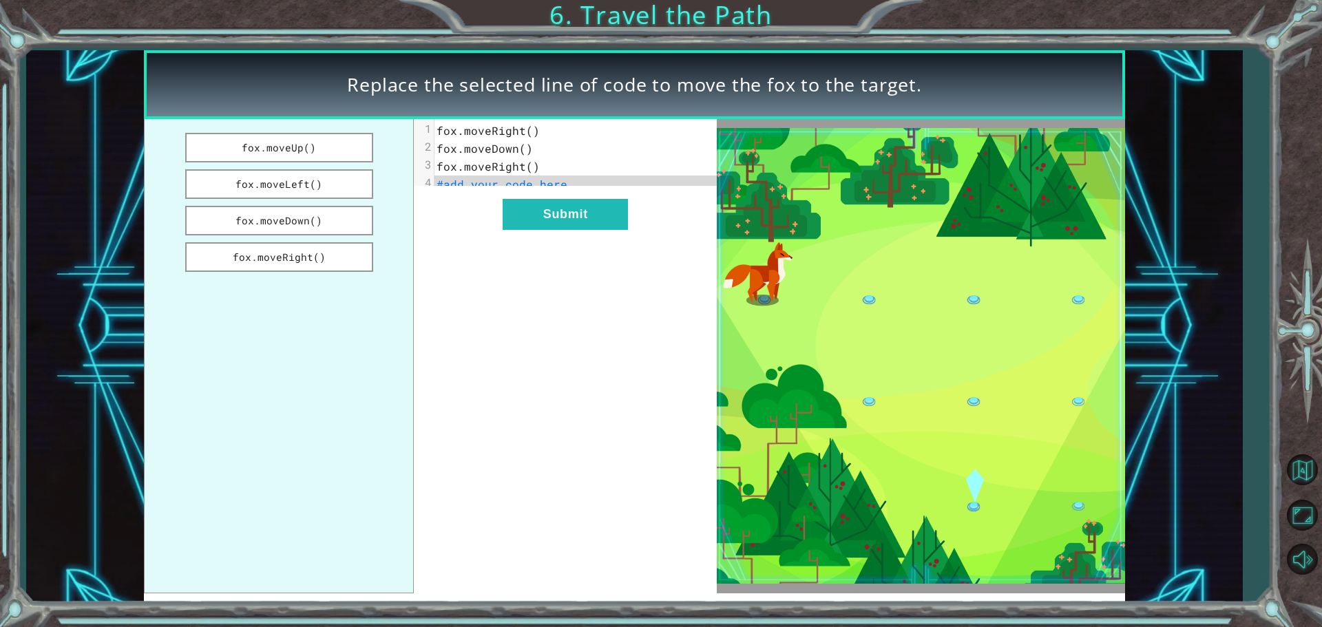
click at [530, 127] on span "fox.moveRight()" at bounding box center [488, 130] width 103 height 14
click at [529, 130] on span "fox.moveRight()" at bounding box center [488, 130] width 103 height 14
click at [633, 186] on pre "#add your code here" at bounding box center [581, 185] width 293 height 18
drag, startPoint x: 324, startPoint y: 216, endPoint x: 391, endPoint y: 210, distance: 67.7
click at [391, 210] on ul "fox.moveUp() fox.moveLeft() fox.moveDown() fox.moveRight()" at bounding box center [279, 356] width 270 height 475
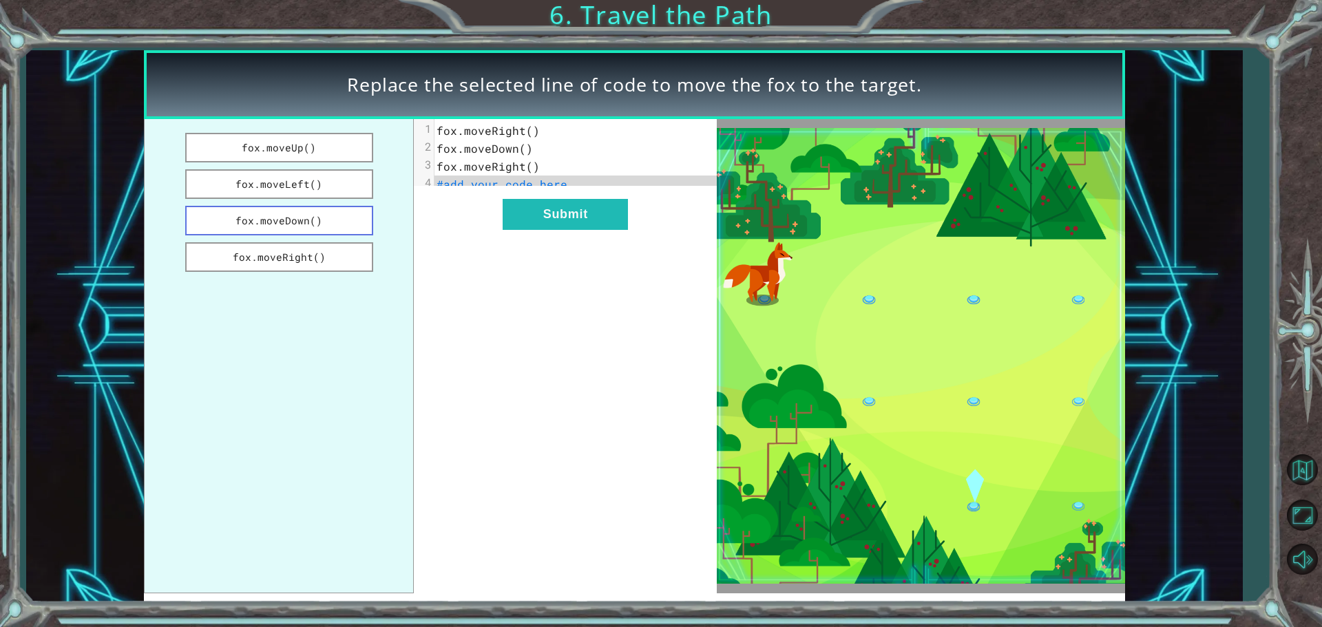
click at [340, 216] on button "fox.moveDown()" at bounding box center [279, 221] width 188 height 30
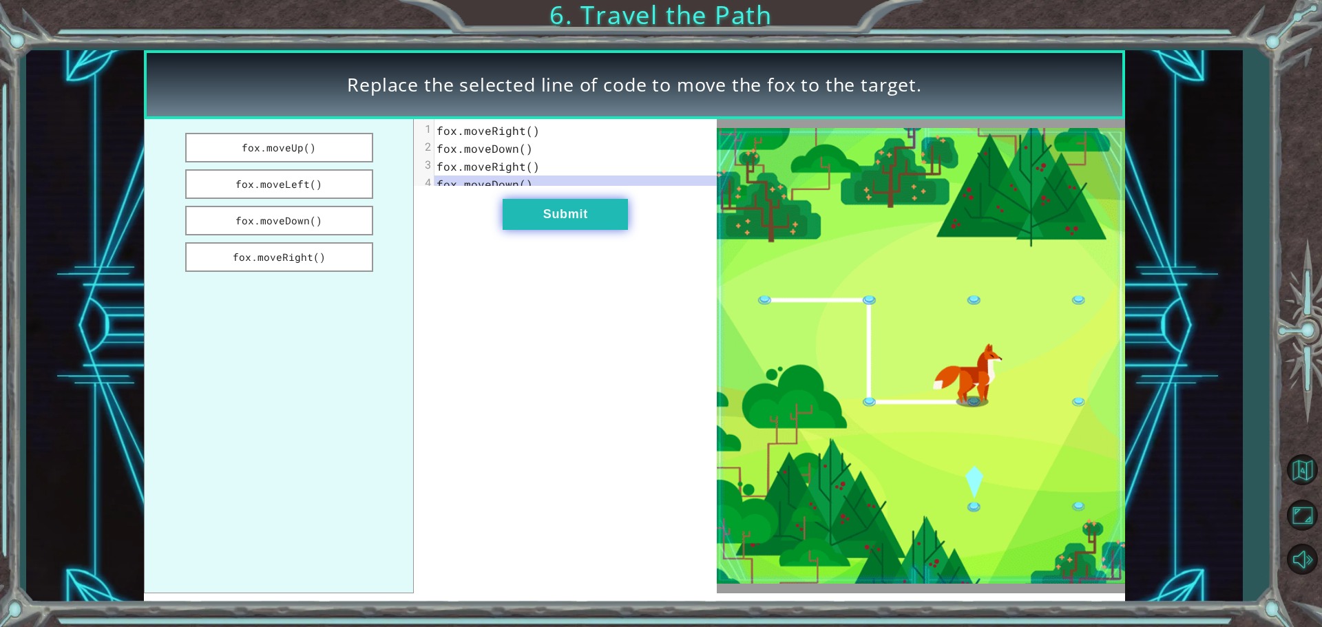
click at [561, 222] on button "Submit" at bounding box center [565, 214] width 125 height 31
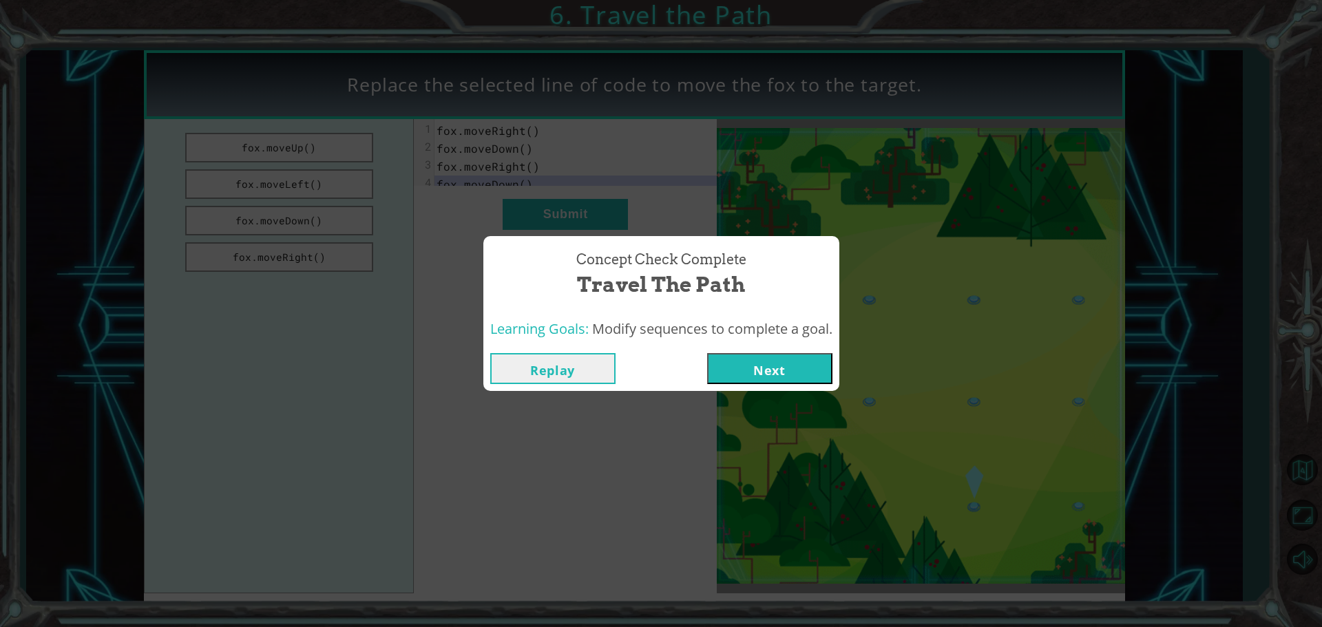
click at [762, 365] on button "Next" at bounding box center [769, 368] width 125 height 31
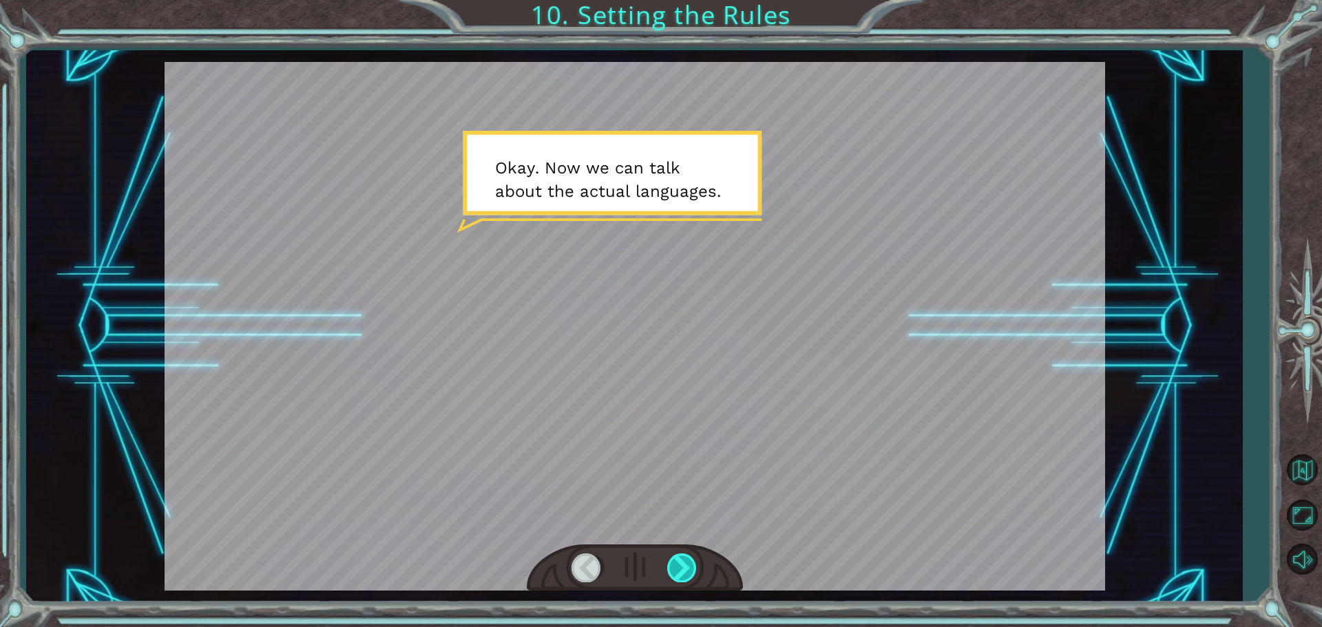
click at [682, 567] on div at bounding box center [682, 568] width 31 height 28
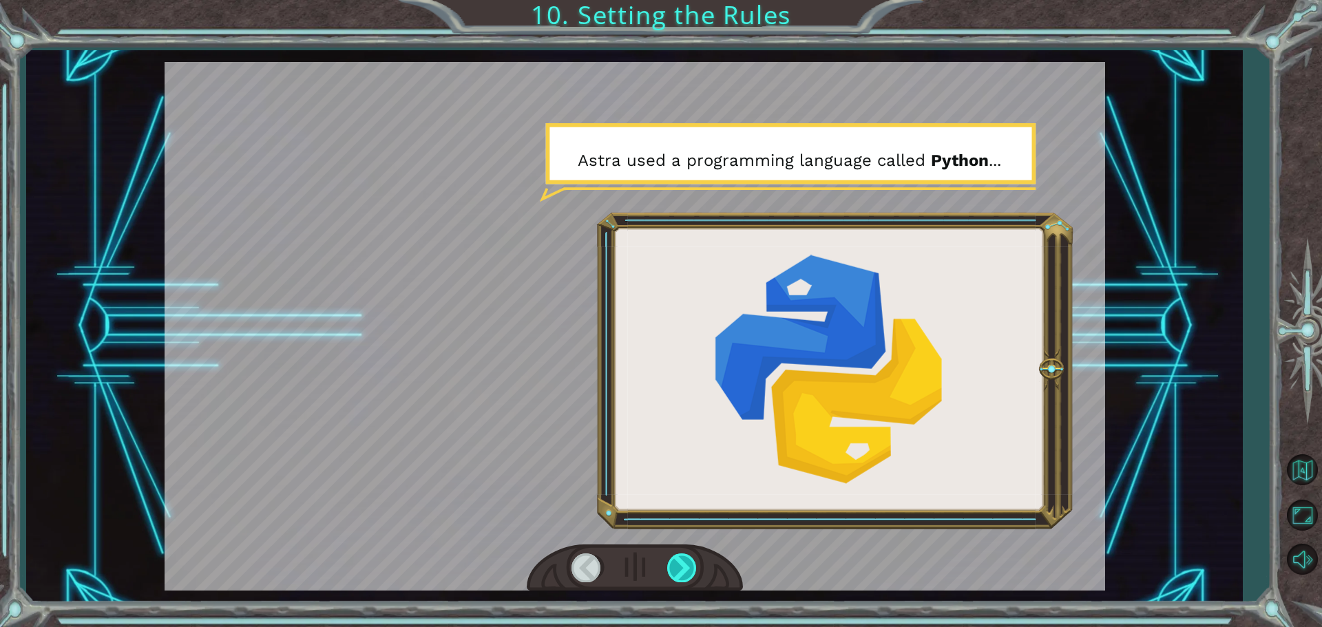
click at [681, 564] on div at bounding box center [682, 568] width 31 height 28
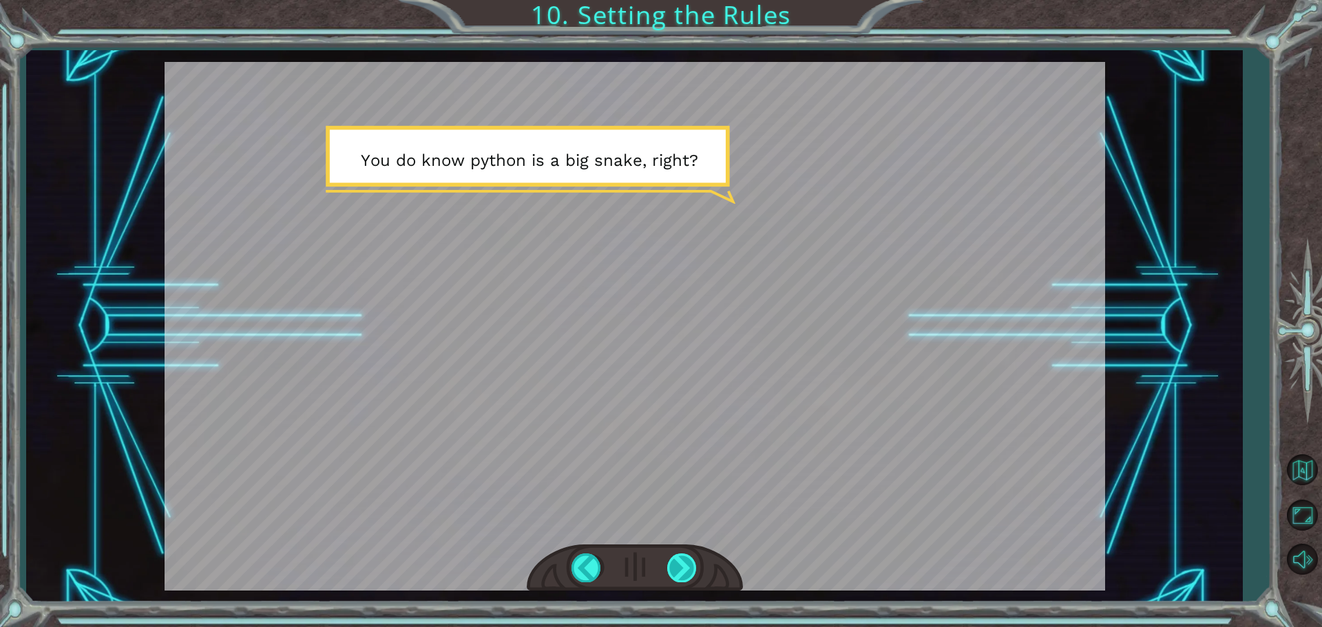
click at [676, 561] on div at bounding box center [682, 568] width 31 height 28
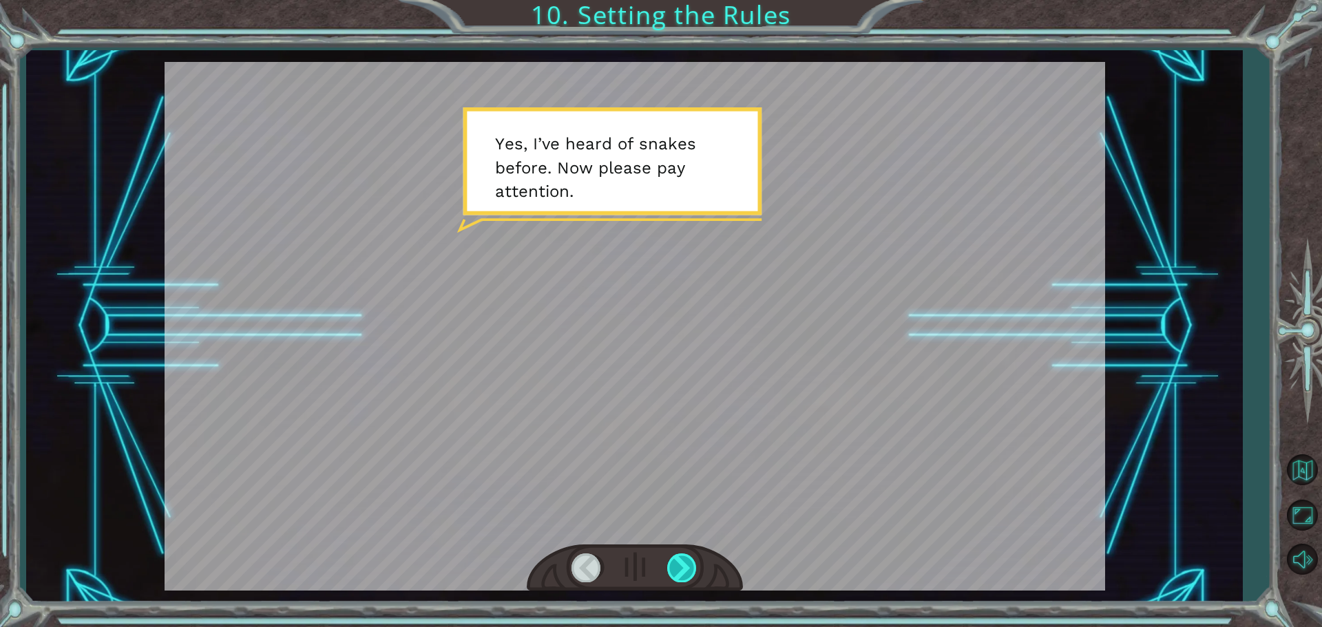
click at [683, 557] on div at bounding box center [682, 568] width 31 height 28
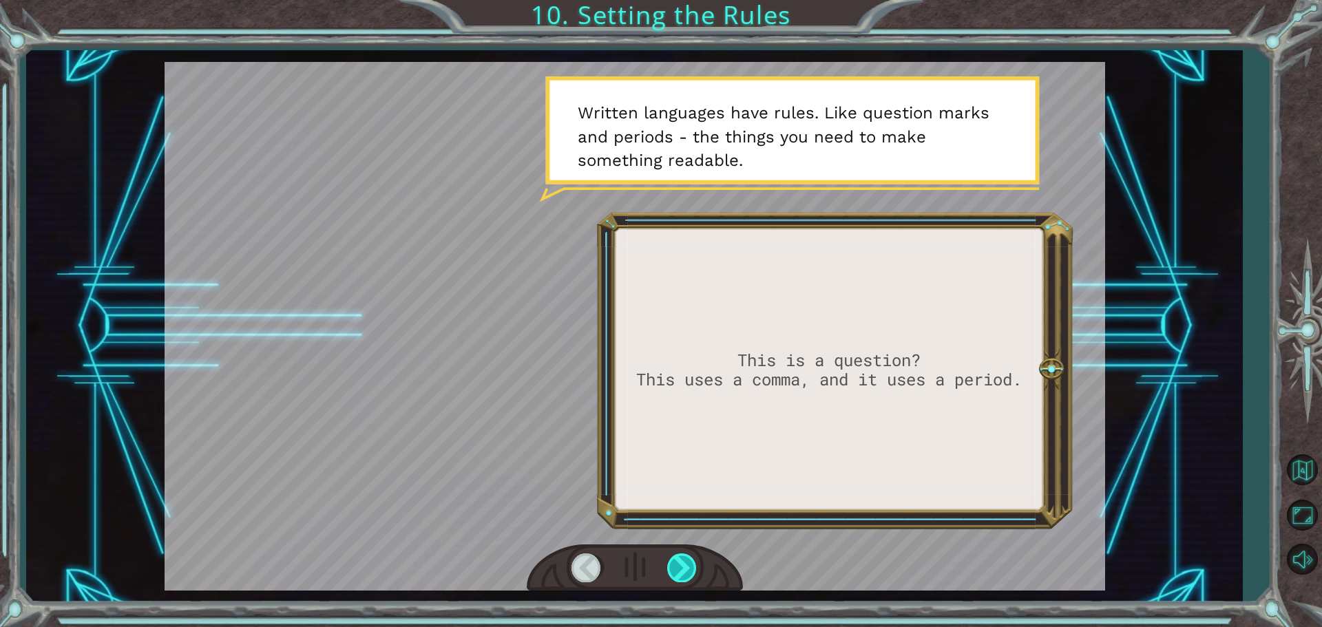
click at [683, 561] on div at bounding box center [682, 568] width 31 height 28
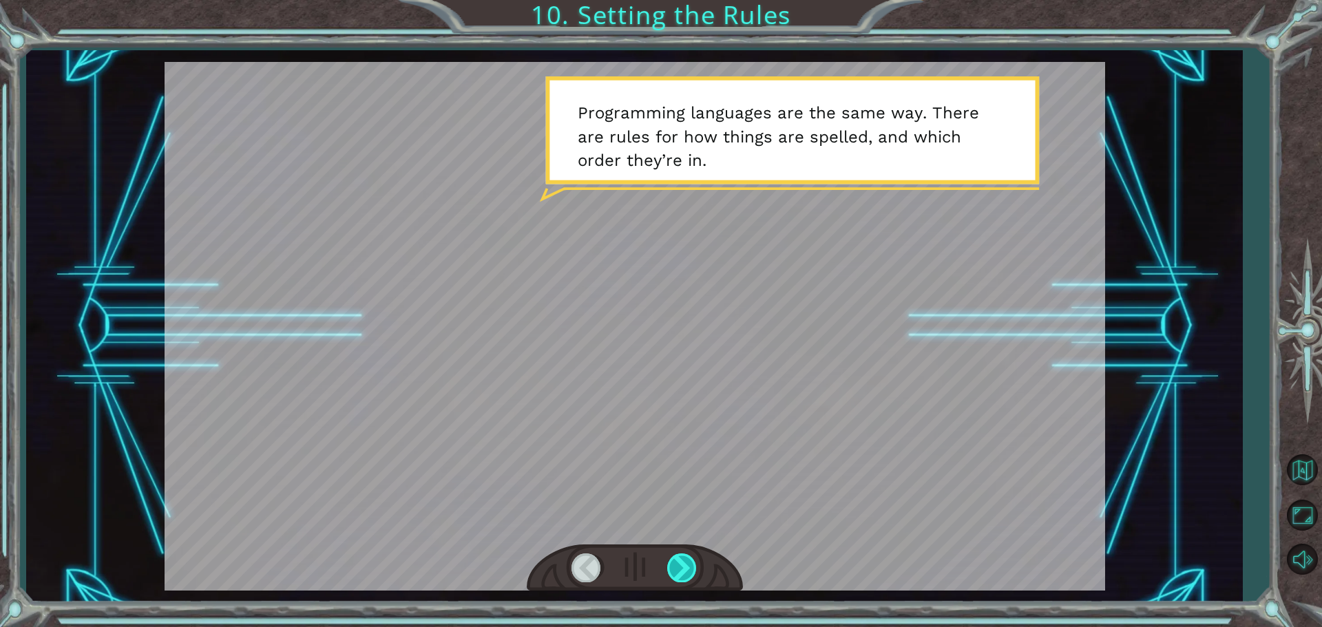
click at [685, 561] on div at bounding box center [682, 568] width 31 height 28
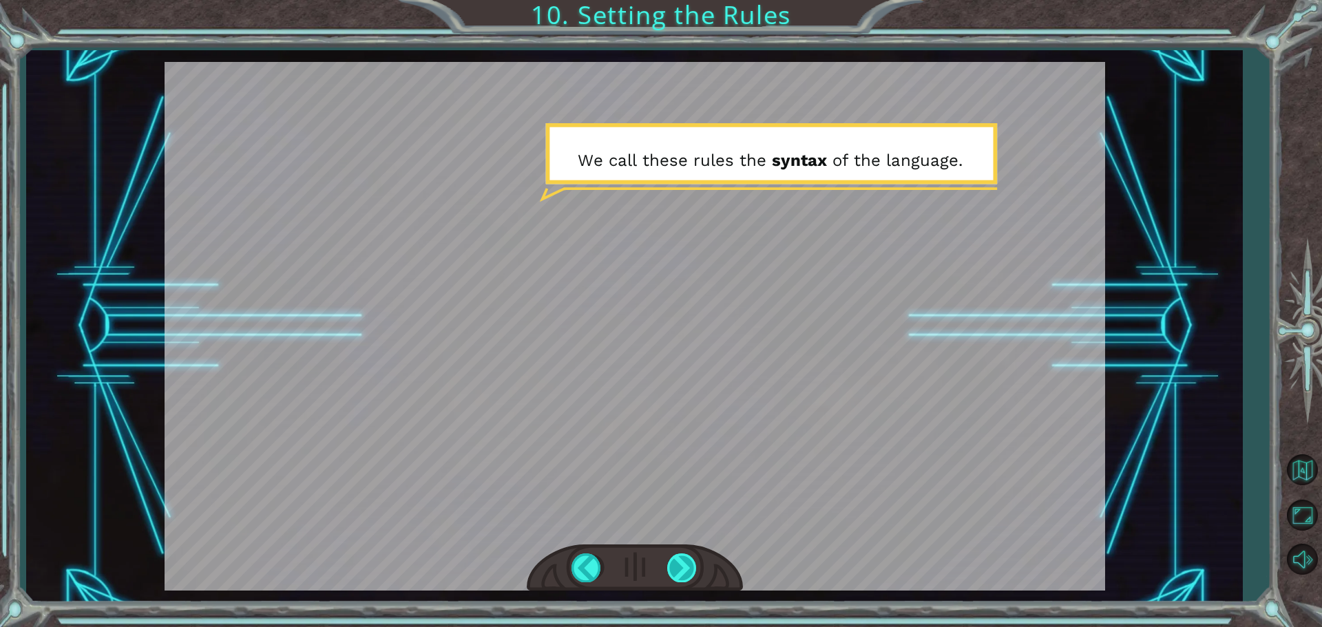
click at [691, 572] on div at bounding box center [682, 568] width 31 height 28
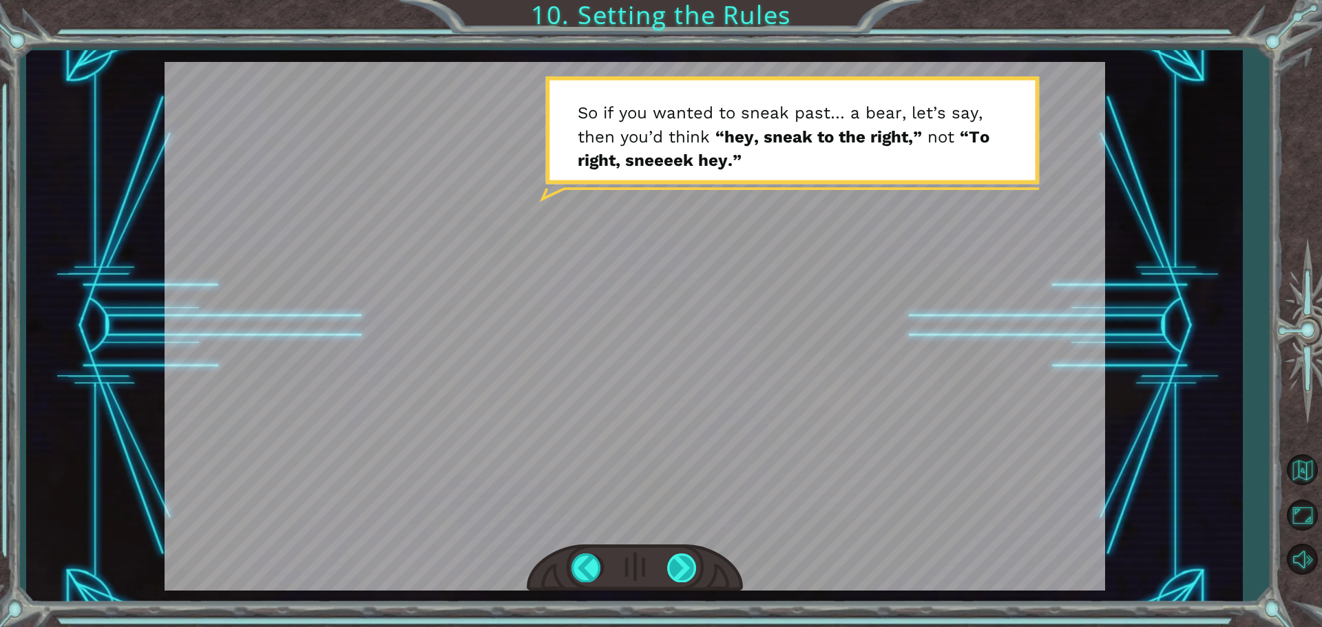
click at [679, 572] on div at bounding box center [682, 568] width 31 height 28
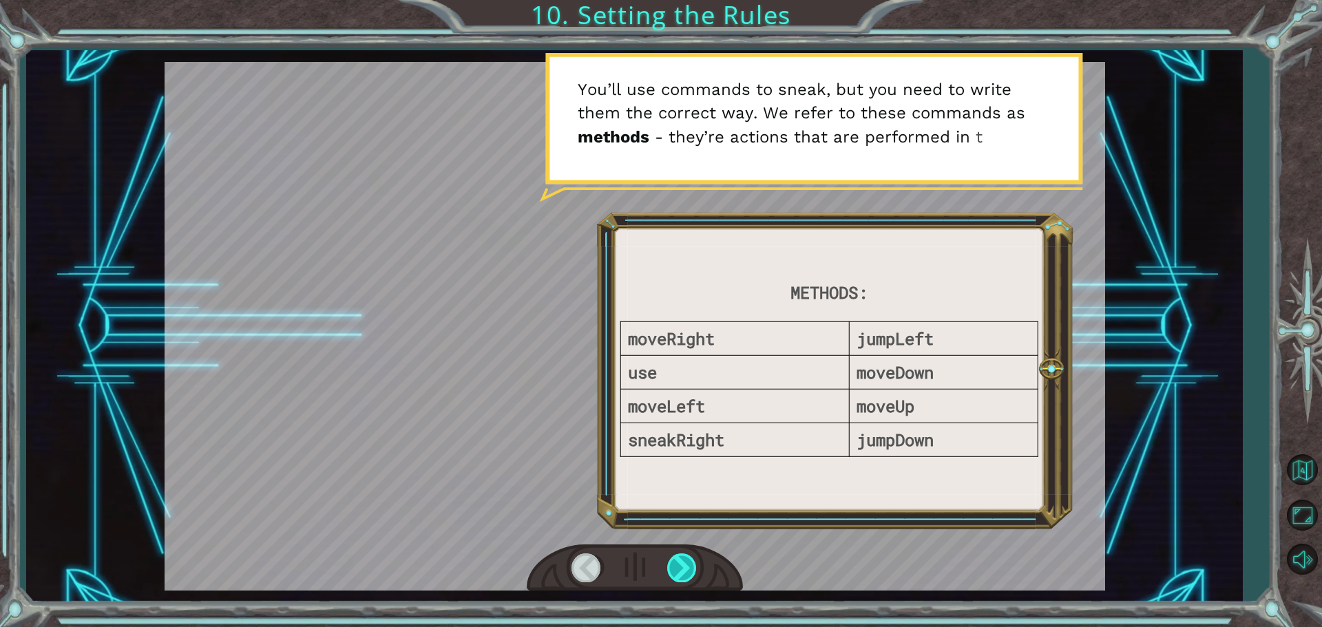
click at [683, 556] on div at bounding box center [682, 568] width 31 height 28
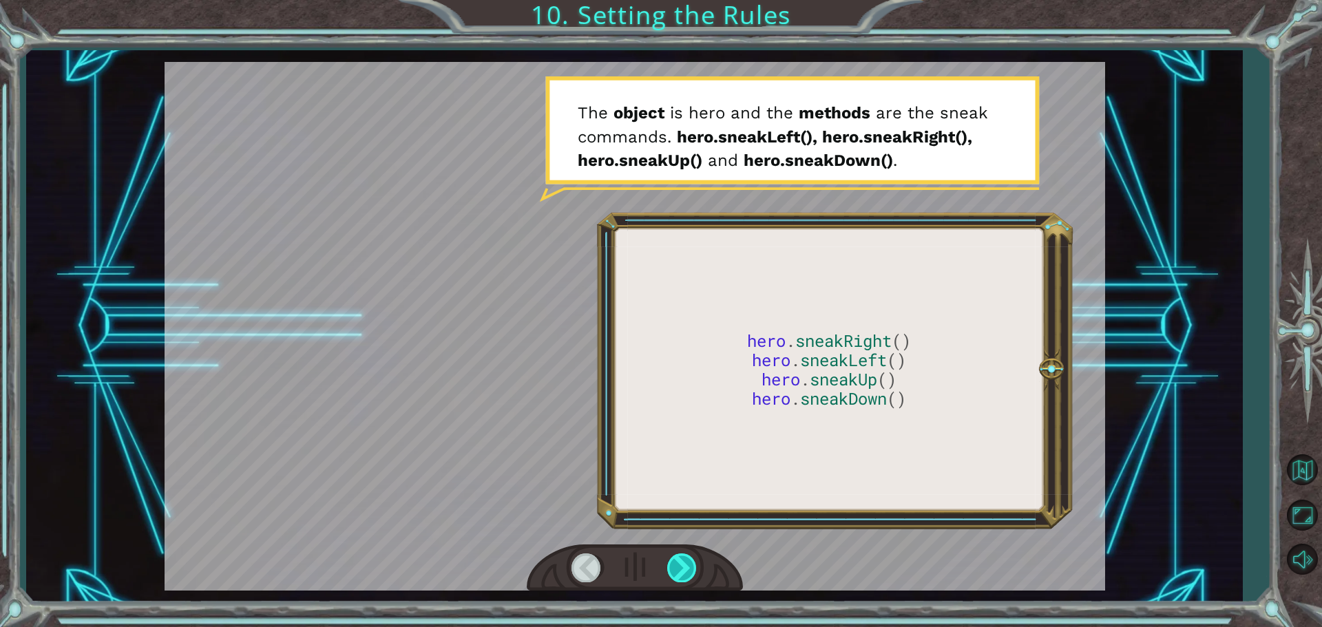
click at [683, 556] on div at bounding box center [682, 568] width 31 height 28
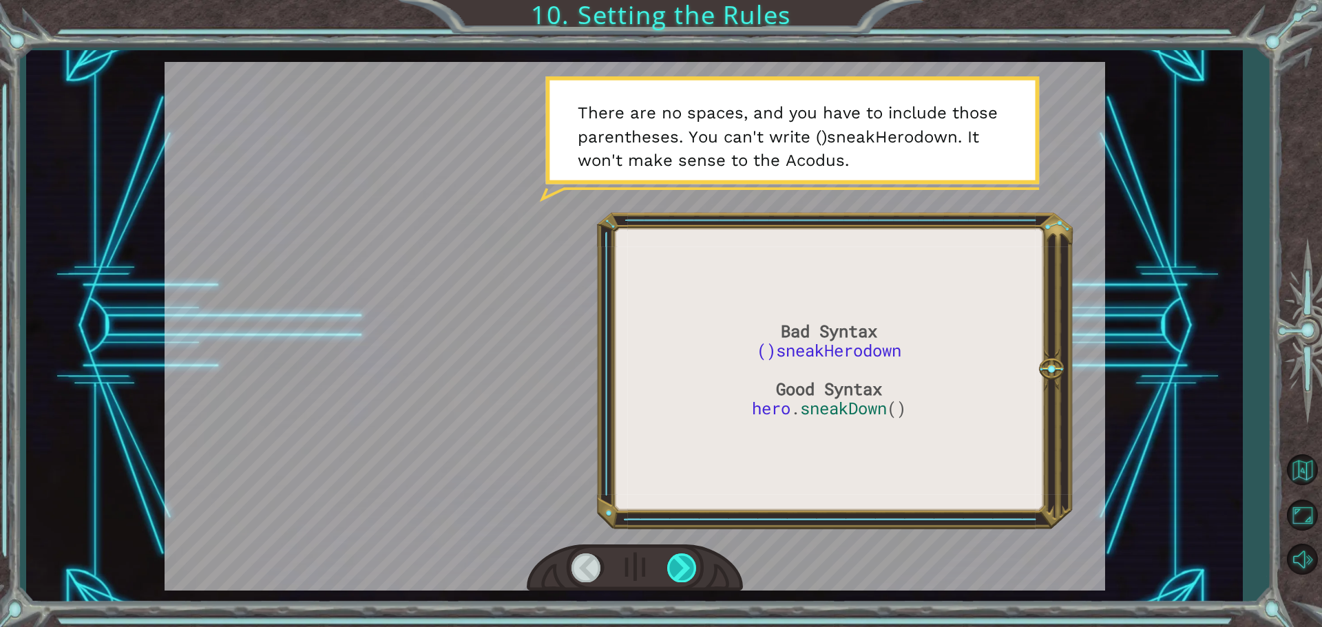
click at [683, 556] on div at bounding box center [682, 568] width 31 height 28
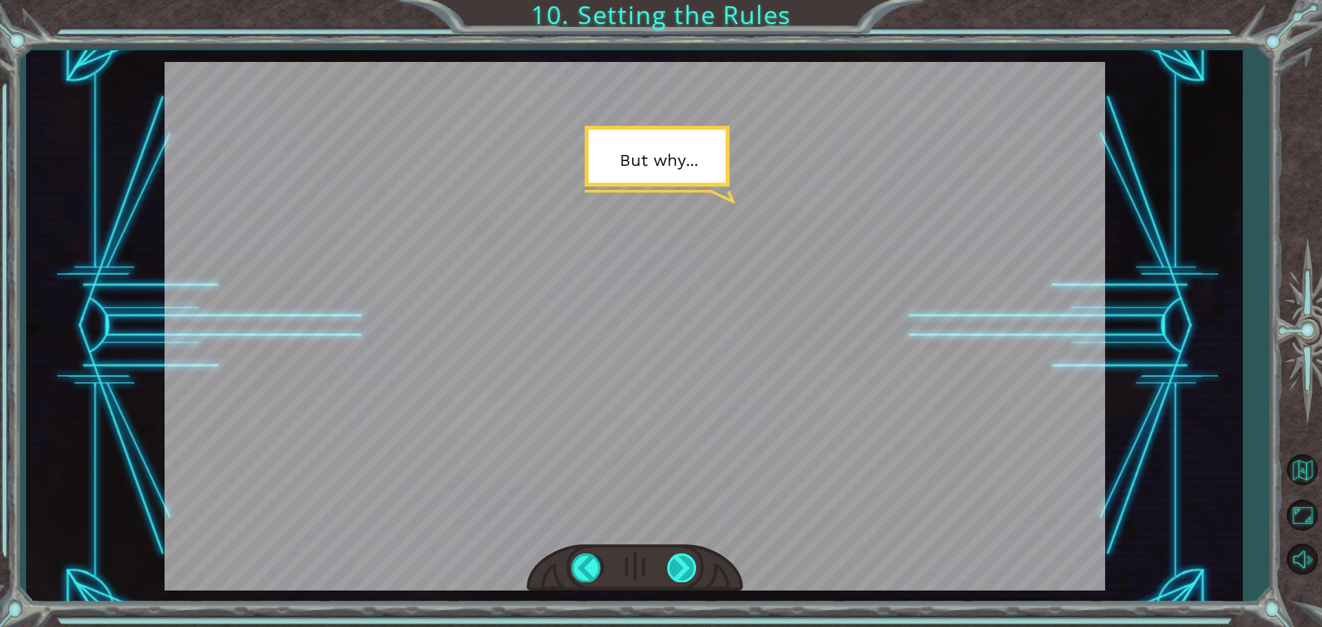
click at [683, 556] on div at bounding box center [682, 568] width 31 height 28
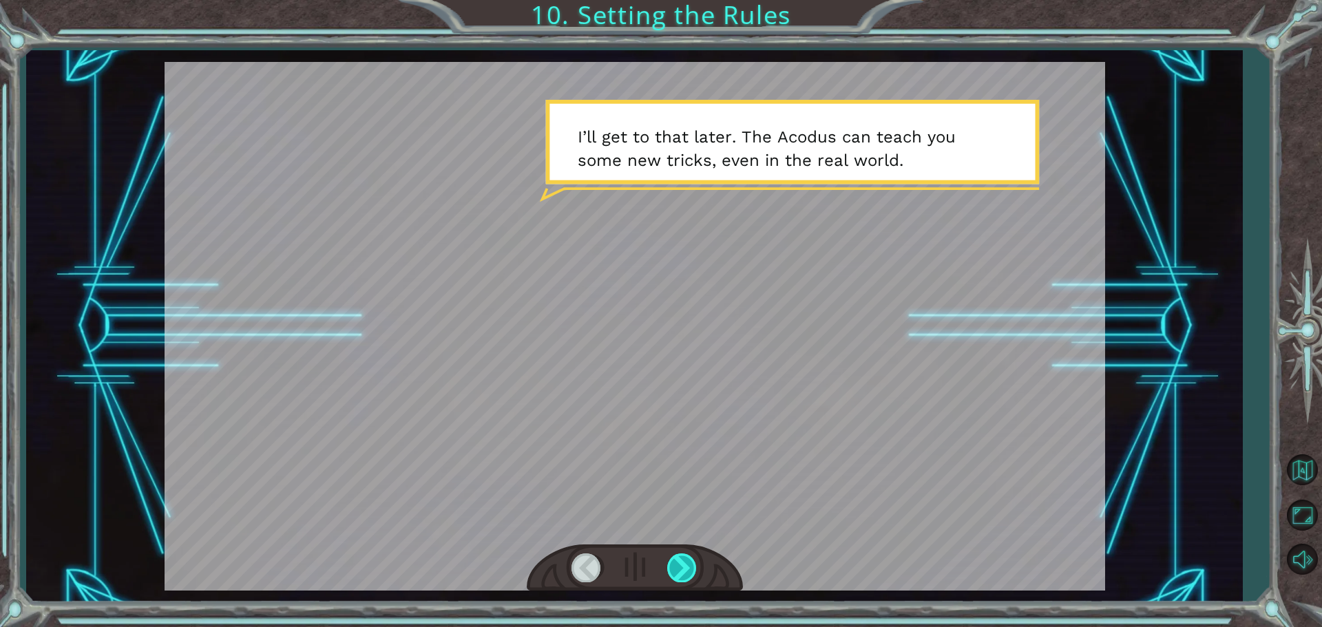
click at [683, 556] on div at bounding box center [682, 568] width 31 height 28
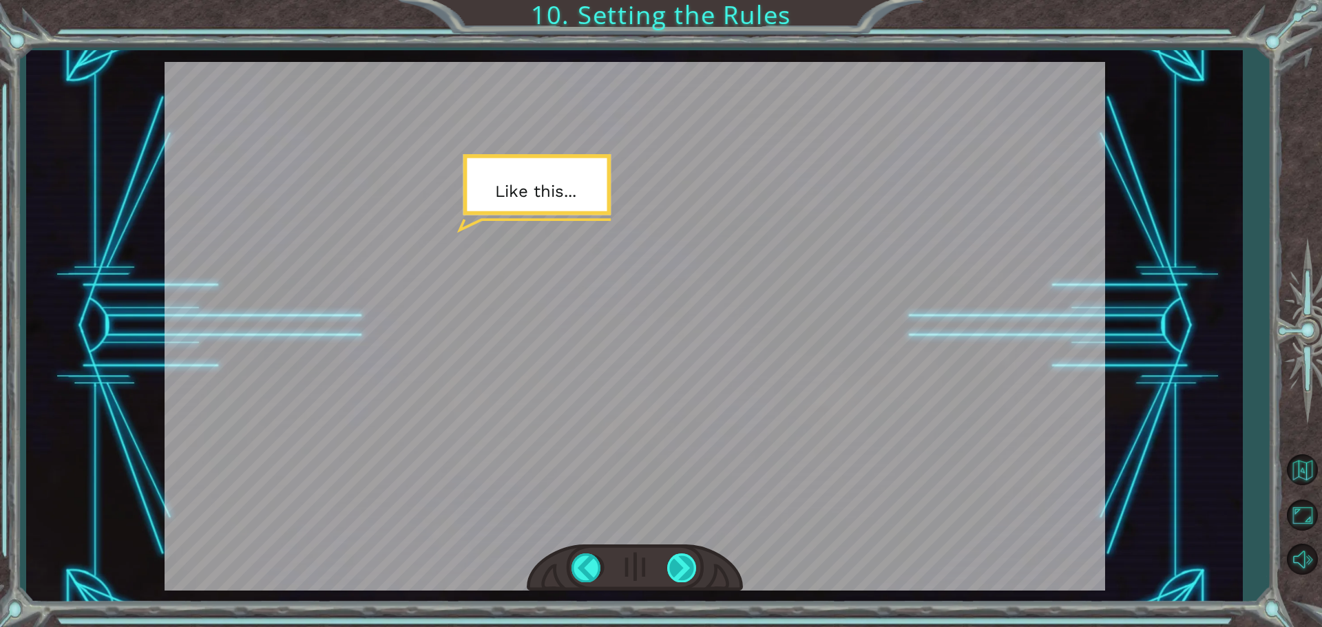
click at [683, 556] on div at bounding box center [682, 568] width 31 height 28
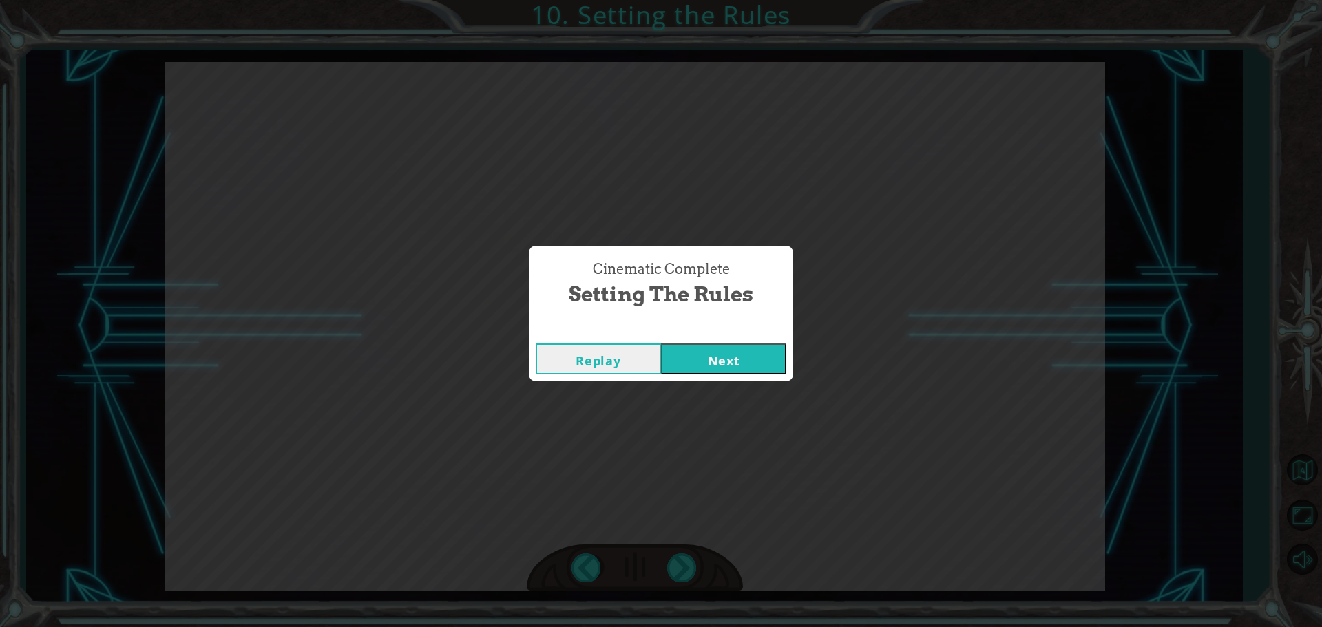
click at [671, 359] on button "Next" at bounding box center [723, 359] width 125 height 31
